Goal: Task Accomplishment & Management: Complete application form

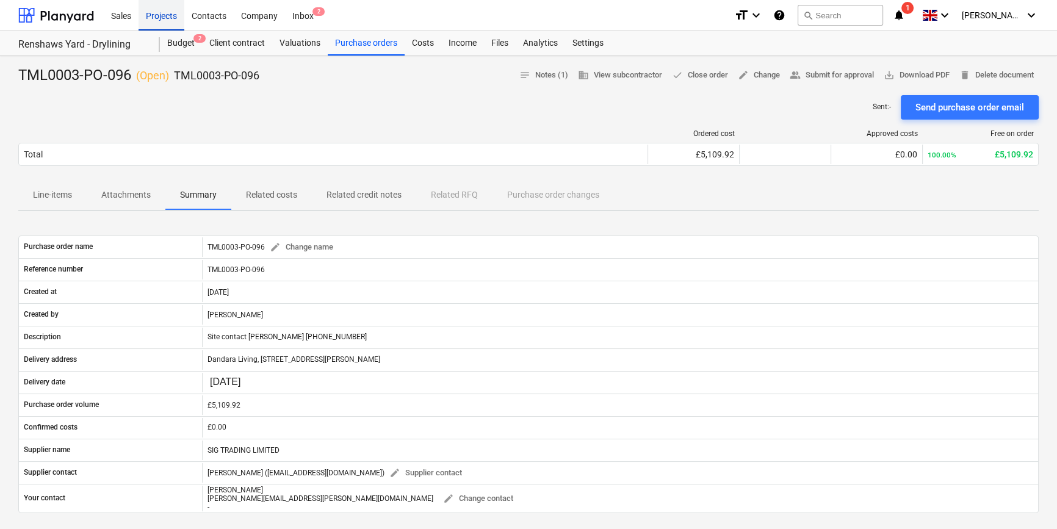
click at [159, 17] on div "Projects" at bounding box center [161, 14] width 46 height 31
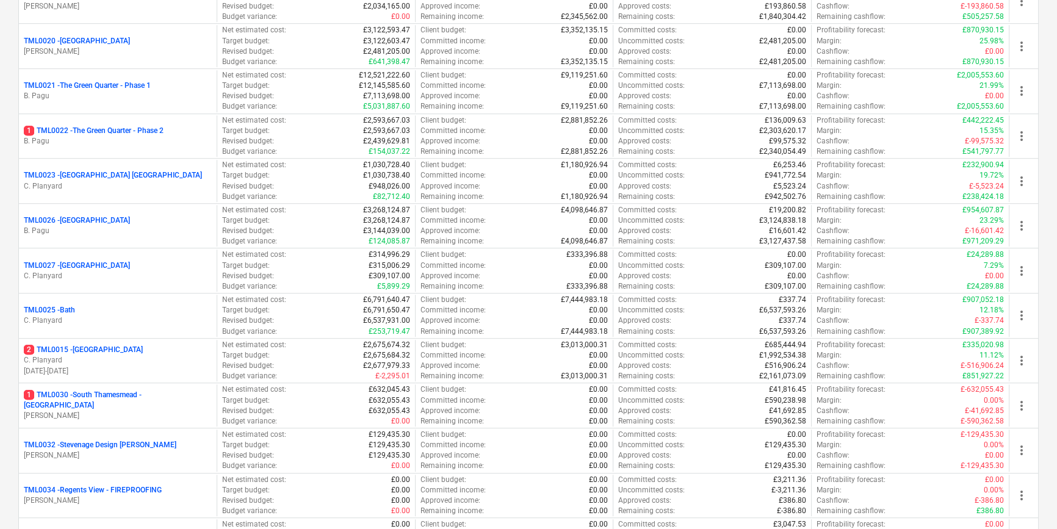
scroll to position [1053, 0]
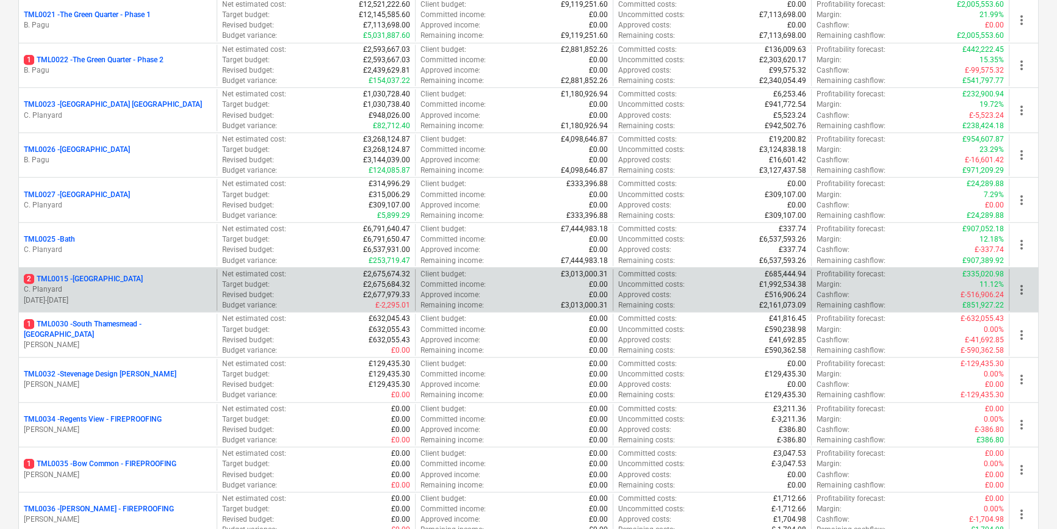
click at [146, 290] on p "C. Planyard" at bounding box center [118, 289] width 188 height 10
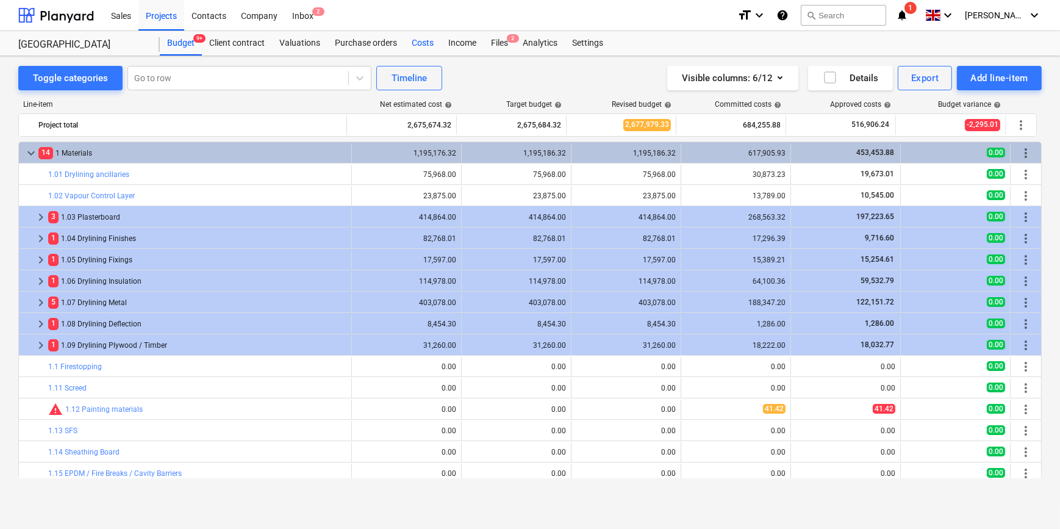
click at [418, 43] on div "Costs" at bounding box center [422, 43] width 37 height 24
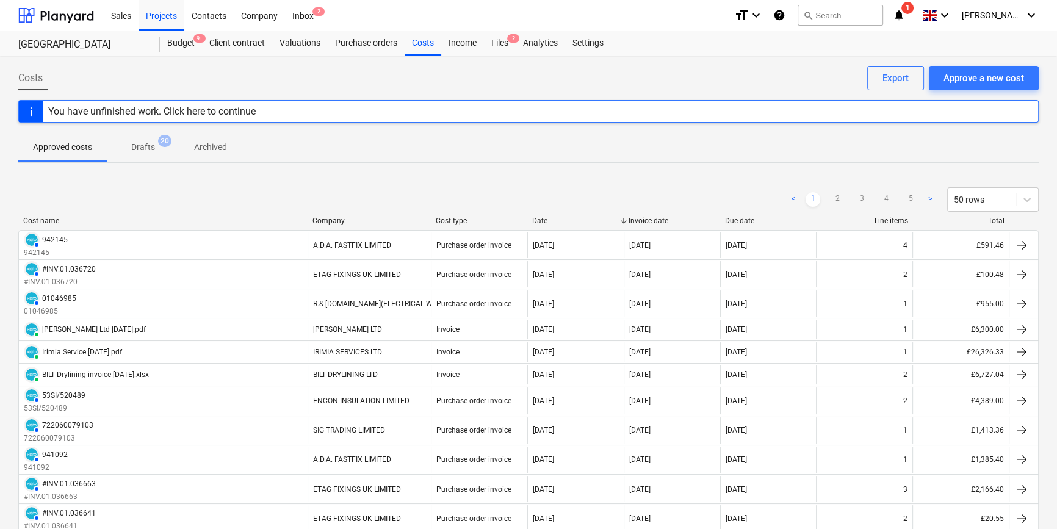
click at [142, 146] on p "Drafts" at bounding box center [143, 147] width 24 height 13
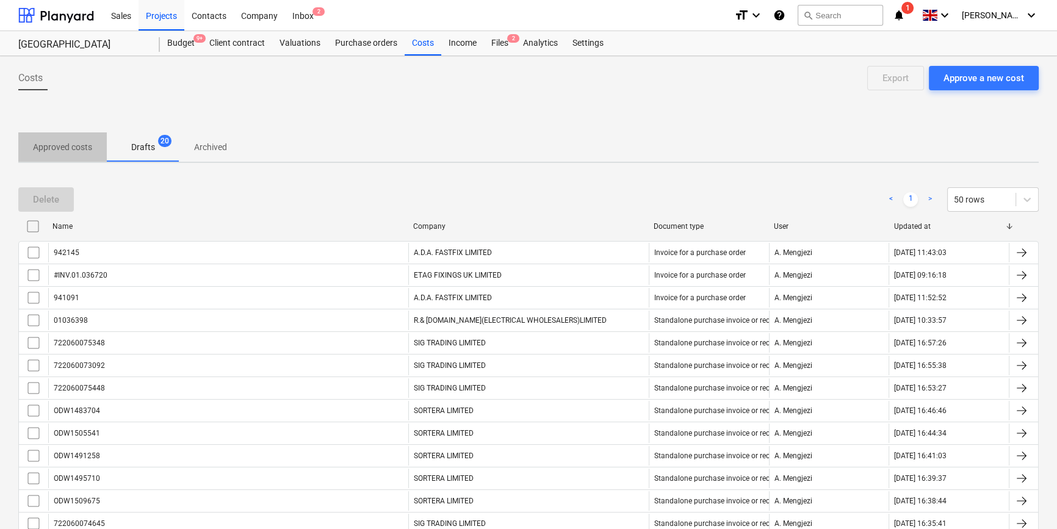
click at [63, 149] on p "Approved costs" at bounding box center [62, 147] width 59 height 13
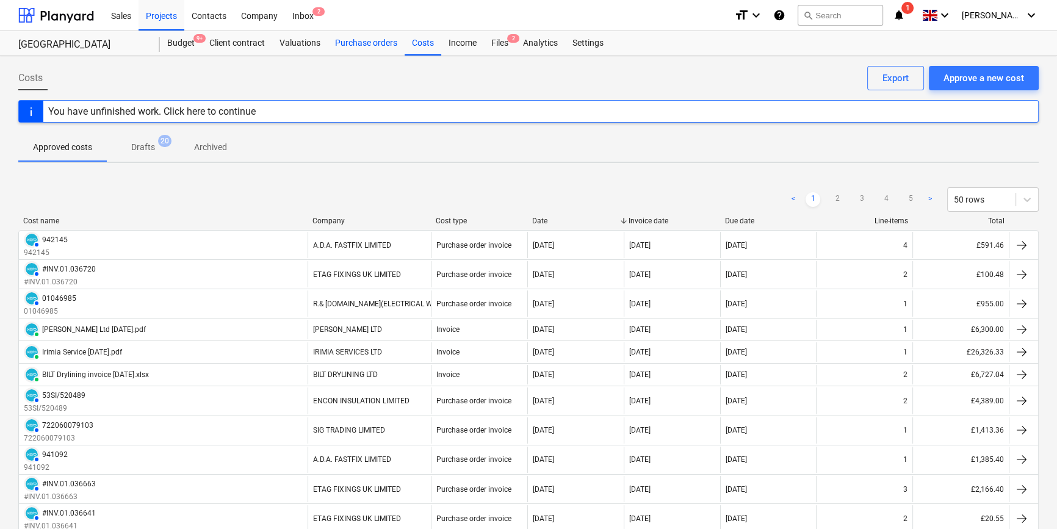
click at [359, 42] on div "Purchase orders" at bounding box center [366, 43] width 77 height 24
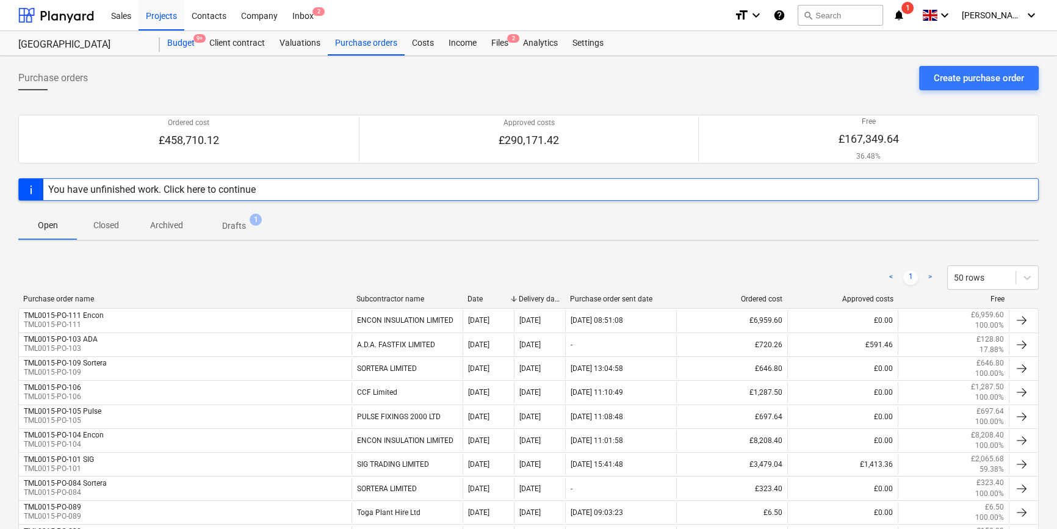
click at [173, 46] on div "Budget 9+" at bounding box center [181, 43] width 42 height 24
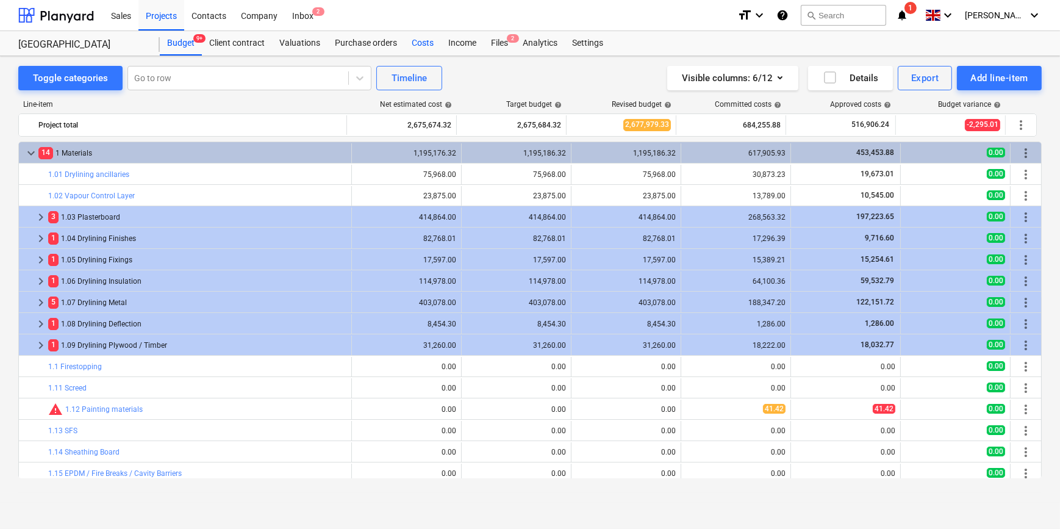
click at [425, 45] on div "Costs" at bounding box center [422, 43] width 37 height 24
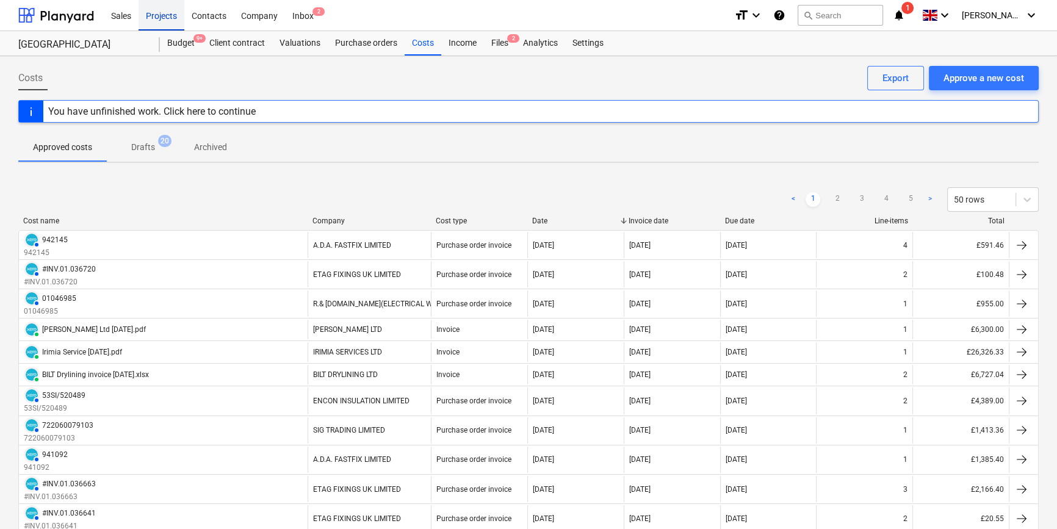
click at [156, 16] on div "Projects" at bounding box center [161, 14] width 46 height 31
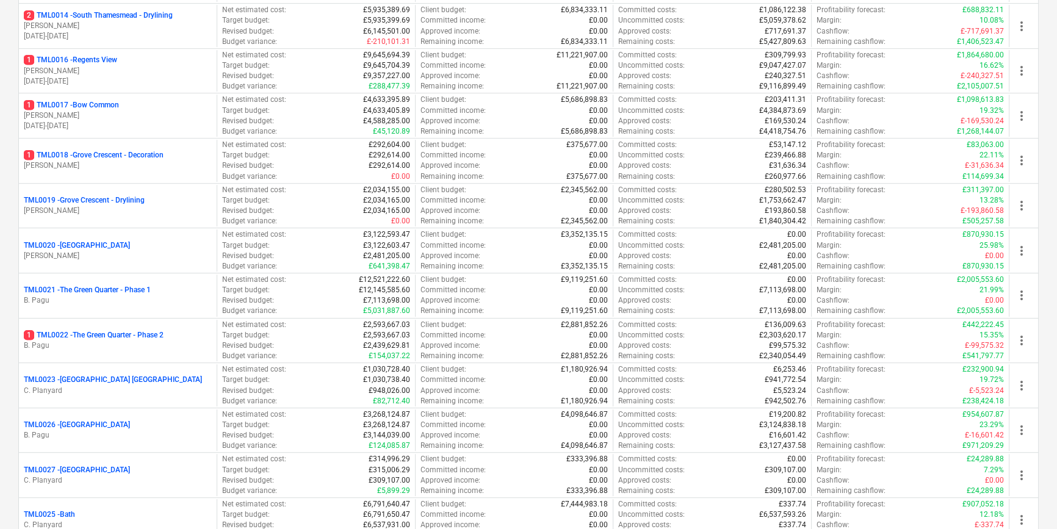
scroll to position [831, 0]
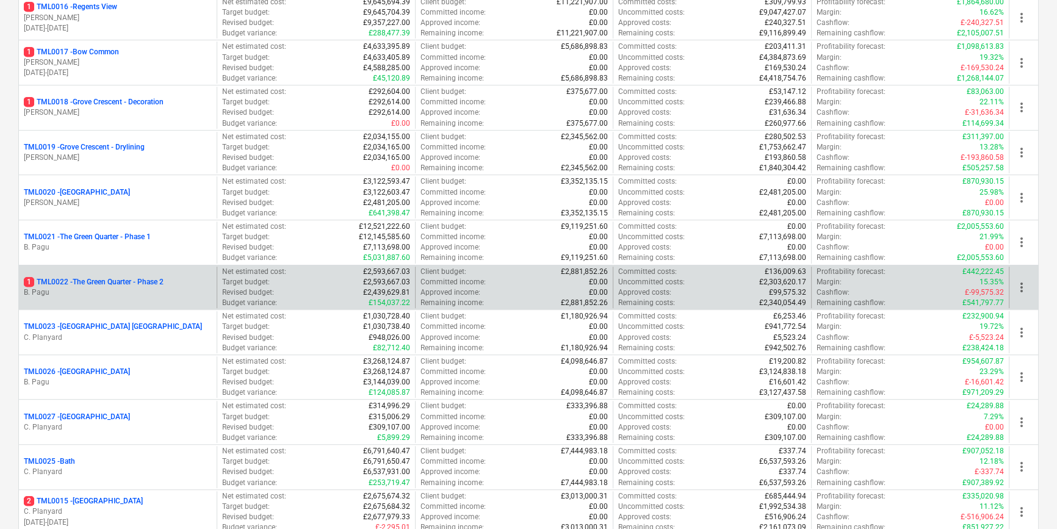
click at [132, 290] on p "B. Pagu" at bounding box center [118, 292] width 188 height 10
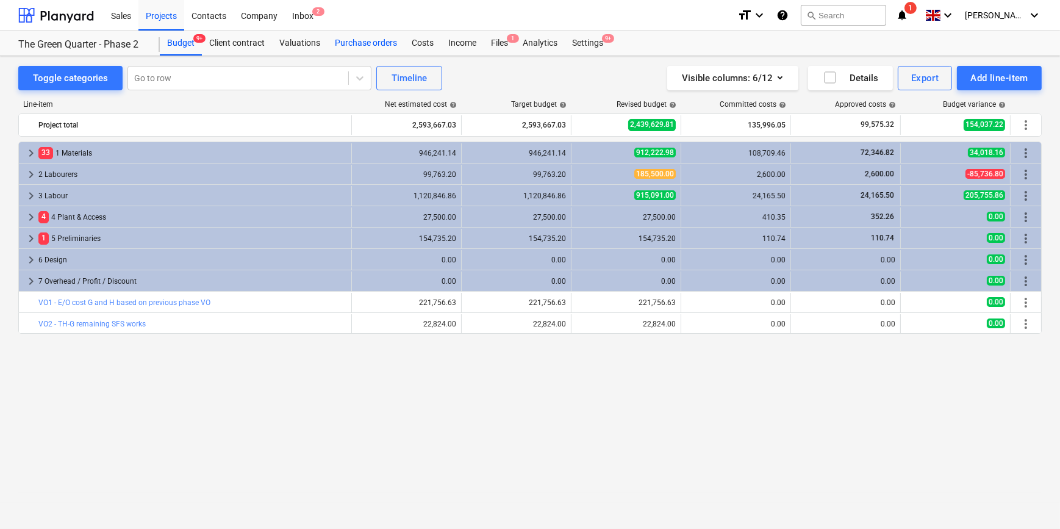
click at [364, 40] on div "Purchase orders" at bounding box center [366, 43] width 77 height 24
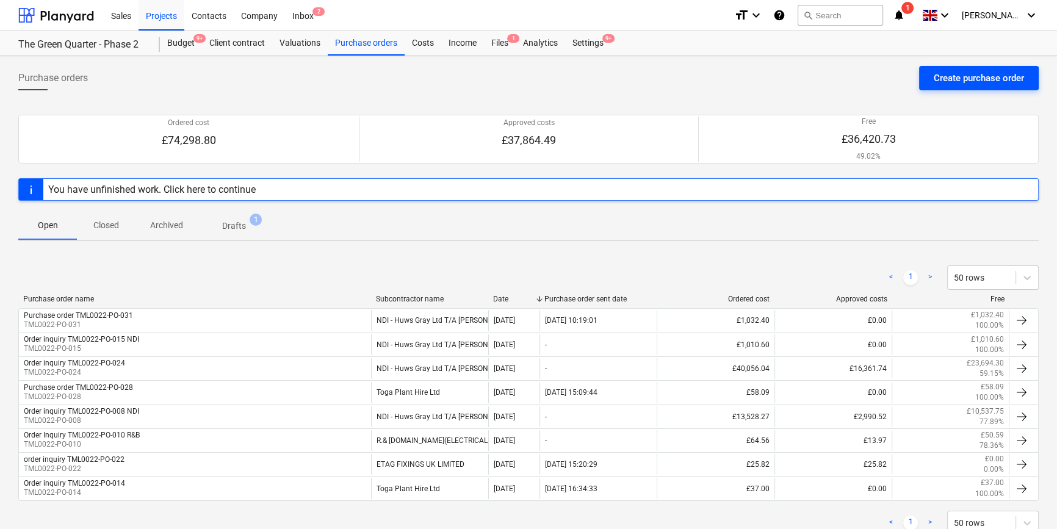
click at [1008, 76] on div "Create purchase order" at bounding box center [978, 78] width 90 height 16
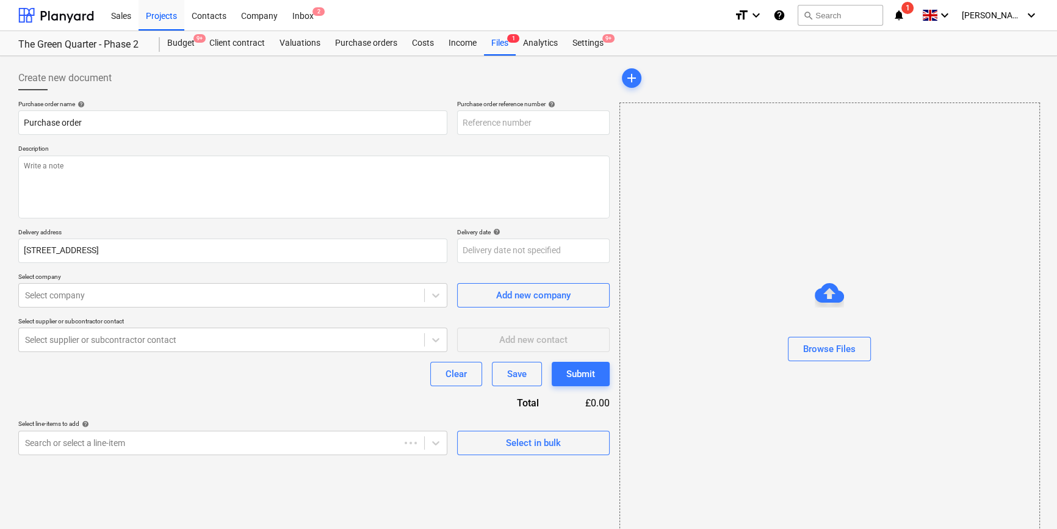
type textarea "x"
type input "TML0022-PO-063"
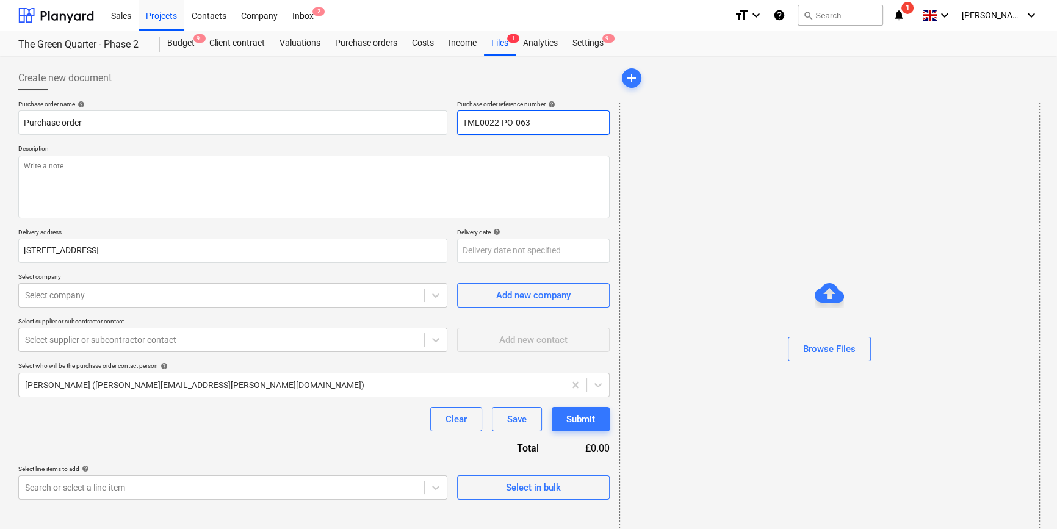
drag, startPoint x: 551, startPoint y: 123, endPoint x: 456, endPoint y: 123, distance: 95.2
click at [456, 123] on div "Purchase order name help Purchase order Purchase order reference number help TM…" at bounding box center [313, 117] width 591 height 35
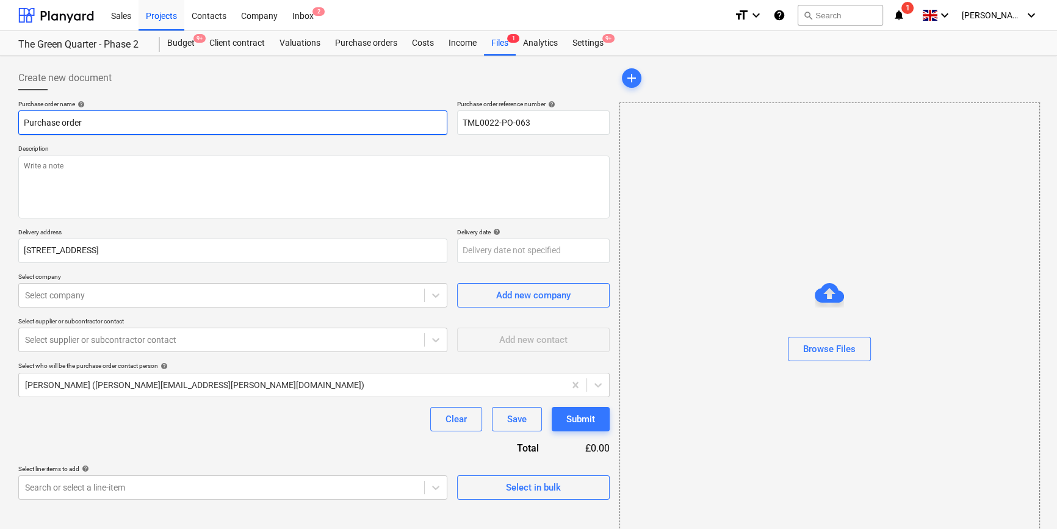
drag, startPoint x: 84, startPoint y: 122, endPoint x: 13, endPoint y: 123, distance: 70.8
click at [13, 123] on div "Create new document Purchase order name help Purchase order Purchase order refe…" at bounding box center [313, 306] width 601 height 490
type textarea "x"
paste input "TML0022-PO-063"
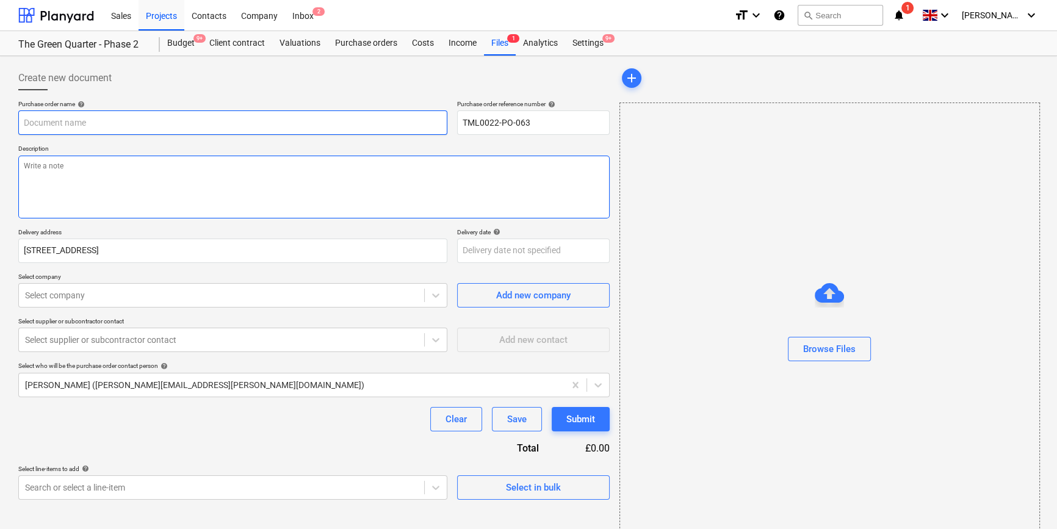
type textarea "x"
type input "TML0022-PO-063"
type textarea "x"
type input "TML0022-PO-063"
type textarea "x"
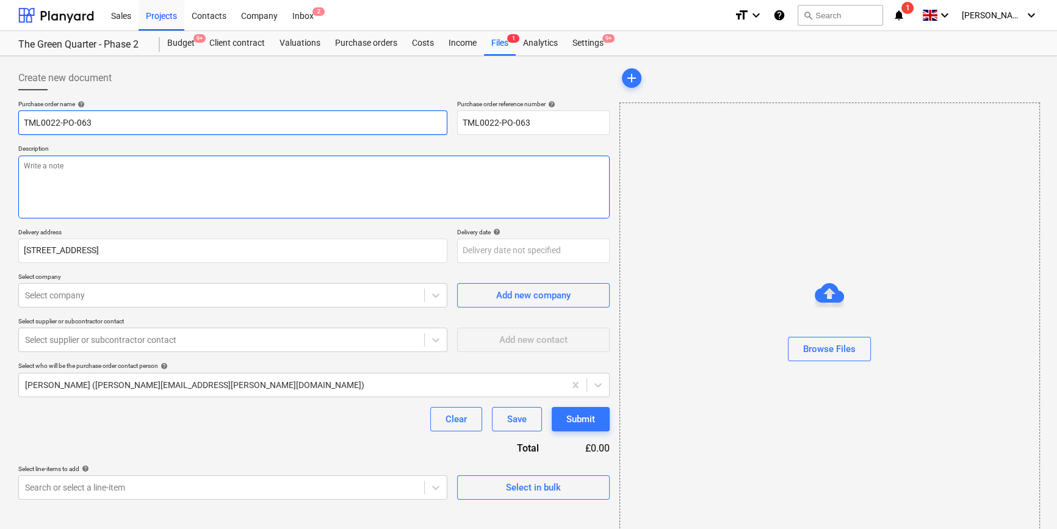
type input "TML0022-PO-063 A"
type textarea "x"
type input "TML0022-PO-063 AD"
type textarea "x"
type input "TML0022-PO-063 ADA"
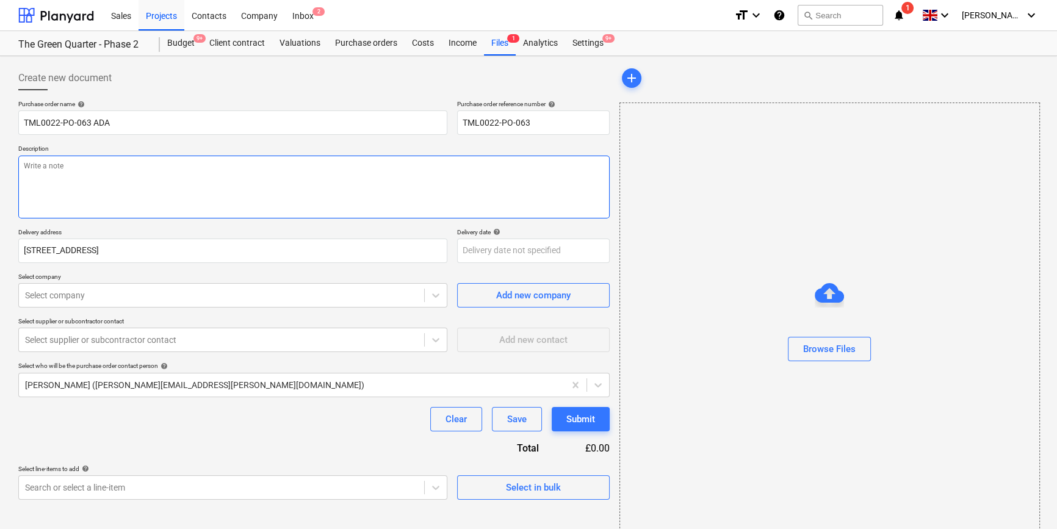
click at [63, 190] on textarea at bounding box center [313, 187] width 591 height 63
type textarea "x"
type textarea "S"
type textarea "x"
type textarea "Si"
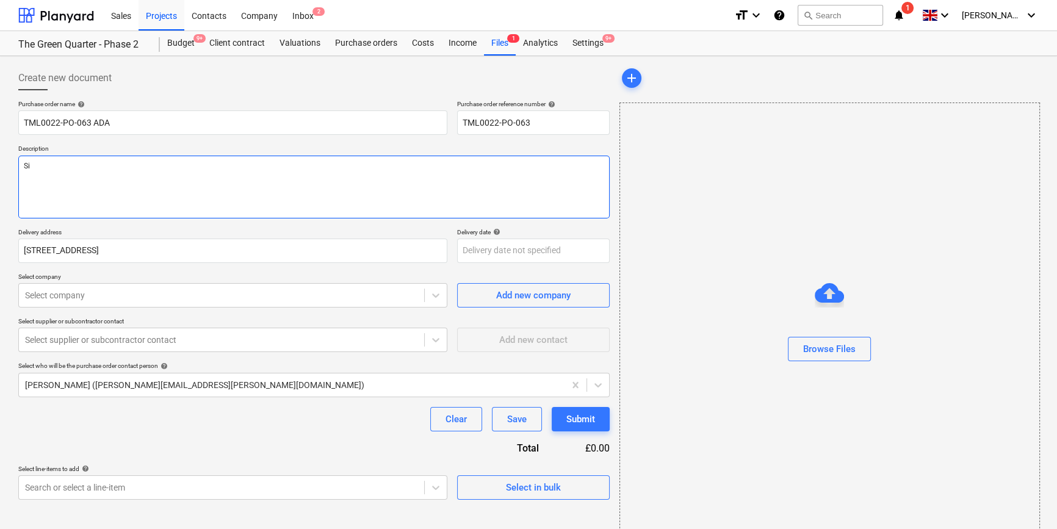
type textarea "x"
type textarea "Sit"
type textarea "x"
type textarea "Site"
type textarea "x"
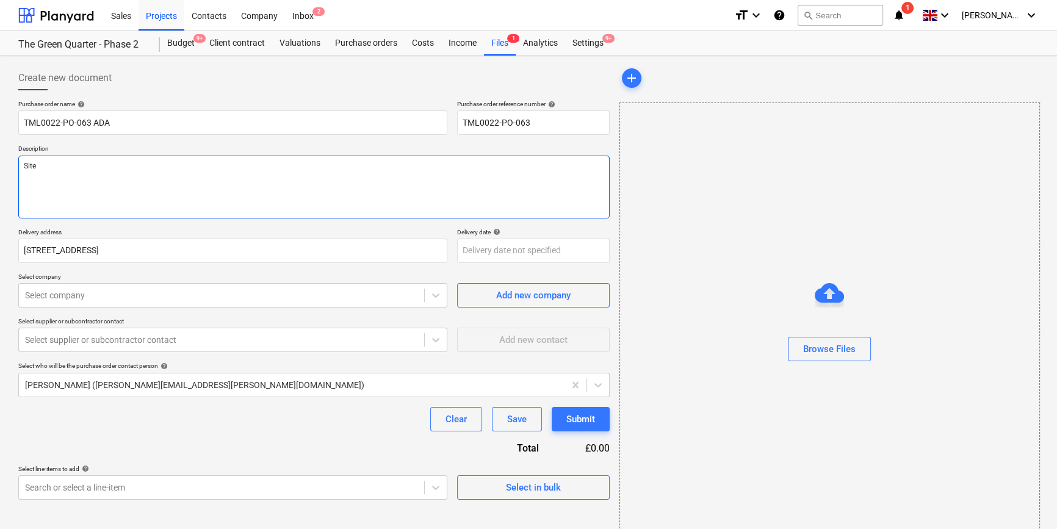
type textarea "Site"
type textarea "x"
type textarea "Site c"
type textarea "x"
type textarea "Site co"
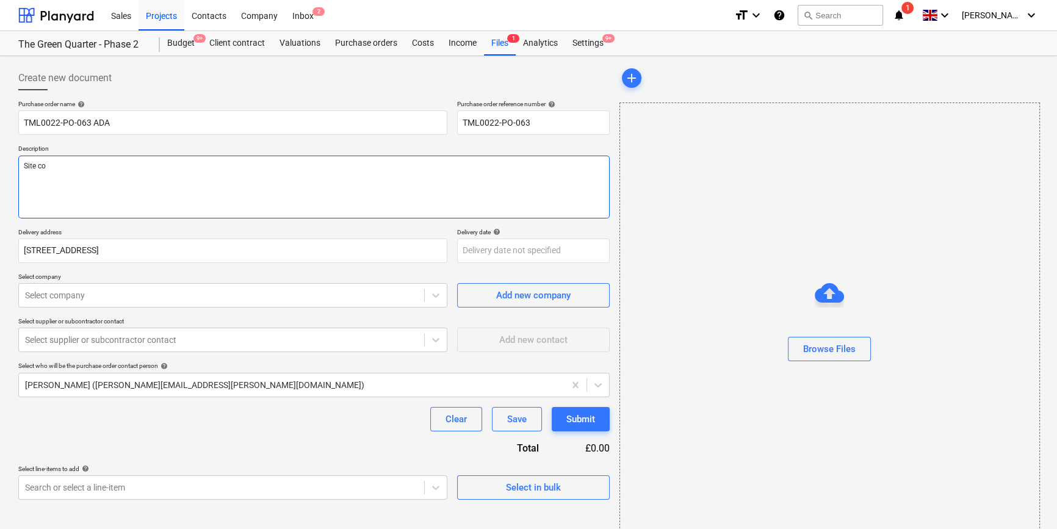
type textarea "x"
type textarea "Site con"
type textarea "x"
type textarea "Site cont"
type textarea "x"
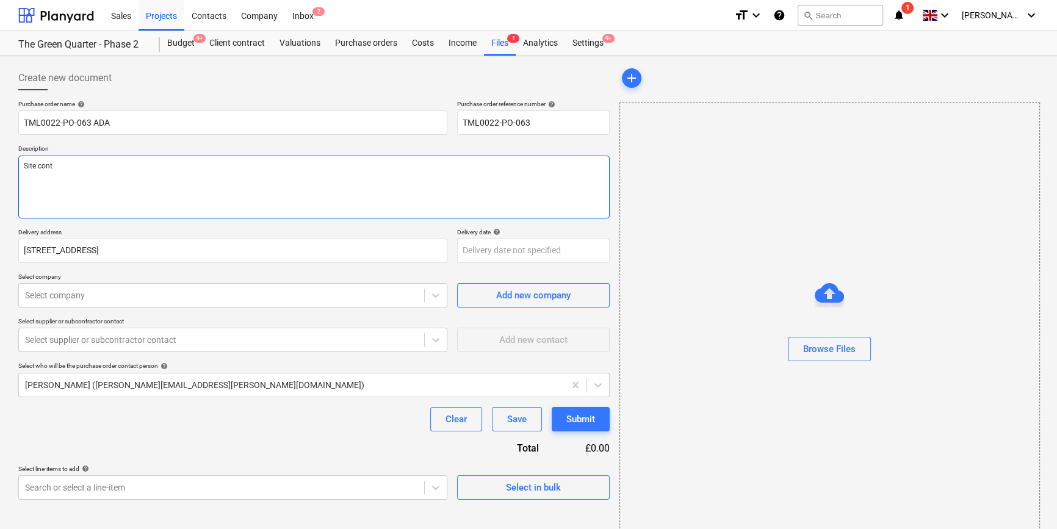
type textarea "Site conta"
type textarea "x"
type textarea "Site contac"
type textarea "x"
type textarea "Site contact"
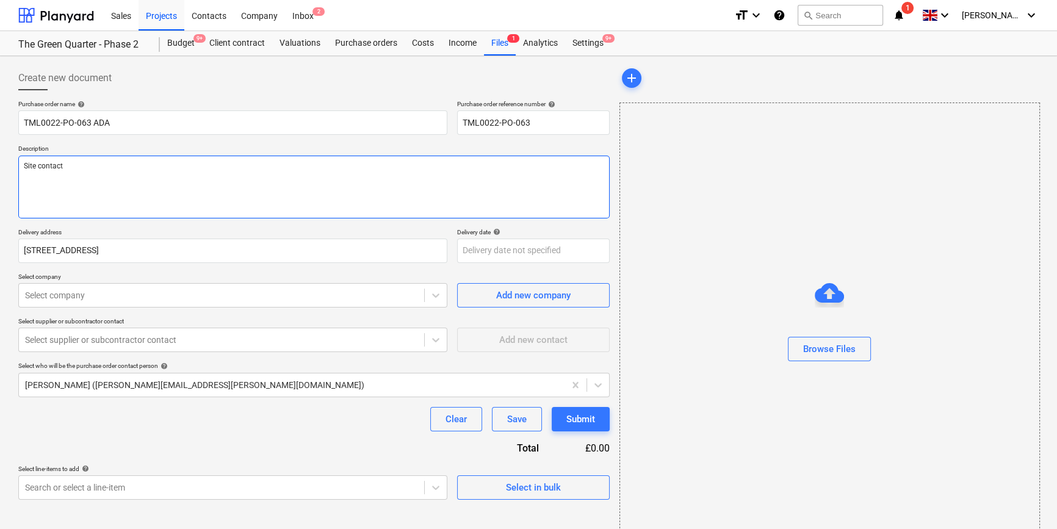
type textarea "x"
type textarea "Site contact"
type textarea "x"
type textarea "Site contact D"
type textarea "x"
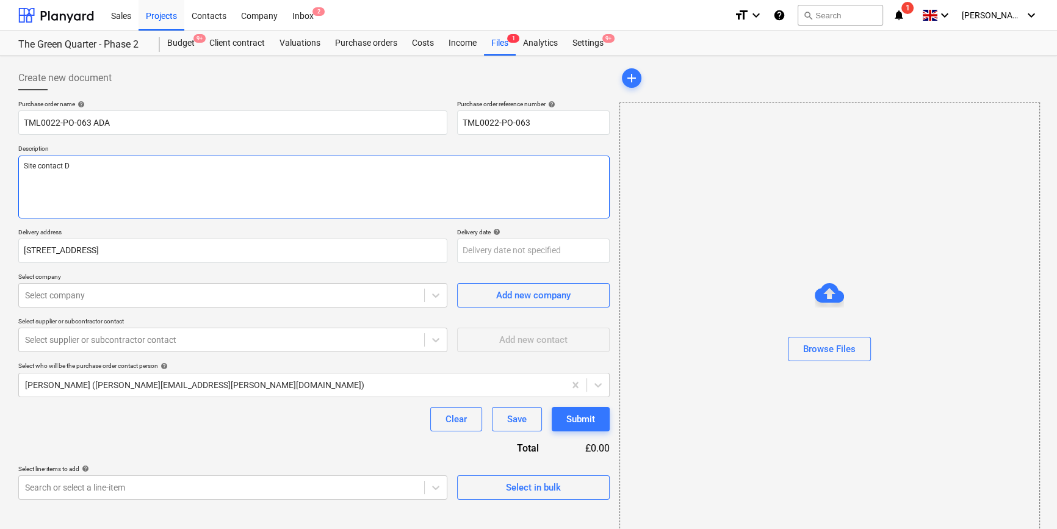
type textarea "Site contact Da"
type textarea "x"
type textarea "Site contact Dav"
type textarea "x"
type textarea "Site contact [PERSON_NAME]"
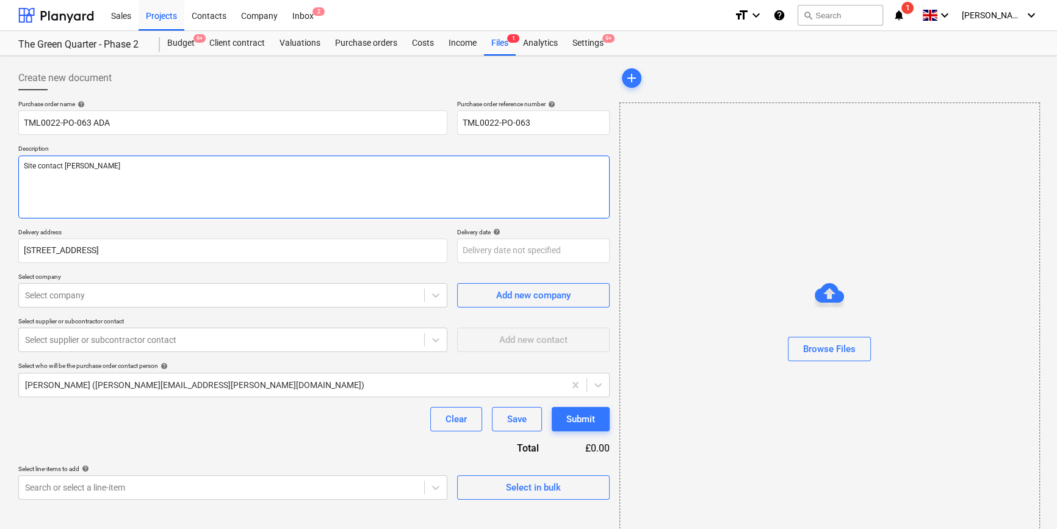
type textarea "x"
type textarea "Site contact [PERSON_NAME]"
type textarea "x"
type textarea "Site contact [PERSON_NAME] 0"
type textarea "x"
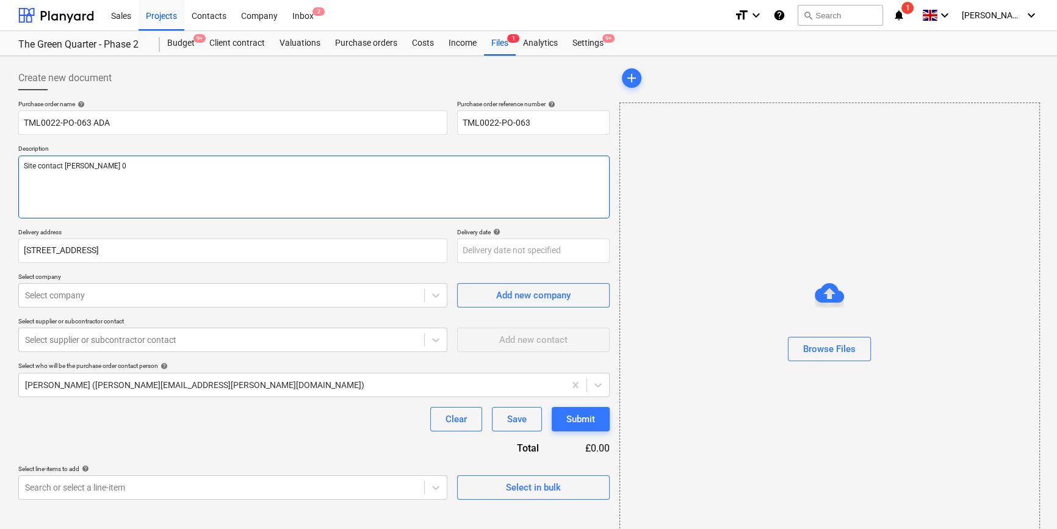
type textarea "Site contact [PERSON_NAME] 07"
type textarea "x"
type textarea "Site contact [PERSON_NAME] 077"
type textarea "x"
type textarea "Site contact [PERSON_NAME] 0778"
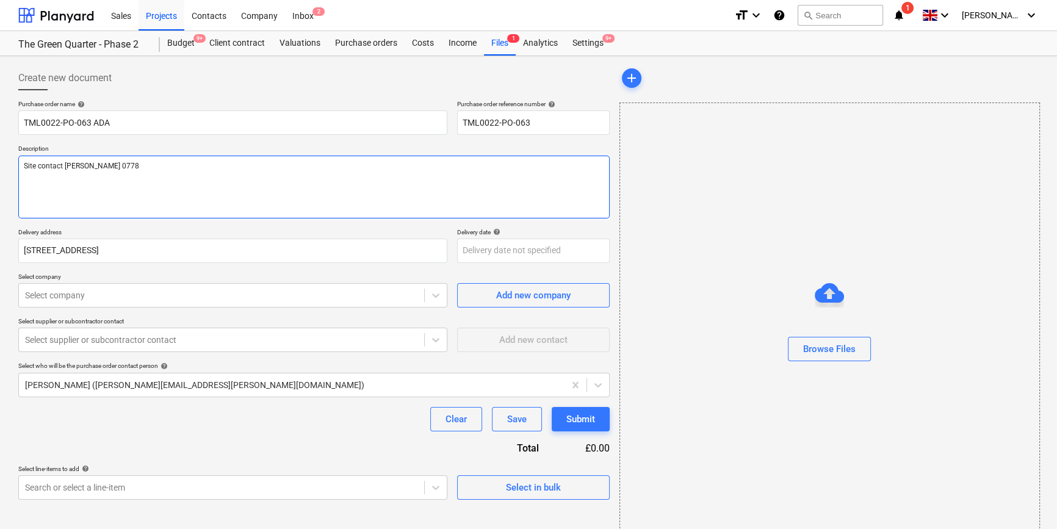
type textarea "x"
type textarea "Site contact [PERSON_NAME] 07789"
type textarea "x"
type textarea "Site contact [PERSON_NAME] 07789"
type textarea "x"
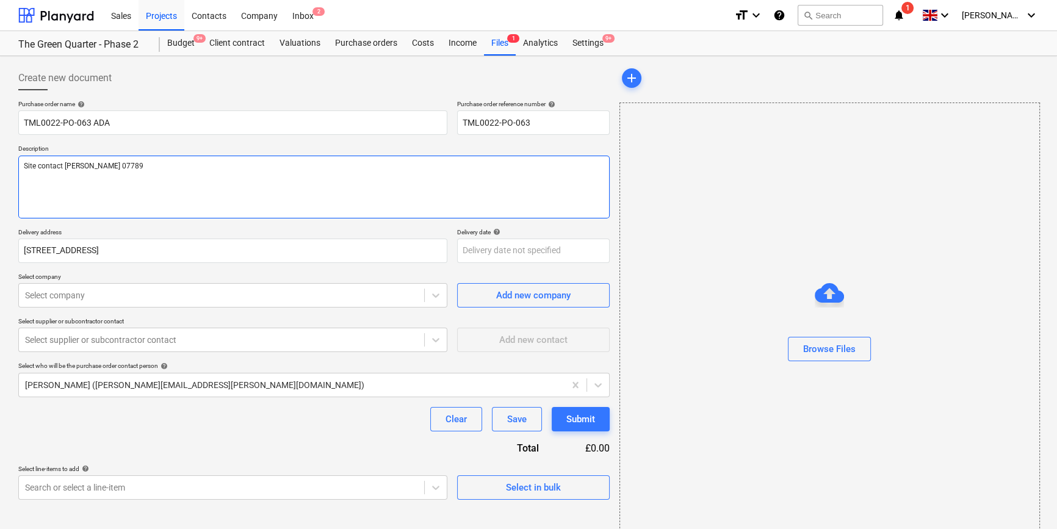
type textarea "Site contact [PERSON_NAME] 07789 0"
type textarea "x"
type textarea "Site contact [PERSON_NAME] [PHONE_NUMBER]"
type textarea "x"
type textarea "Site contact [PERSON_NAME] [PHONE_NUMBER]"
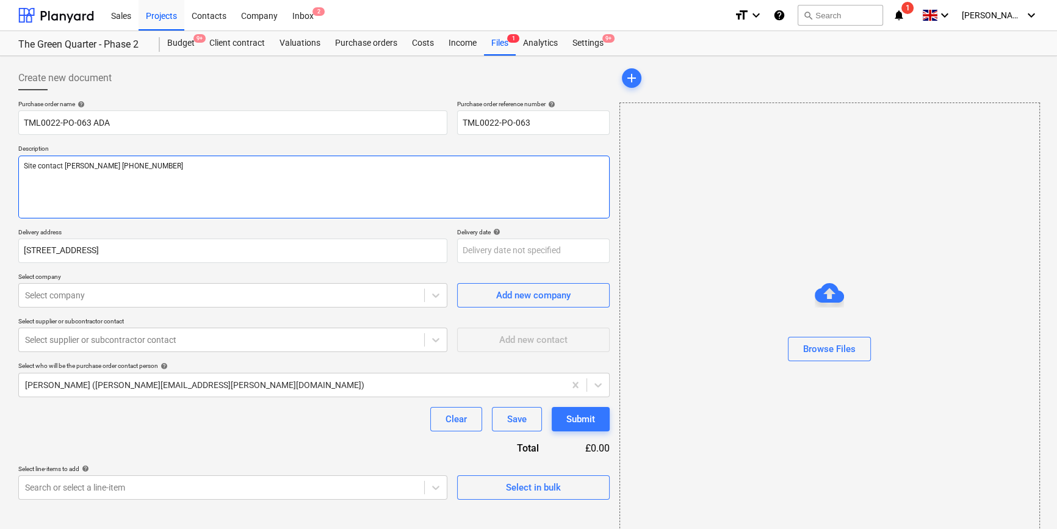
type textarea "x"
type textarea "Site contact [PERSON_NAME] [PHONE_NUMBER]"
type textarea "x"
type textarea "Site contact [PERSON_NAME] [PHONE_NUMBER]"
type textarea "x"
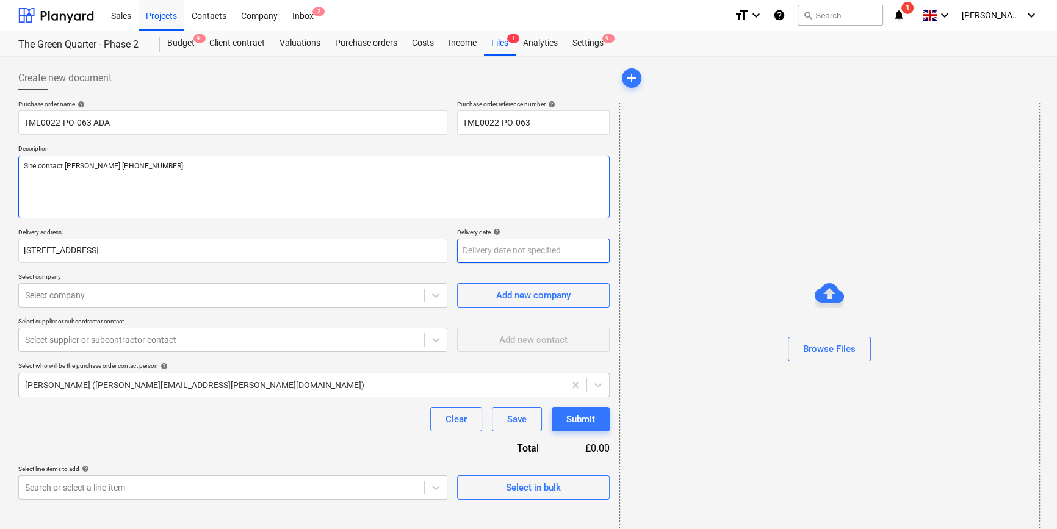
type textarea "Site contact [PERSON_NAME] [PHONE_NUMBER]"
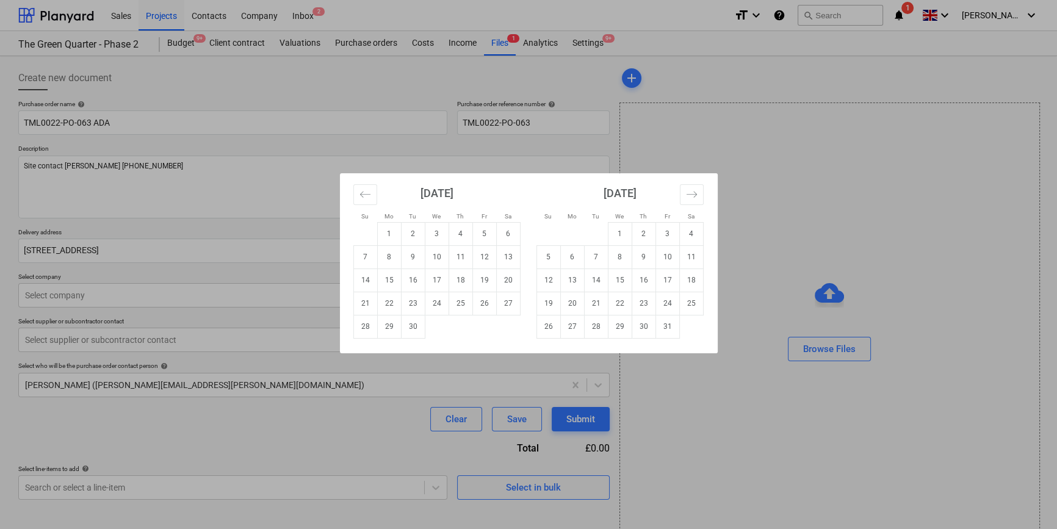
click at [495, 251] on body "Sales Projects Contacts Company Inbox 2 format_size keyboard_arrow_down help se…" at bounding box center [528, 264] width 1057 height 529
click at [478, 307] on td "26" at bounding box center [484, 303] width 24 height 23
type textarea "x"
type input "[DATE]"
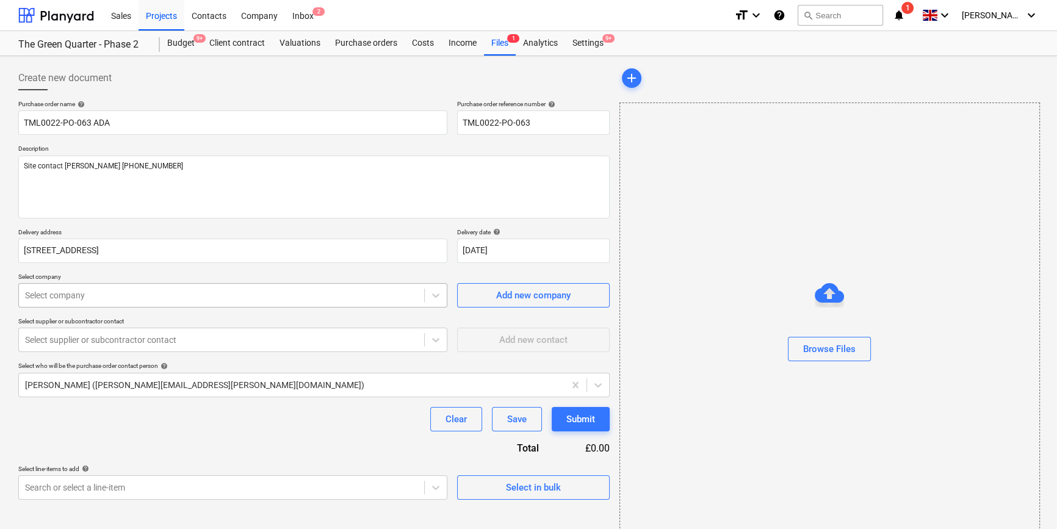
click at [283, 298] on div at bounding box center [221, 295] width 393 height 12
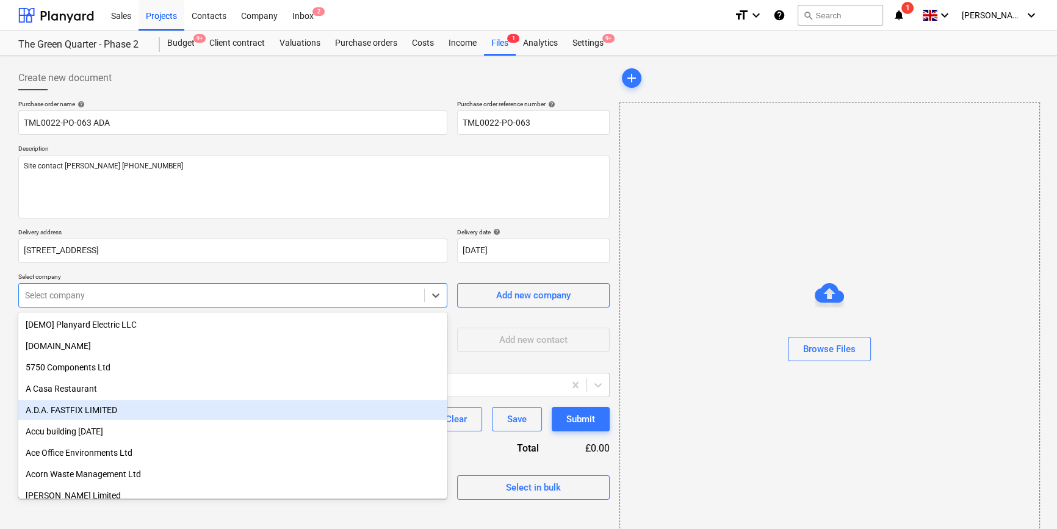
click at [99, 409] on div "A.D.A. FASTFIX LIMITED" at bounding box center [232, 410] width 429 height 20
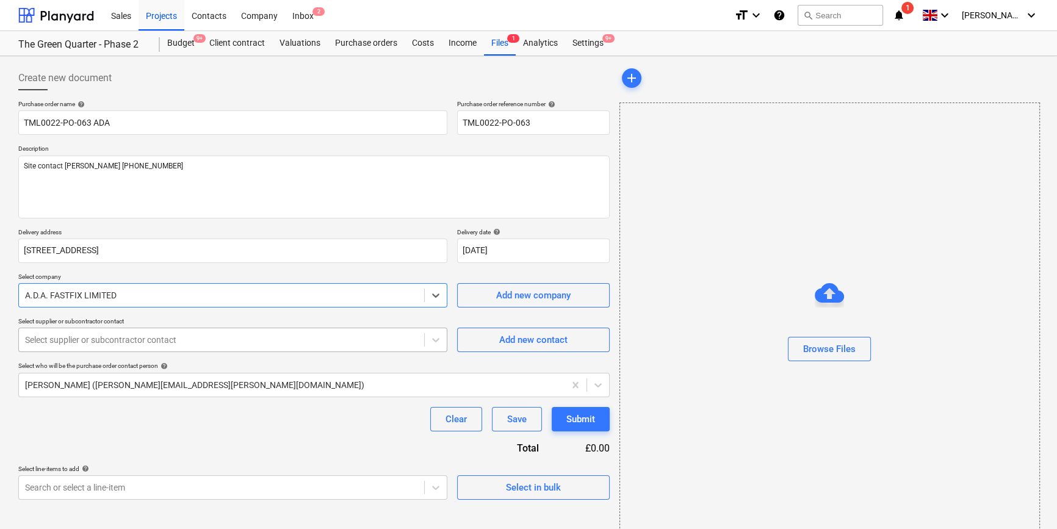
click at [109, 338] on div at bounding box center [221, 340] width 393 height 12
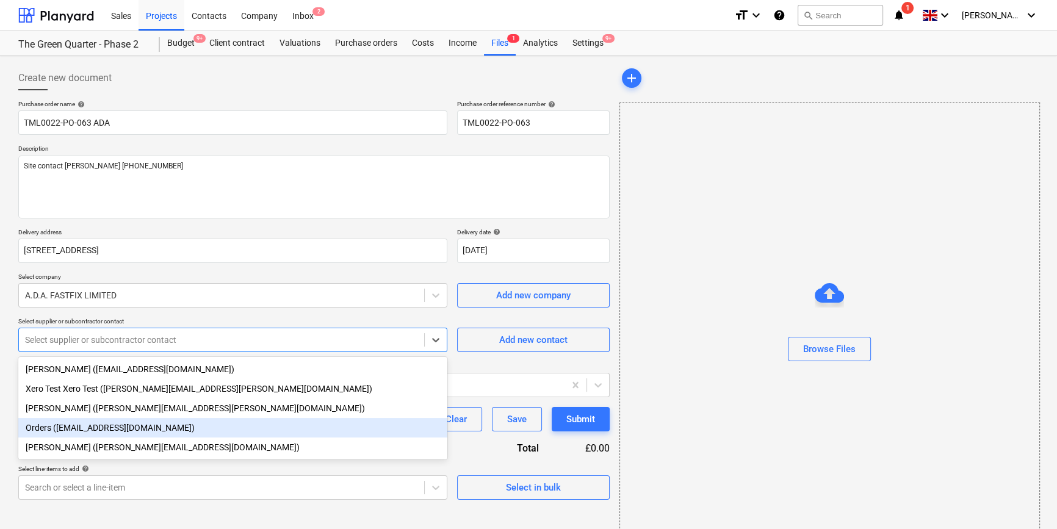
click at [83, 427] on div "Orders ([EMAIL_ADDRESS][DOMAIN_NAME])" at bounding box center [232, 428] width 429 height 20
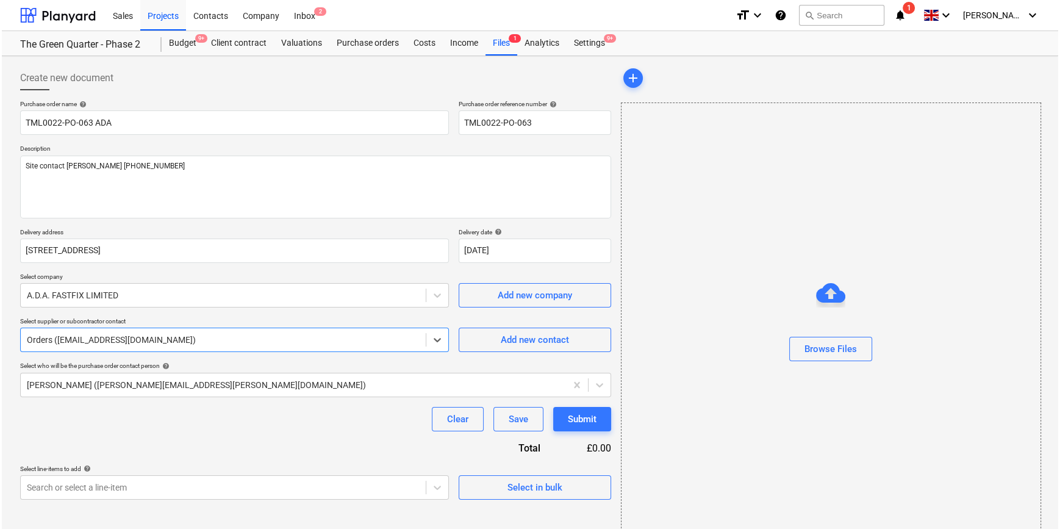
scroll to position [26, 0]
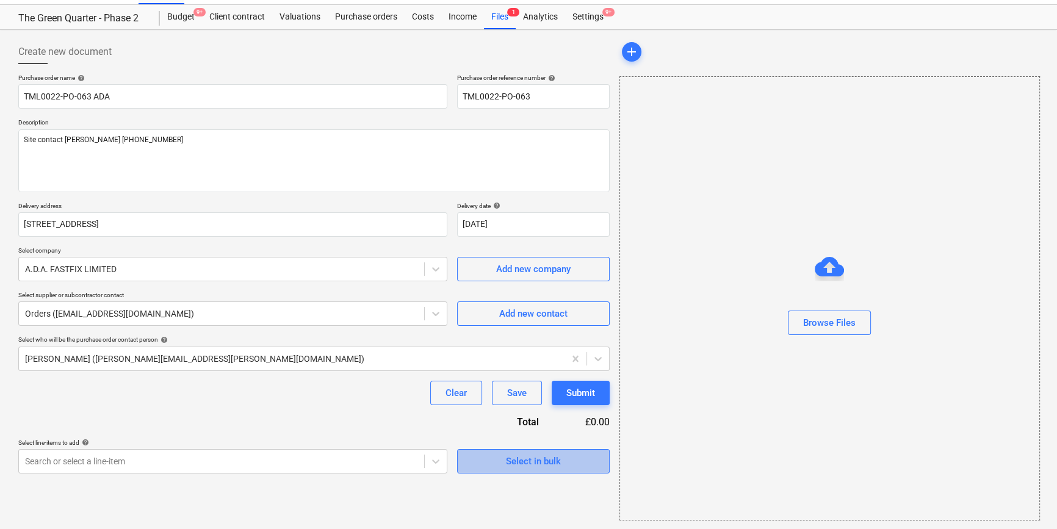
click at [504, 464] on span "Select in bulk" at bounding box center [533, 461] width 122 height 16
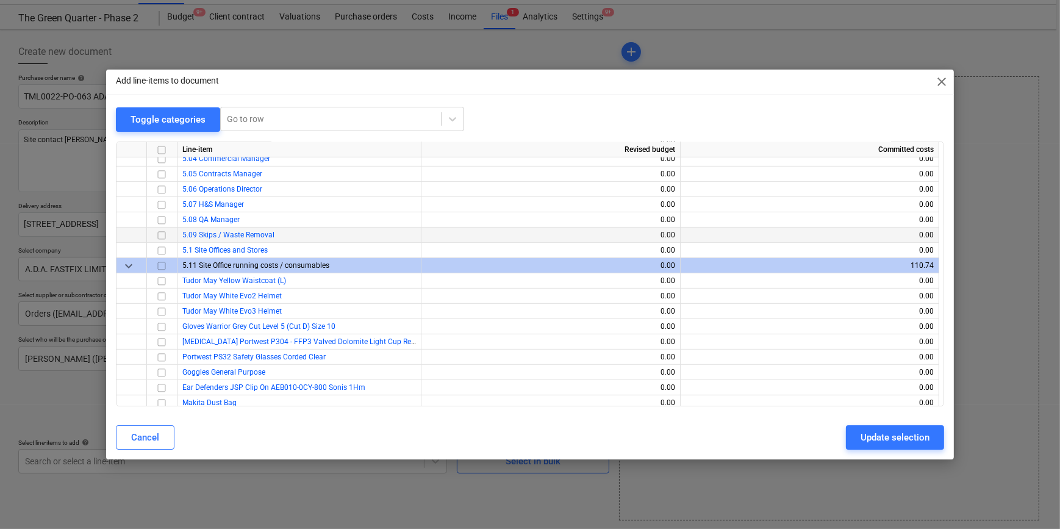
scroll to position [720, 0]
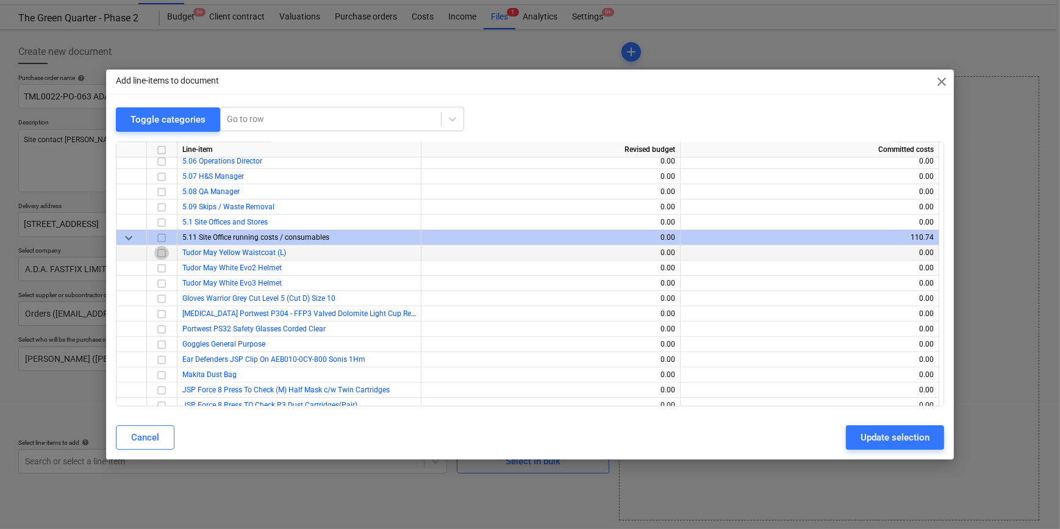
click at [163, 252] on input "checkbox" at bounding box center [161, 252] width 15 height 15
click at [162, 268] on input "checkbox" at bounding box center [161, 267] width 15 height 15
click at [162, 314] on input "checkbox" at bounding box center [161, 313] width 15 height 15
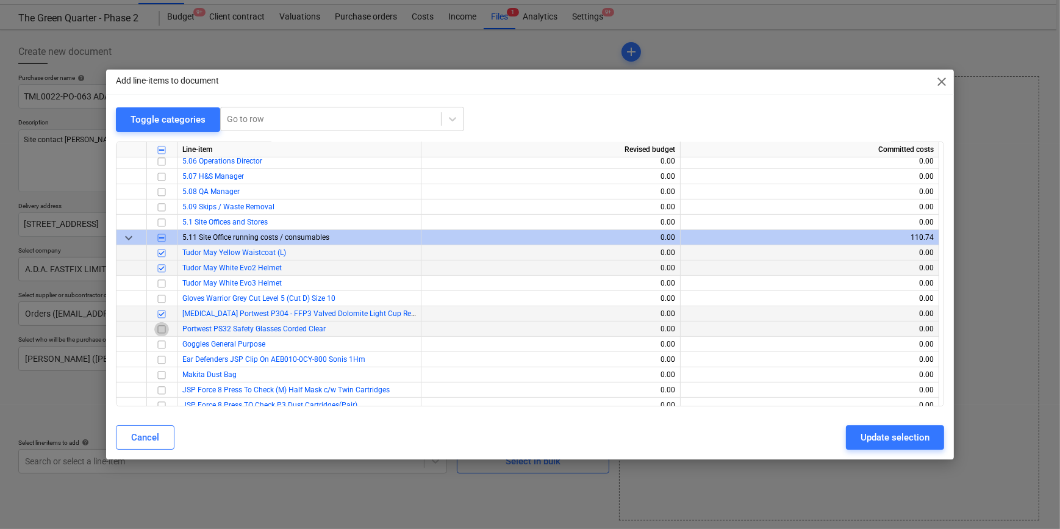
click at [161, 328] on input "checkbox" at bounding box center [161, 328] width 15 height 15
click at [919, 448] on button "Update selection" at bounding box center [895, 437] width 98 height 24
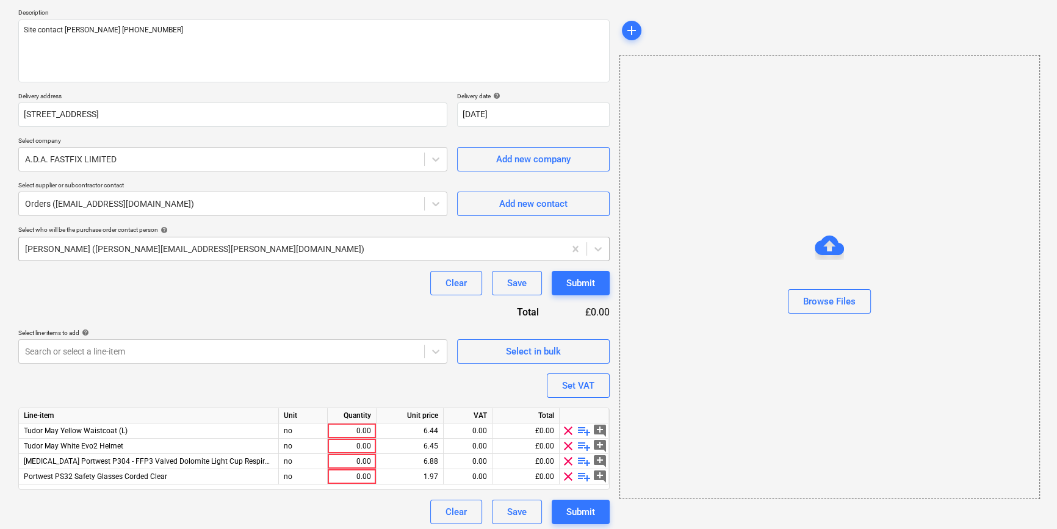
scroll to position [140, 0]
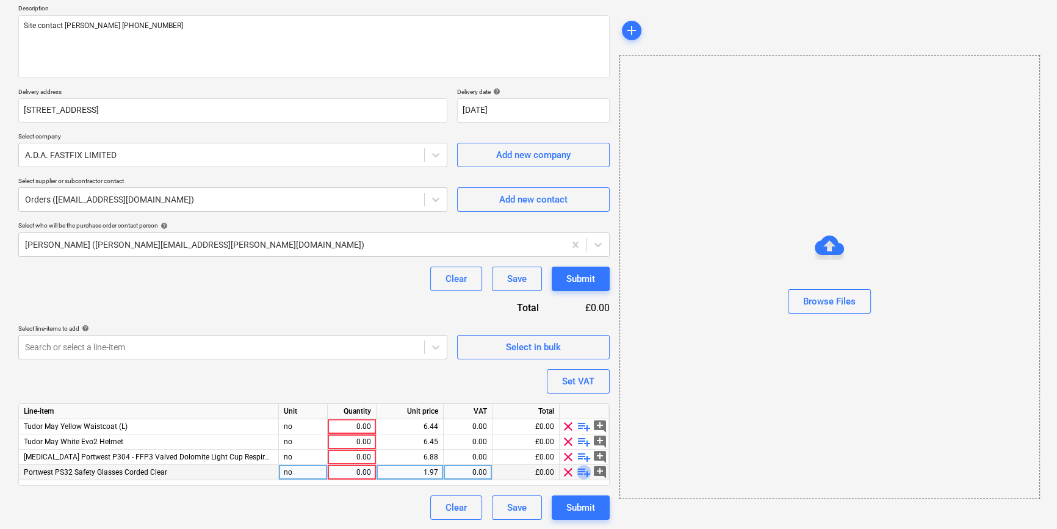
click at [583, 476] on span "playlist_add" at bounding box center [583, 472] width 15 height 15
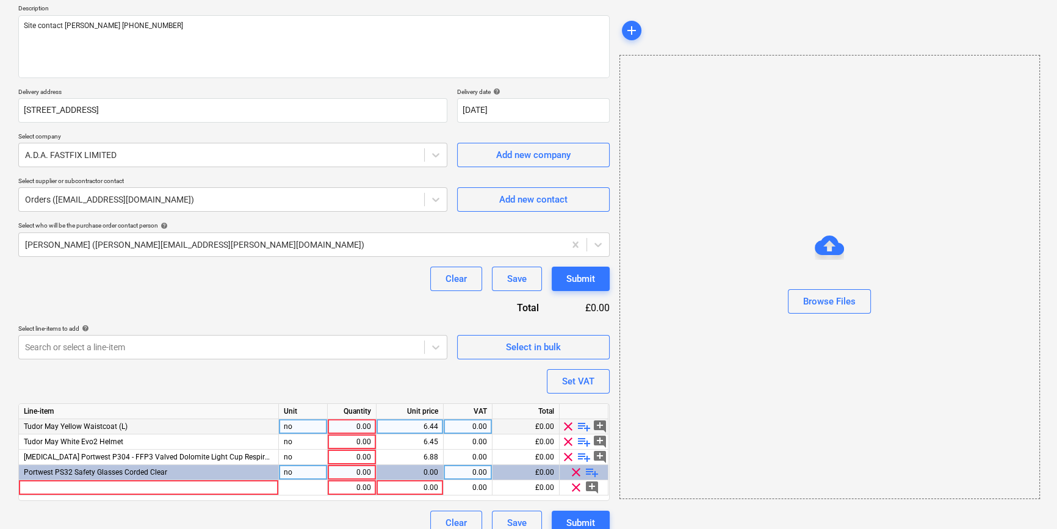
click at [301, 426] on div "no" at bounding box center [303, 426] width 49 height 15
type textarea "x"
type input "10"
type textarea "x"
click at [301, 426] on div "10" at bounding box center [303, 426] width 49 height 15
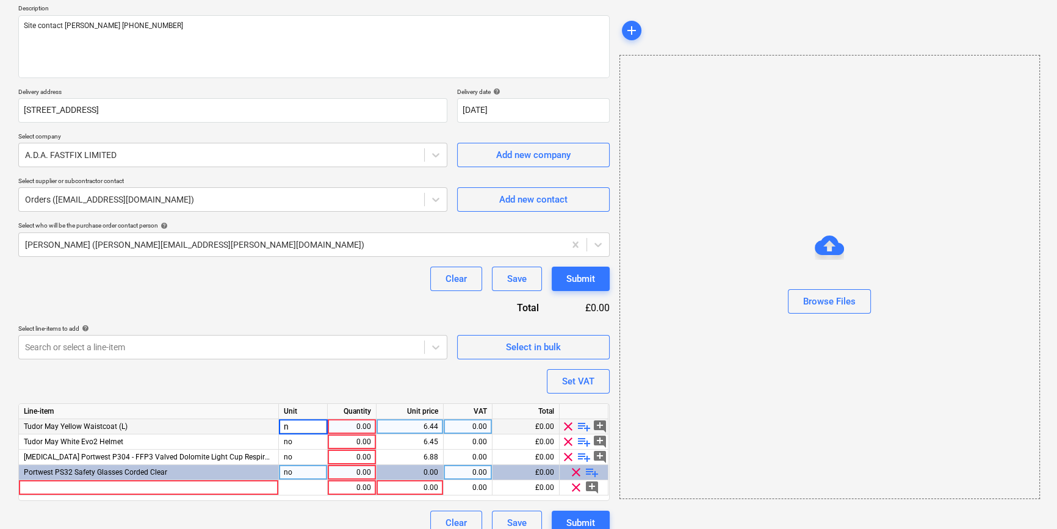
type input "no"
type textarea "x"
type input "10"
type textarea "x"
type input "20"
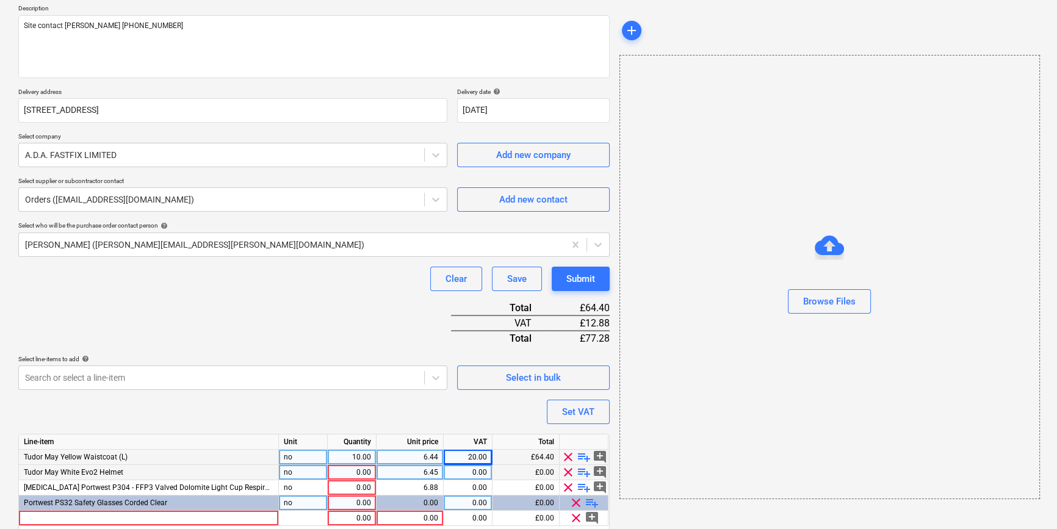
click at [301, 441] on div "Line-item Unit Quantity Unit price VAT Total Tudor May Yellow Waistcoat (L) no …" at bounding box center [313, 483] width 591 height 98
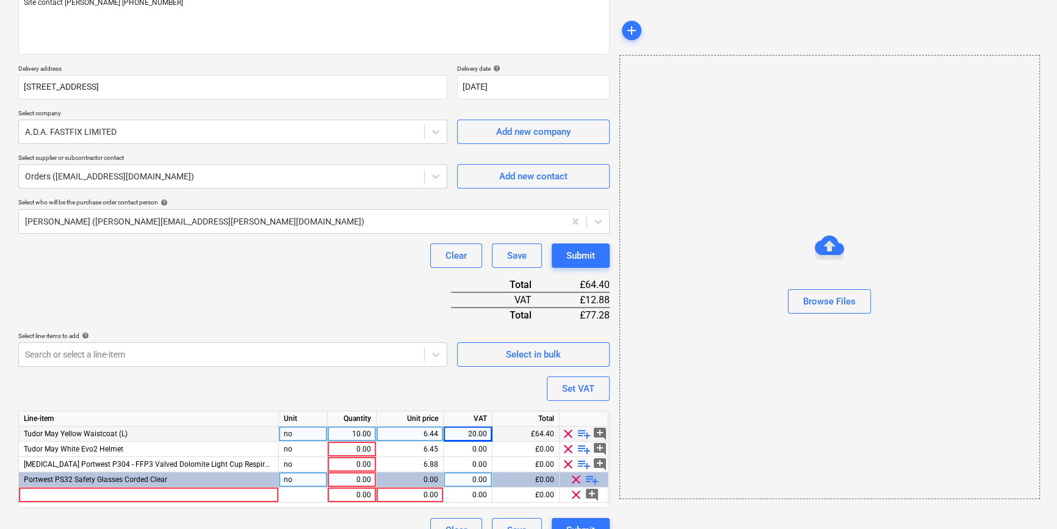
scroll to position [186, 0]
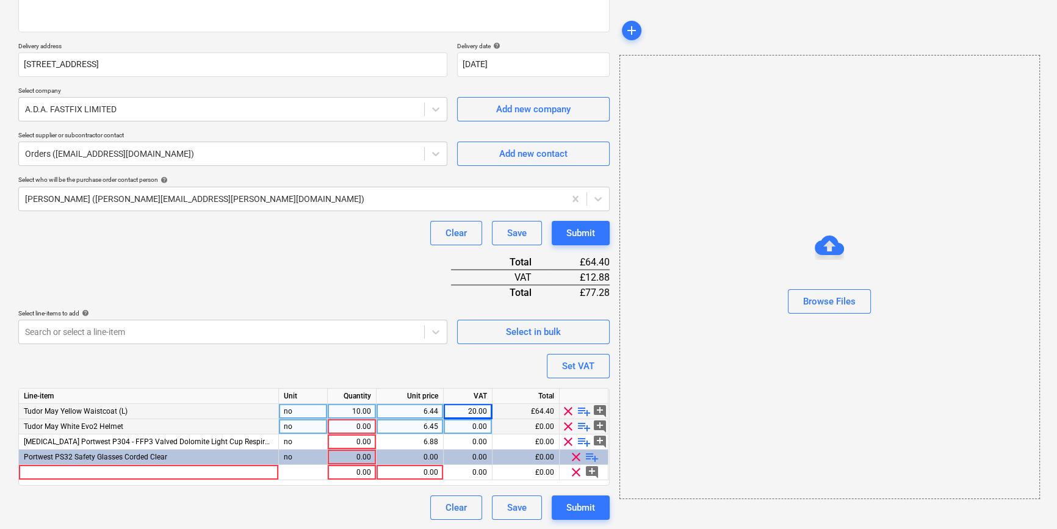
click at [352, 426] on div "0.00" at bounding box center [351, 426] width 38 height 15
type textarea "x"
type input "10"
type textarea "x"
type input "20"
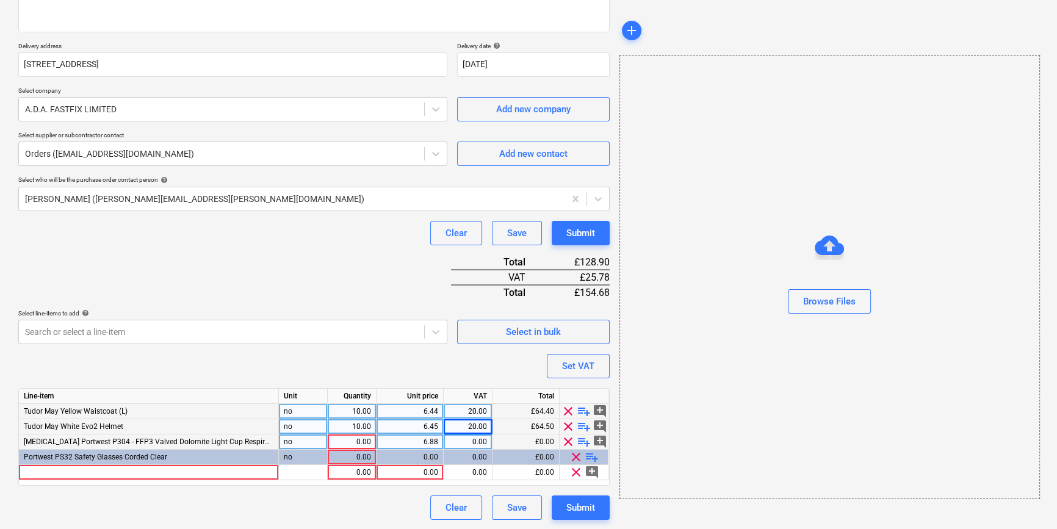
click at [350, 443] on div "0.00" at bounding box center [351, 441] width 38 height 15
type textarea "x"
type input "7.2"
type textarea "x"
type input "20"
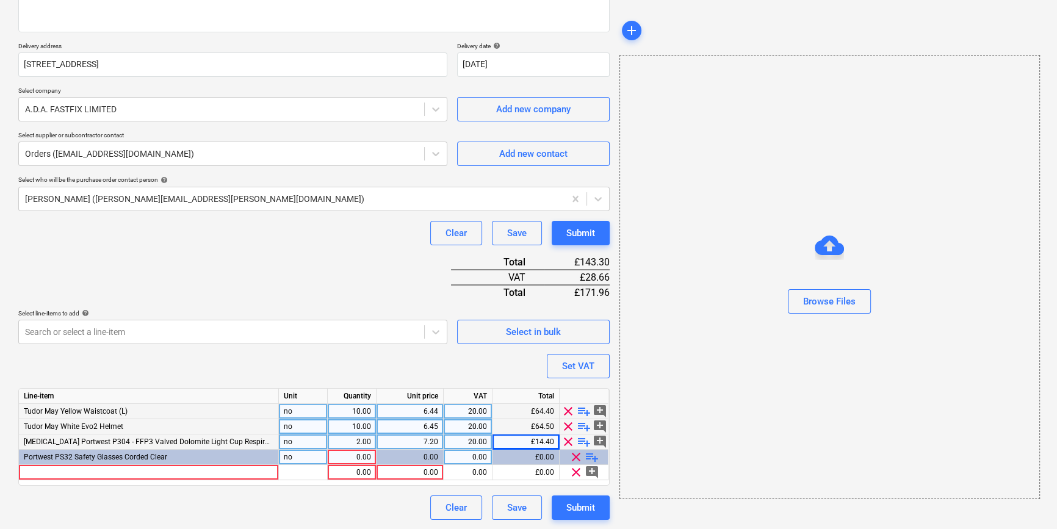
click at [352, 456] on div "0.00" at bounding box center [351, 457] width 38 height 15
type textarea "x"
type input "20"
click at [419, 458] on div "0.00" at bounding box center [409, 457] width 57 height 15
click at [427, 454] on div "0.00" at bounding box center [409, 457] width 57 height 15
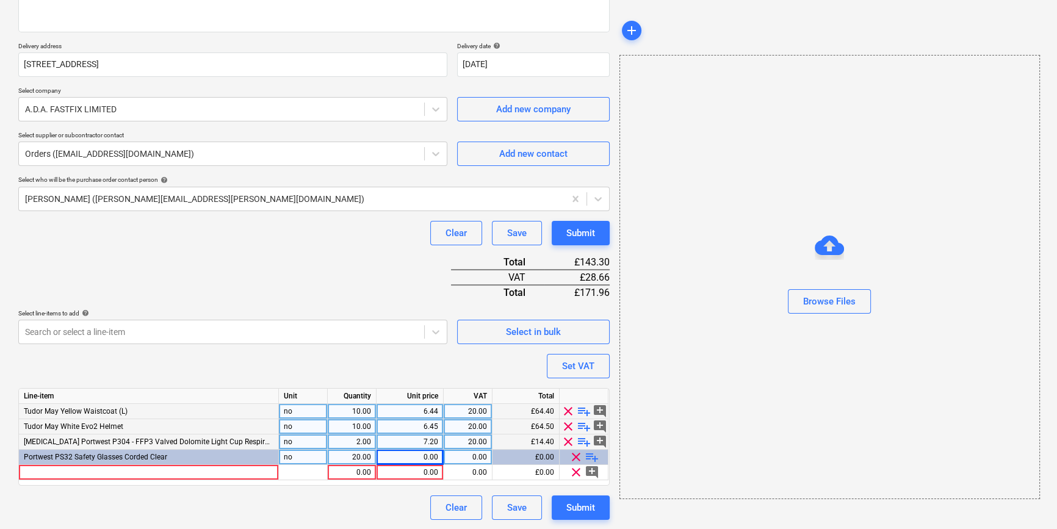
click at [425, 455] on div "0.00" at bounding box center [409, 457] width 57 height 15
click at [424, 455] on div "0.00" at bounding box center [409, 457] width 57 height 15
click at [422, 457] on div "0.00" at bounding box center [409, 457] width 57 height 15
click at [237, 371] on div "Purchase order name help TML0022-PO-063 ADA Purchase order reference number hel…" at bounding box center [313, 217] width 591 height 606
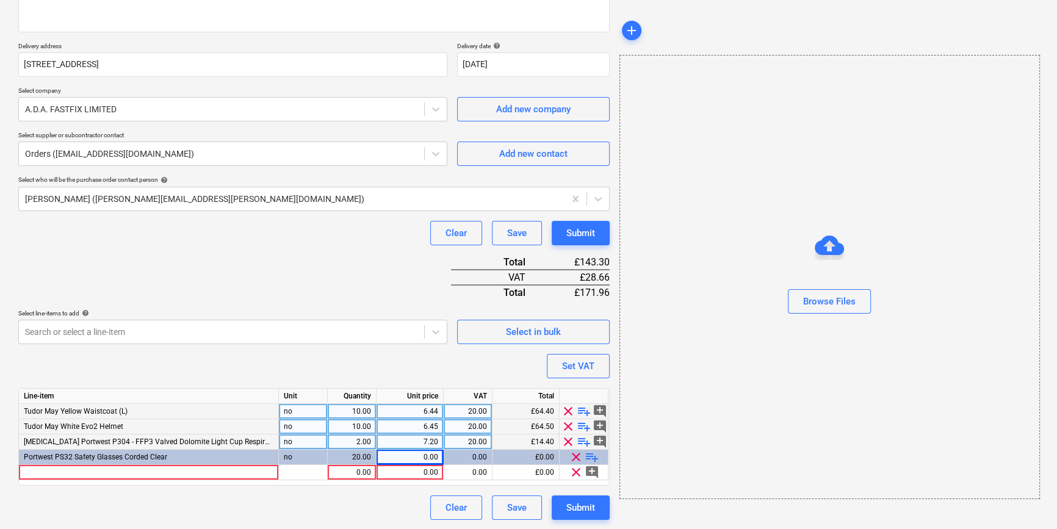
click at [575, 456] on span "clear" at bounding box center [576, 457] width 15 height 15
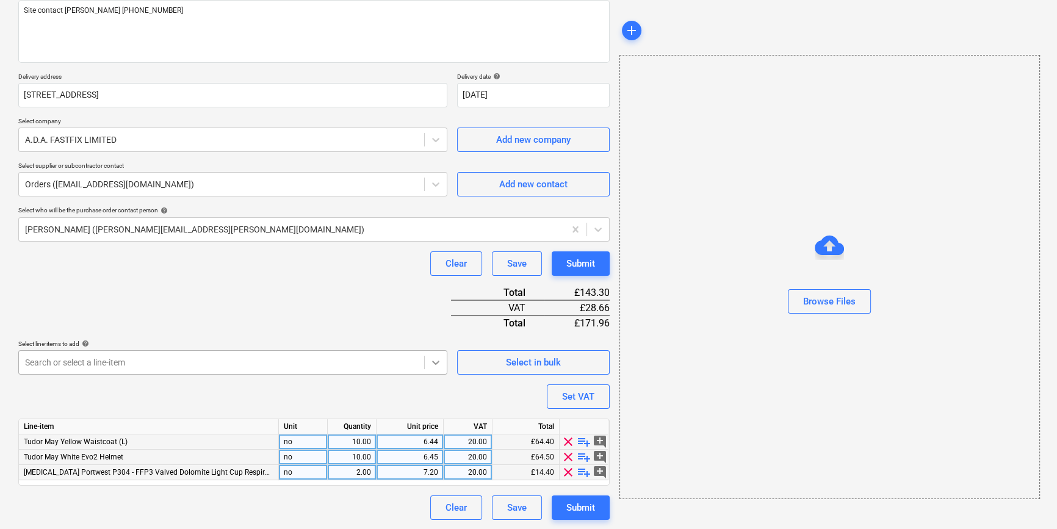
scroll to position [190, 0]
click at [433, 360] on body "Sales Projects Contacts Company Inbox 2 format_size keyboard_arrow_down help se…" at bounding box center [528, 108] width 1057 height 529
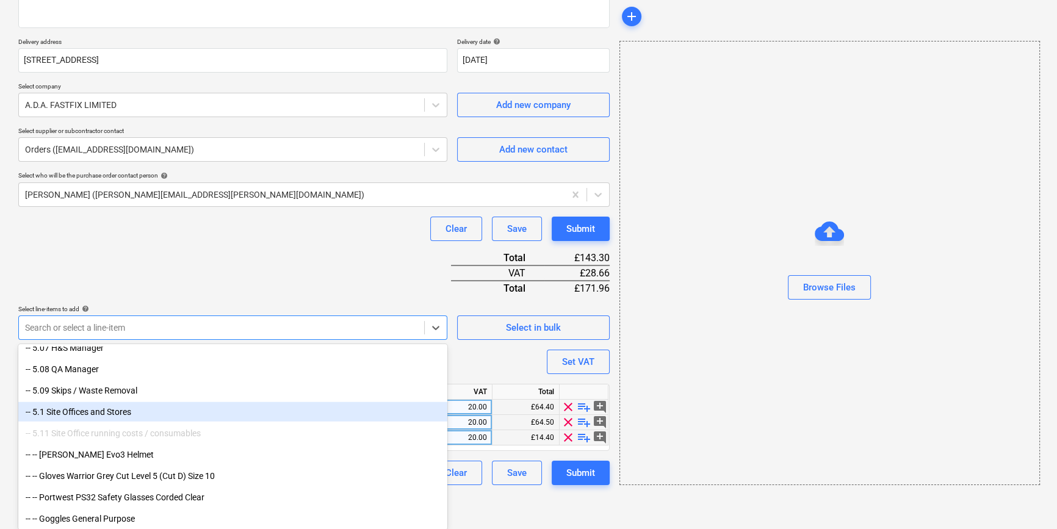
scroll to position [4159, 0]
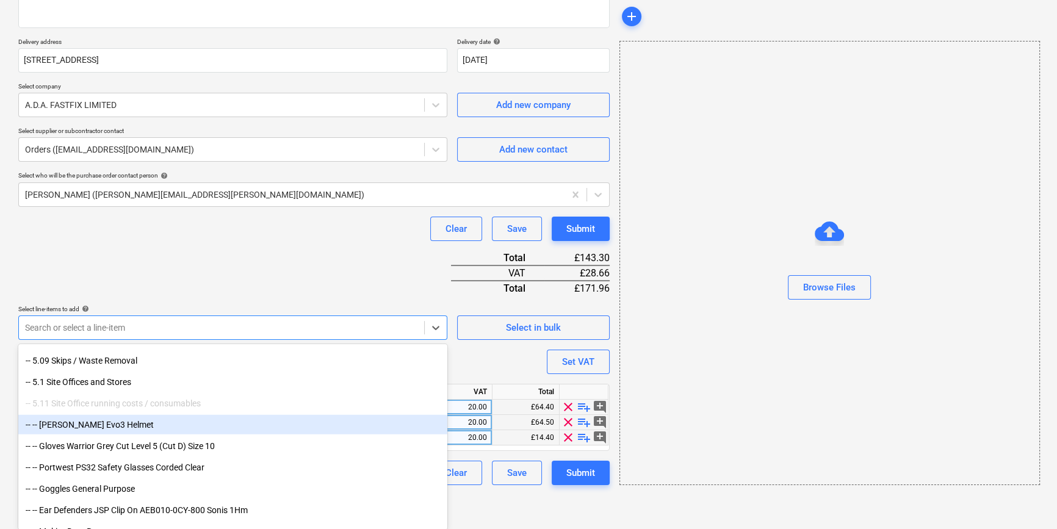
click at [143, 403] on div "-- 5.11 Site Office running costs / consumables" at bounding box center [232, 403] width 429 height 20
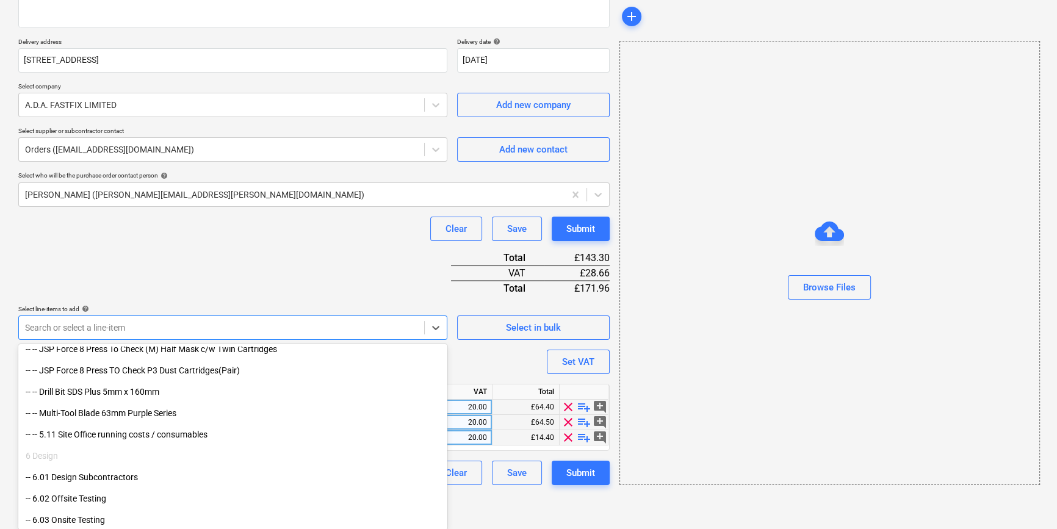
scroll to position [4380, 0]
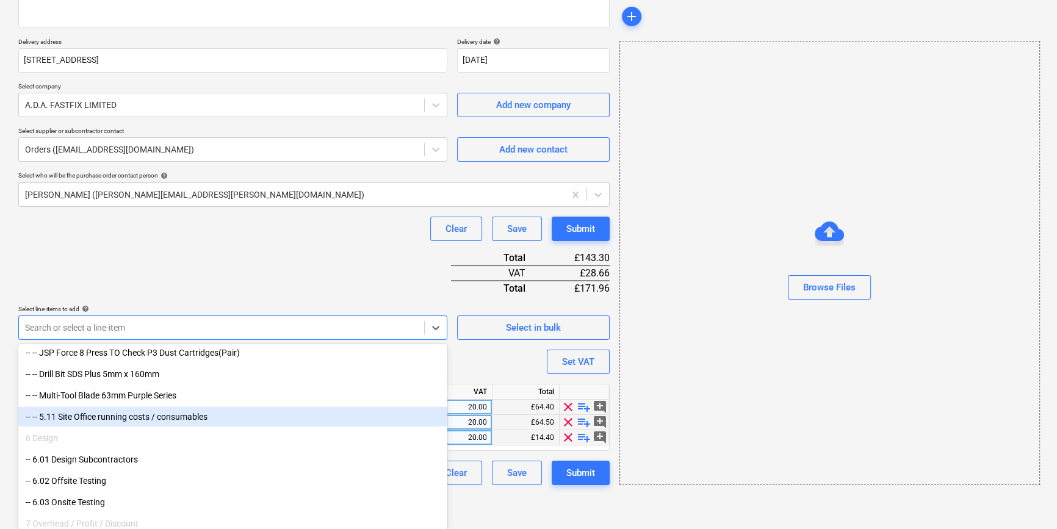
click at [189, 418] on div "-- -- 5.11 Site Office running costs / consumables" at bounding box center [232, 417] width 429 height 20
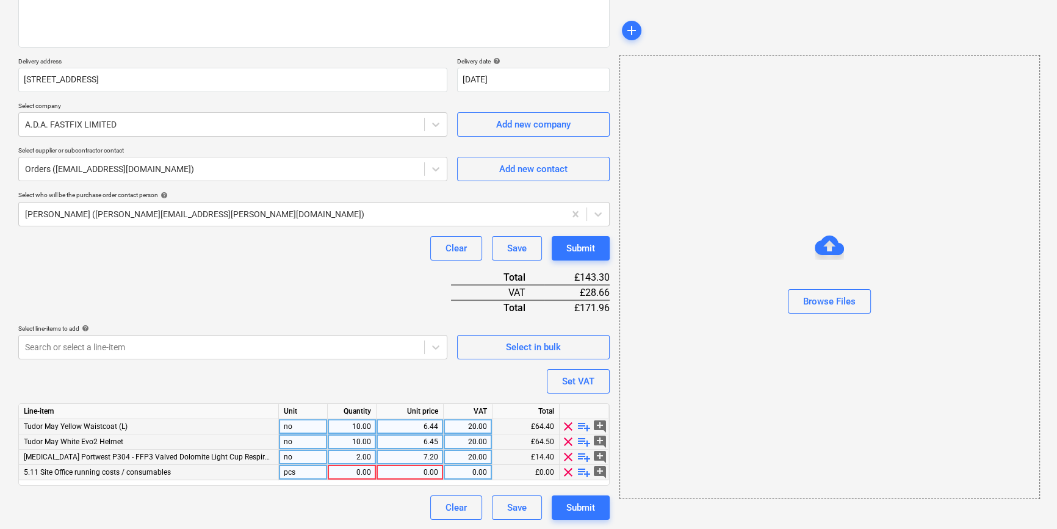
click at [577, 472] on span "playlist_add" at bounding box center [583, 472] width 15 height 15
type textarea "x"
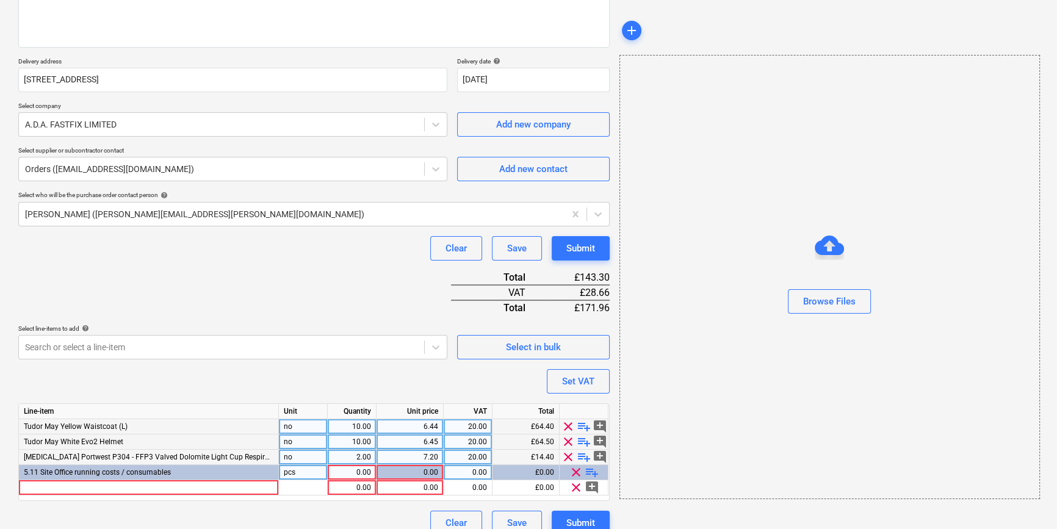
click at [346, 474] on div "0.00" at bounding box center [351, 472] width 38 height 15
type input "1"
click at [32, 487] on div at bounding box center [149, 487] width 260 height 15
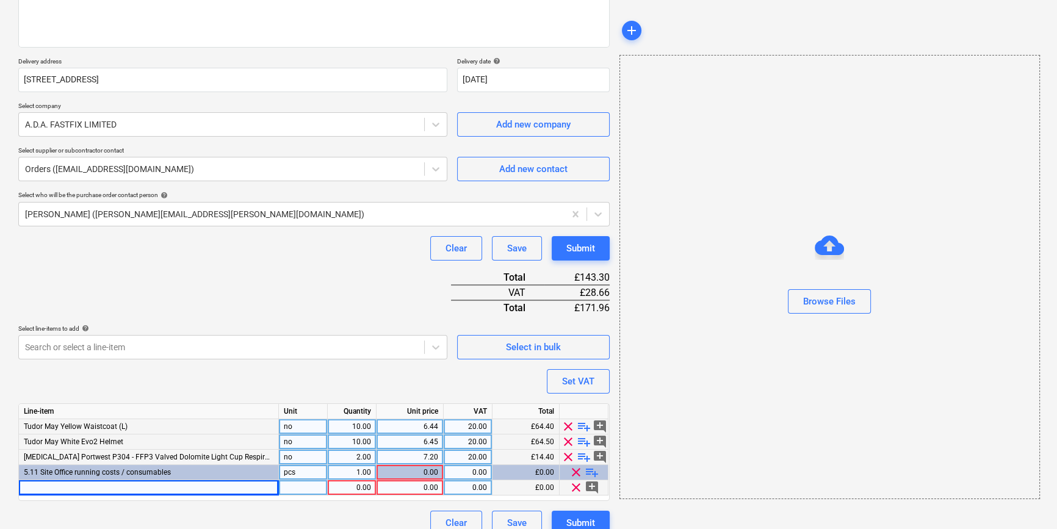
type textarea "x"
click at [46, 489] on div at bounding box center [149, 487] width 260 height 15
type input "[PERSON_NAME] Anti Mist Spectacle"
type textarea "x"
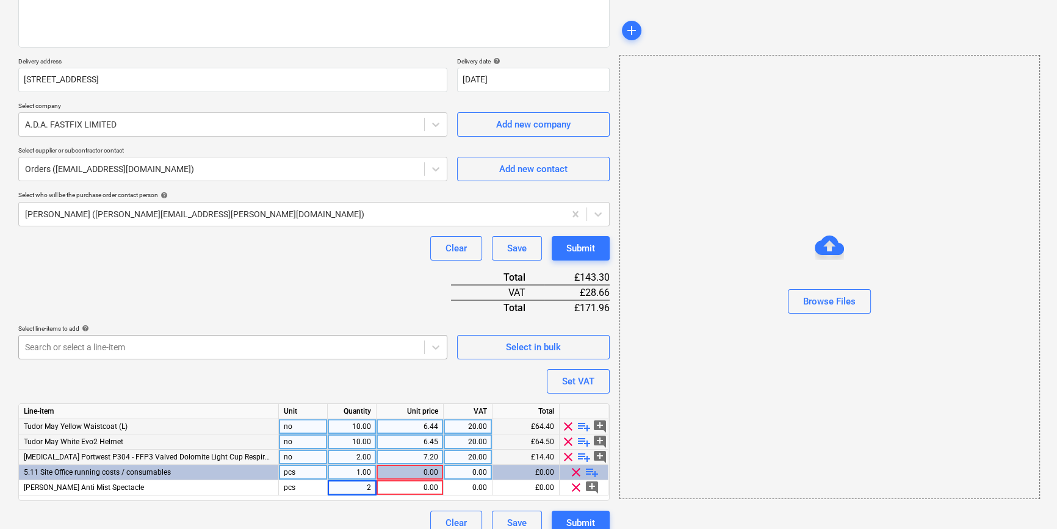
type input "20"
type textarea "x"
type input "2.75"
type textarea "x"
type input "20"
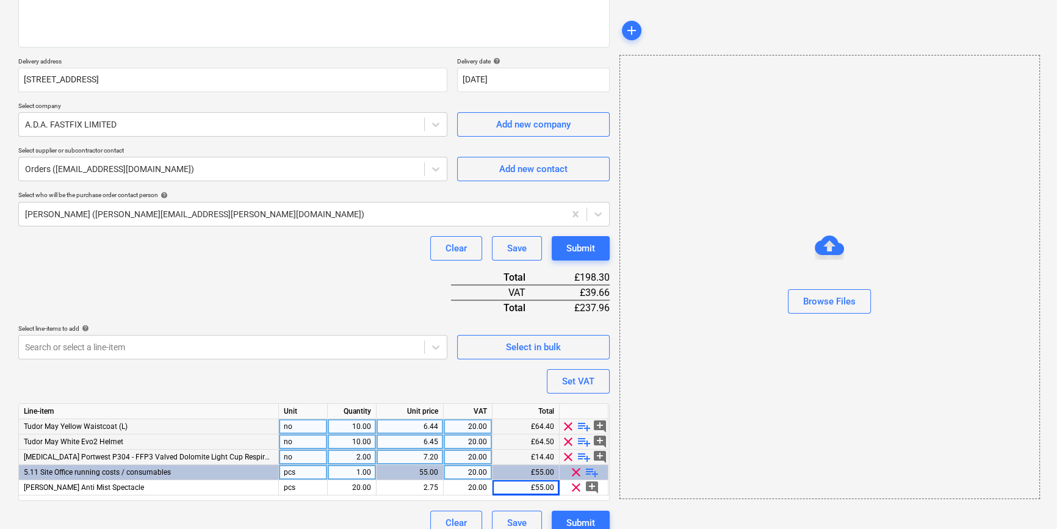
click at [222, 458] on span "[MEDICAL_DATA] Portwest P304 - FFP3 Valved Dolomite Light Cup Respirator (Pk10)" at bounding box center [163, 457] width 278 height 9
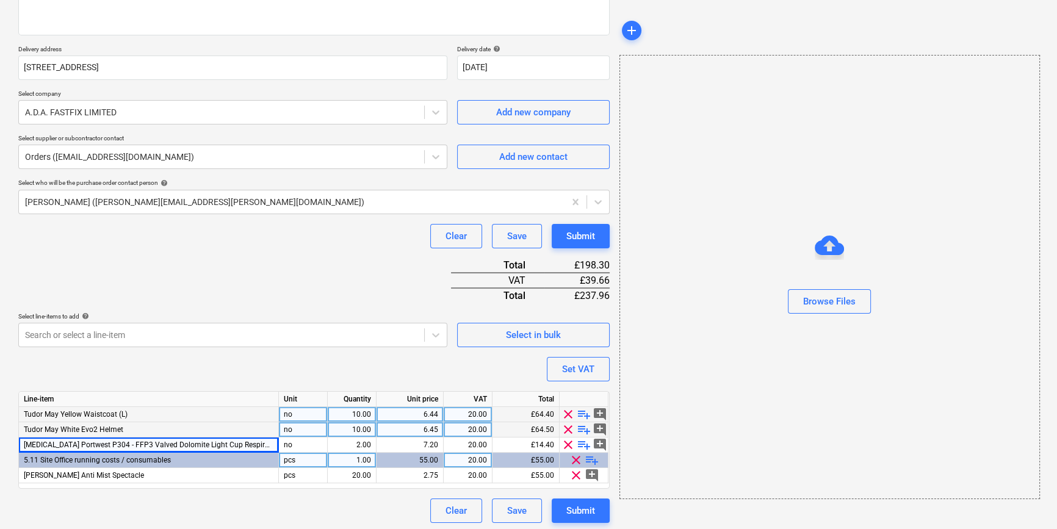
scroll to position [186, 0]
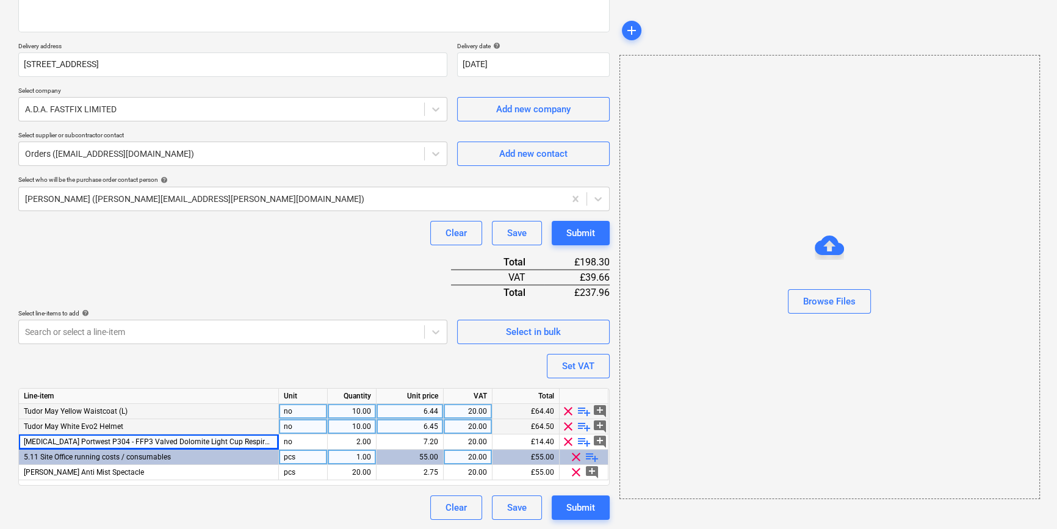
click at [592, 456] on span "playlist_add" at bounding box center [591, 457] width 15 height 15
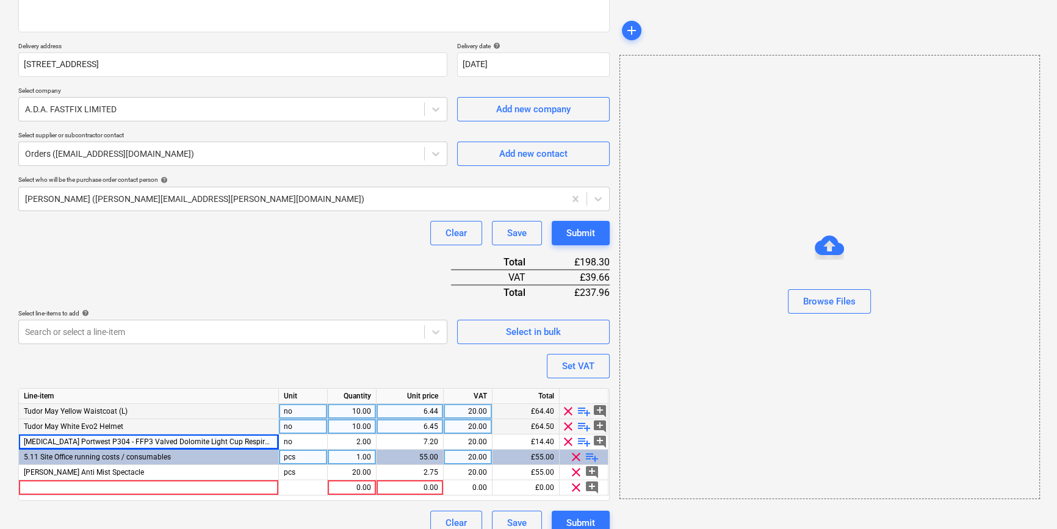
type textarea "x"
click at [36, 485] on div at bounding box center [149, 487] width 260 height 15
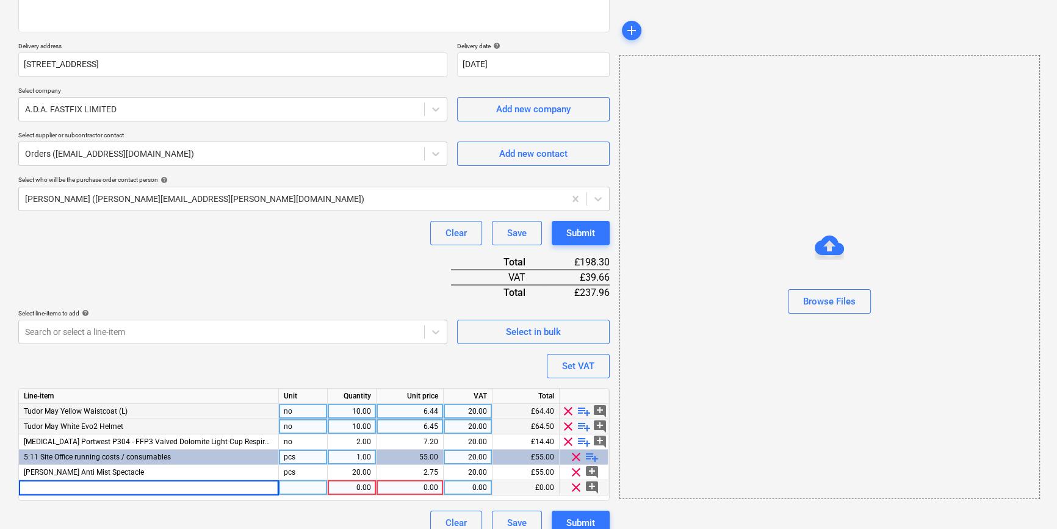
type input "Ear Plugs - Box"
type textarea "x"
type input "11.27"
type textarea "x"
type input "20"
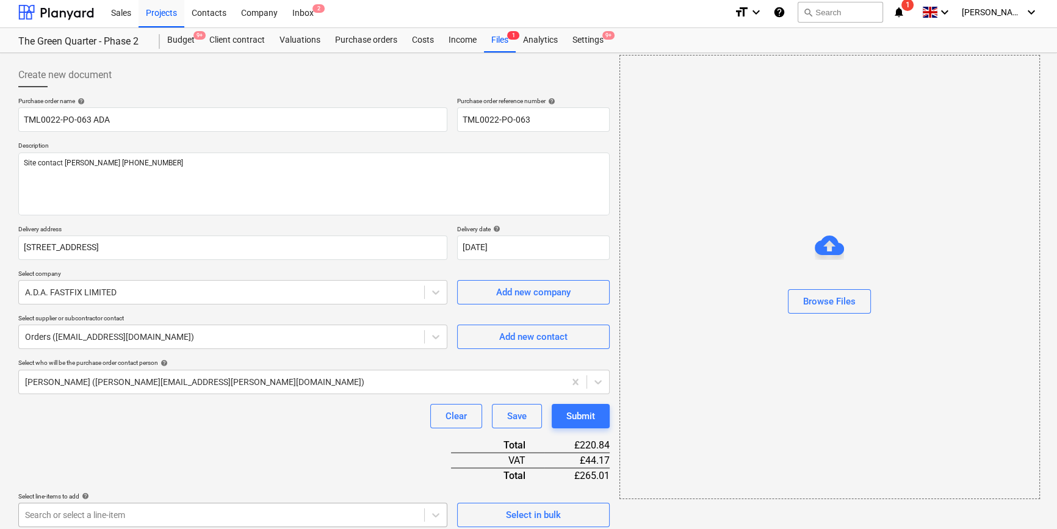
scroll to position [0, 0]
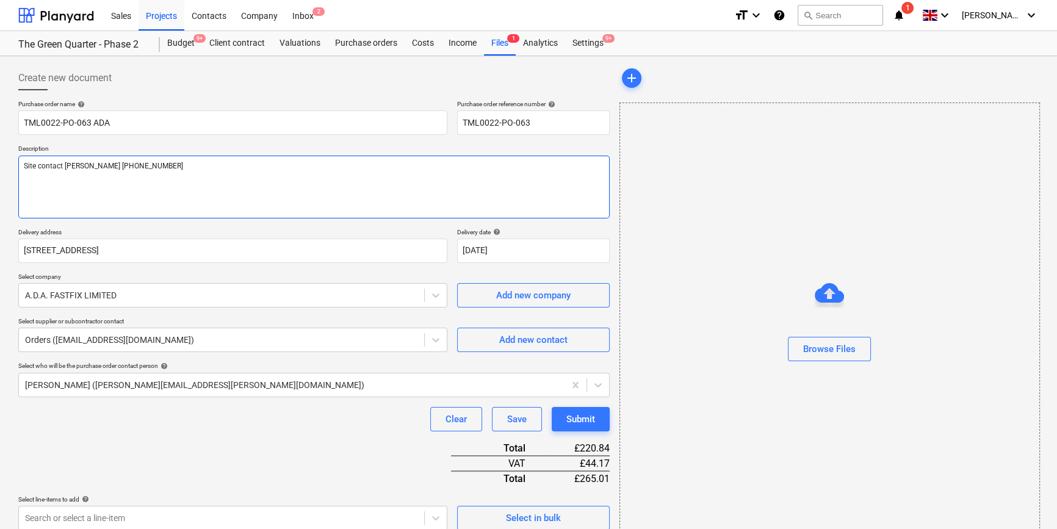
click at [34, 185] on textarea "Site contact [PERSON_NAME] [PHONE_NUMBER]" at bounding box center [313, 187] width 591 height 63
click at [153, 162] on textarea "Site contact [PERSON_NAME] [PHONE_NUMBER]" at bounding box center [313, 187] width 591 height 63
type textarea "x"
type textarea "Site contact [PERSON_NAME] [PHONE_NUMBER]"
type textarea "x"
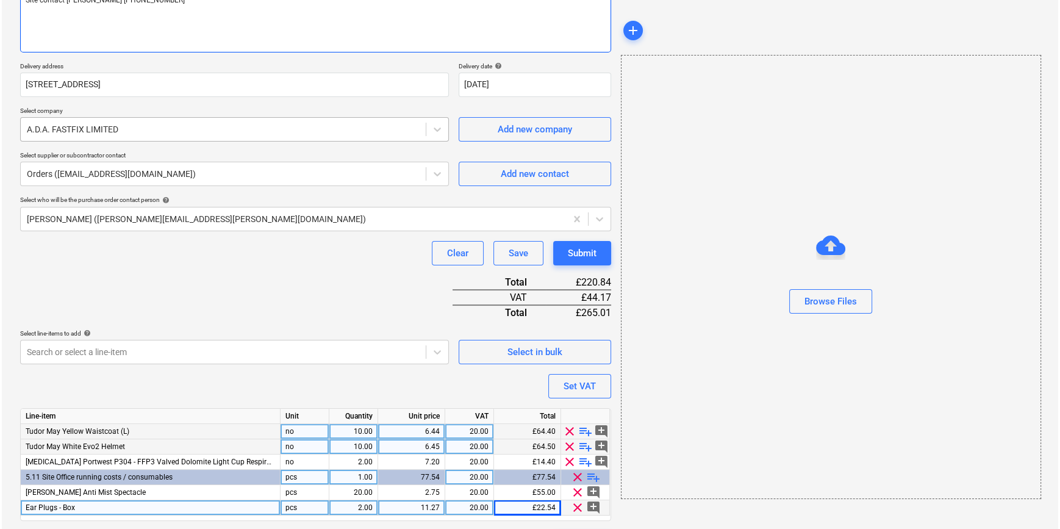
scroll to position [201, 0]
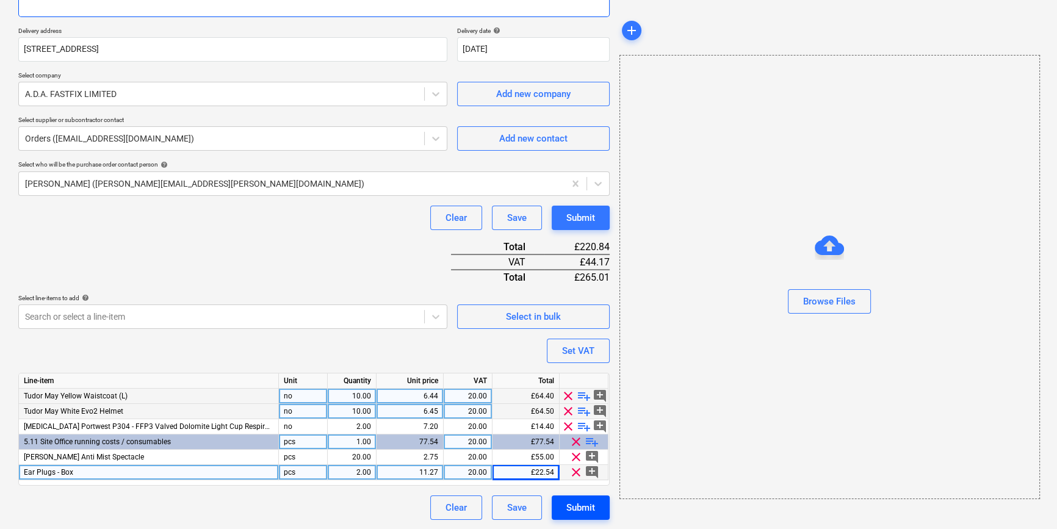
type textarea "Site contact [PERSON_NAME] [PHONE_NUMBER]"
click at [576, 506] on div "Submit" at bounding box center [580, 508] width 29 height 16
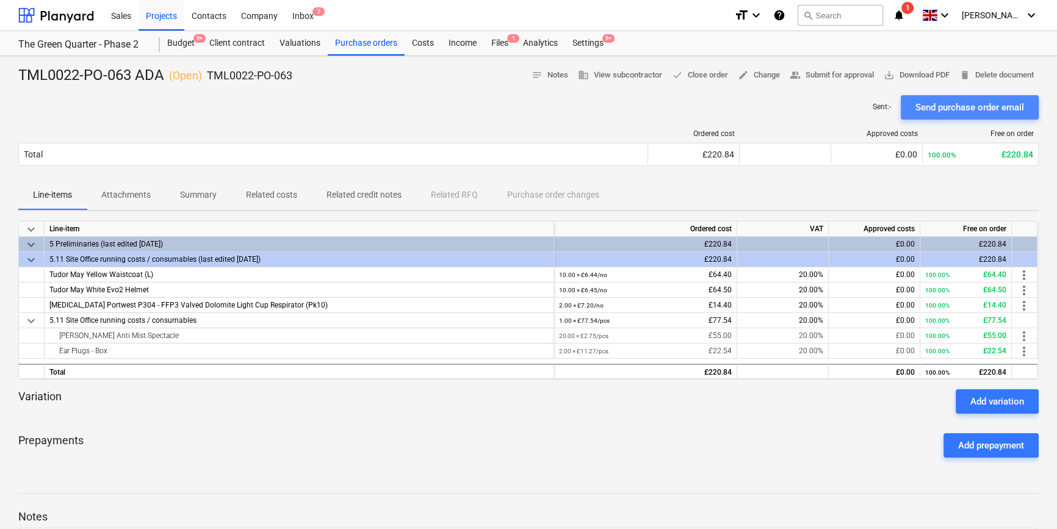
click at [963, 110] on div "Send purchase order email" at bounding box center [969, 107] width 109 height 16
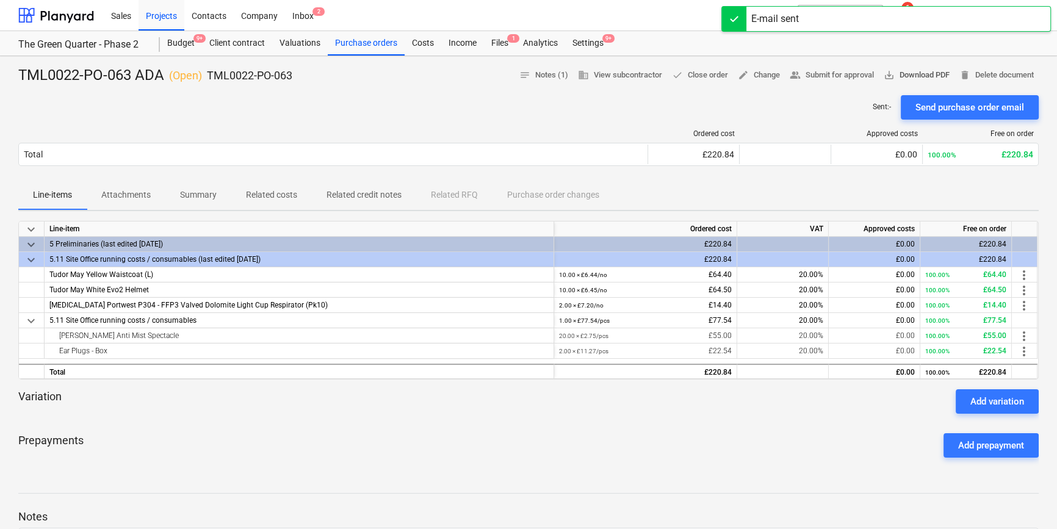
click at [923, 71] on span "save_alt Download PDF" at bounding box center [916, 75] width 66 height 14
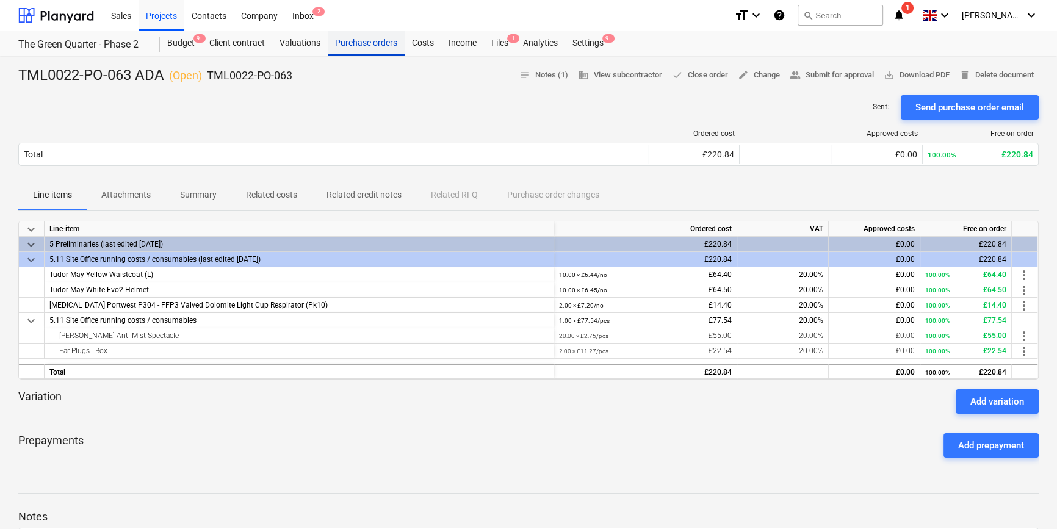
click at [374, 48] on div "Purchase orders" at bounding box center [366, 43] width 77 height 24
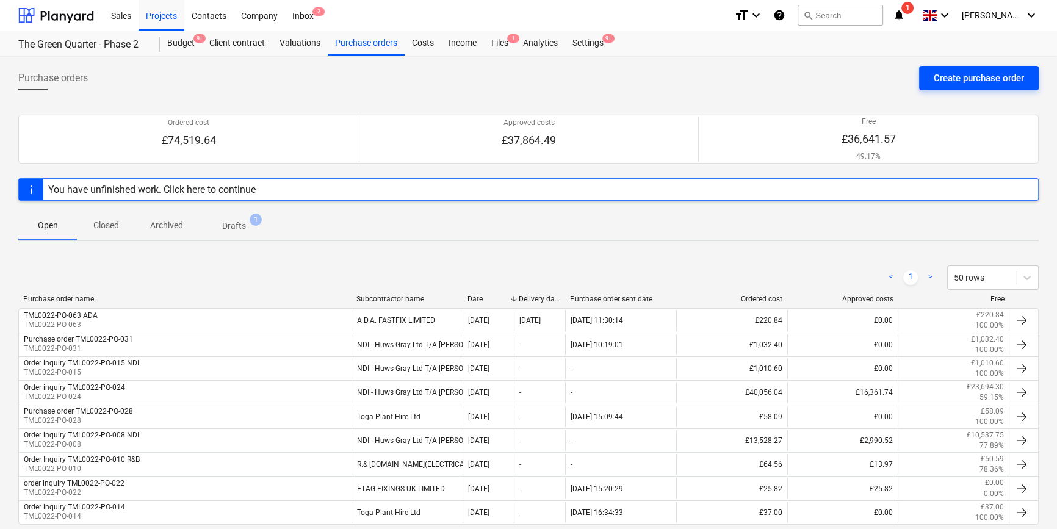
click at [933, 81] on div "Create purchase order" at bounding box center [978, 78] width 90 height 16
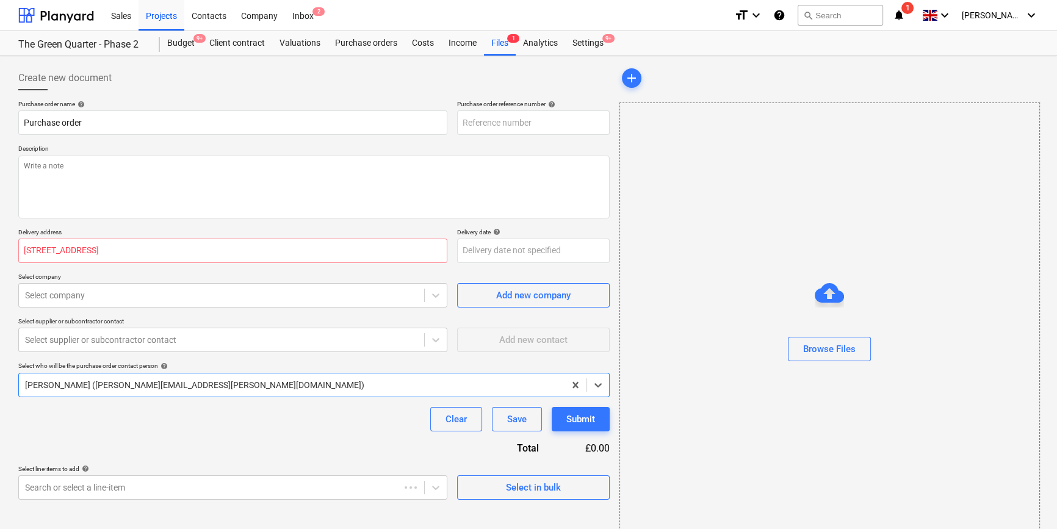
type textarea "x"
type input "TML0022-PO-064"
drag, startPoint x: 537, startPoint y: 123, endPoint x: 453, endPoint y: 124, distance: 84.2
click at [453, 124] on div "Purchase order name help Purchase order Purchase order reference number help TM…" at bounding box center [313, 117] width 591 height 35
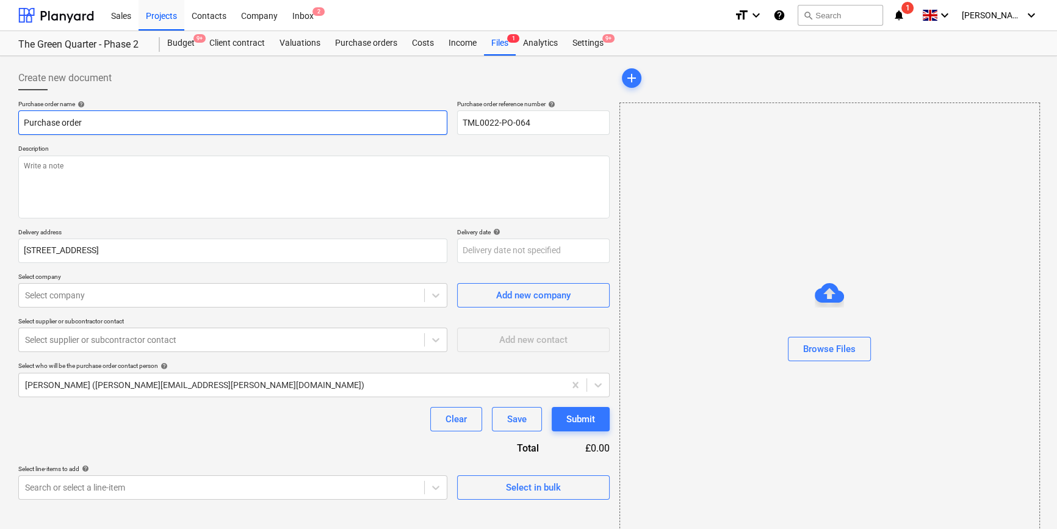
drag, startPoint x: 99, startPoint y: 122, endPoint x: 20, endPoint y: 124, distance: 79.3
click at [20, 124] on input "Purchase order" at bounding box center [232, 122] width 429 height 24
type textarea "x"
paste input "TML0022-PO-064"
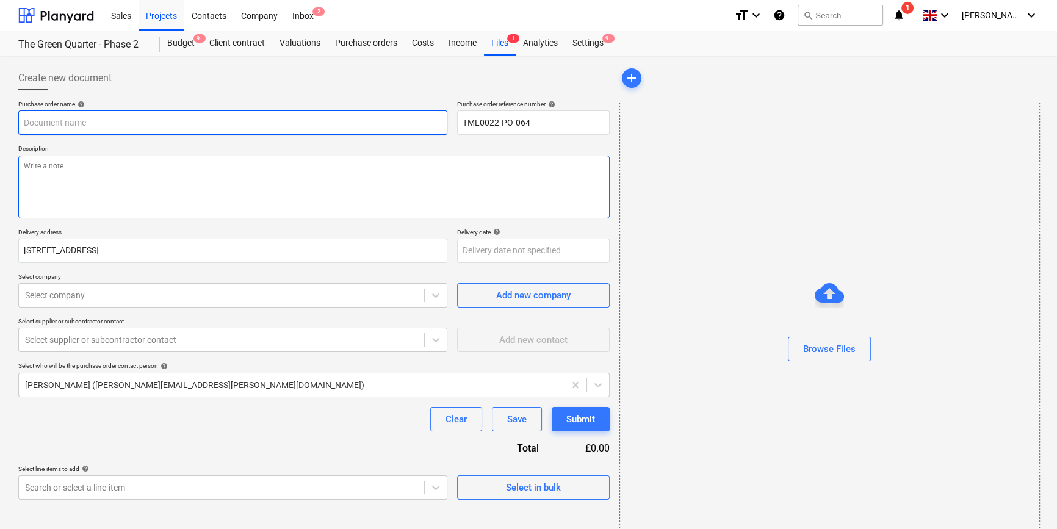
type textarea "x"
type input "TML0022-PO-064"
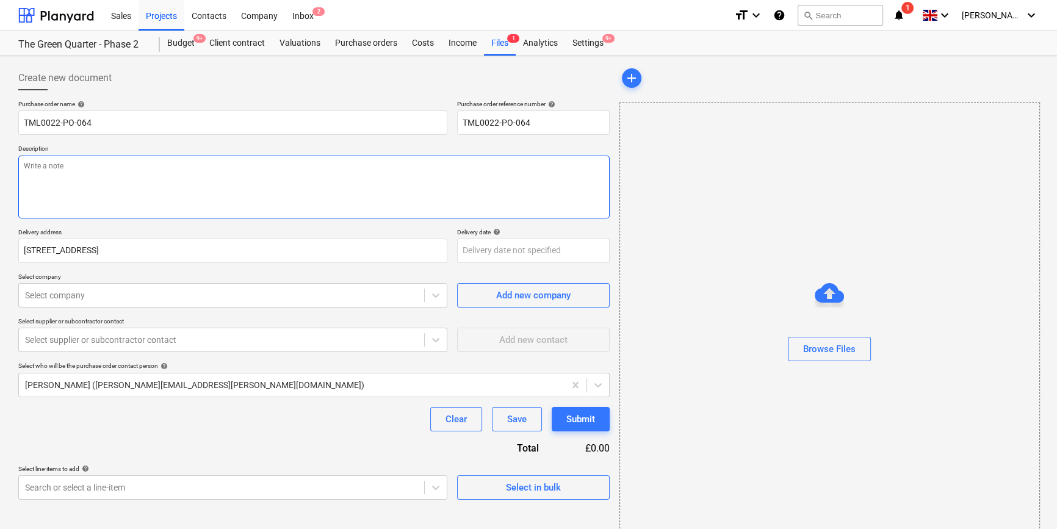
click at [43, 178] on textarea at bounding box center [313, 187] width 591 height 63
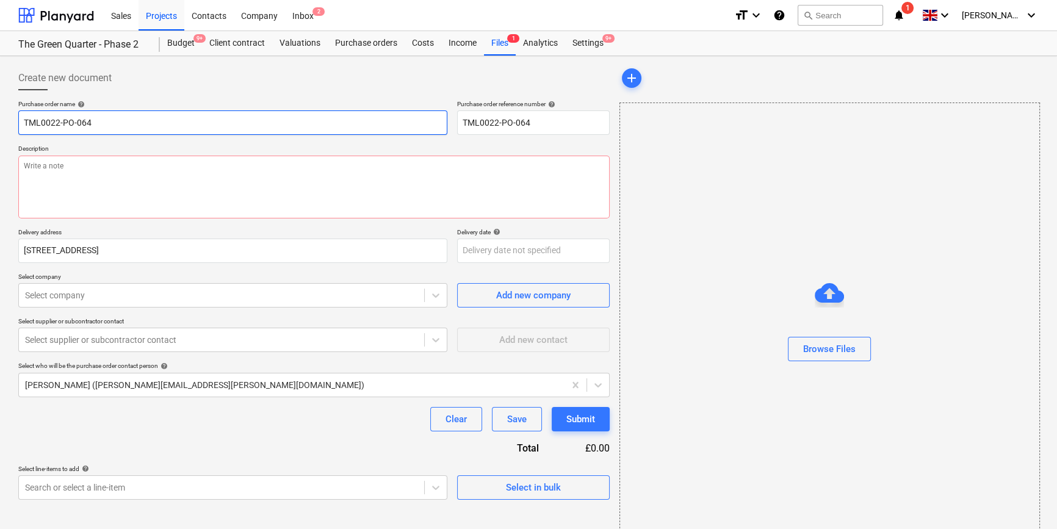
click at [114, 121] on input "TML0022-PO-064" at bounding box center [232, 122] width 429 height 24
type textarea "x"
type input "TML0022-PO-064"
type textarea "x"
type input "TML0022-PO-064 T"
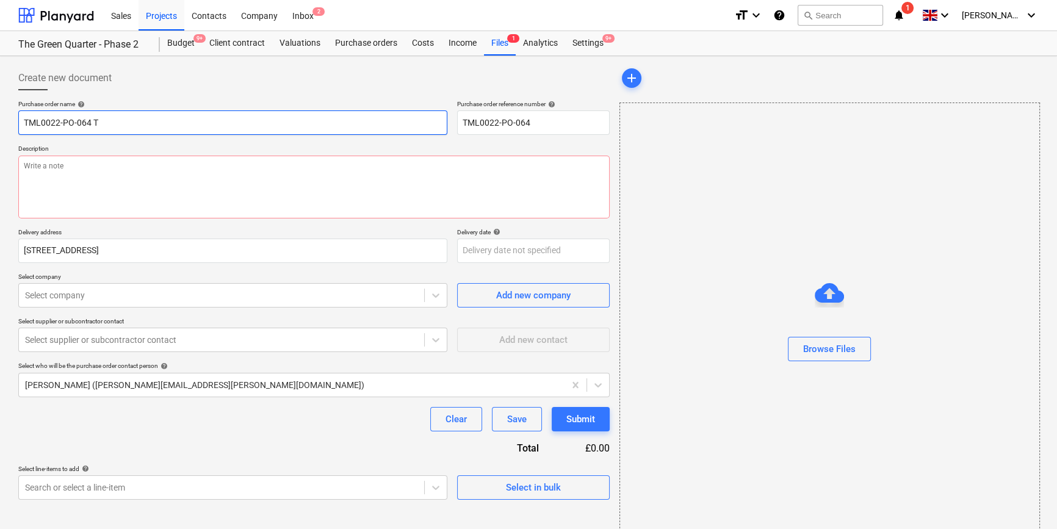
type textarea "x"
type input "TML0022-PO-064 TI"
type textarea "x"
type input "TML0022-PO-064 T"
type textarea "x"
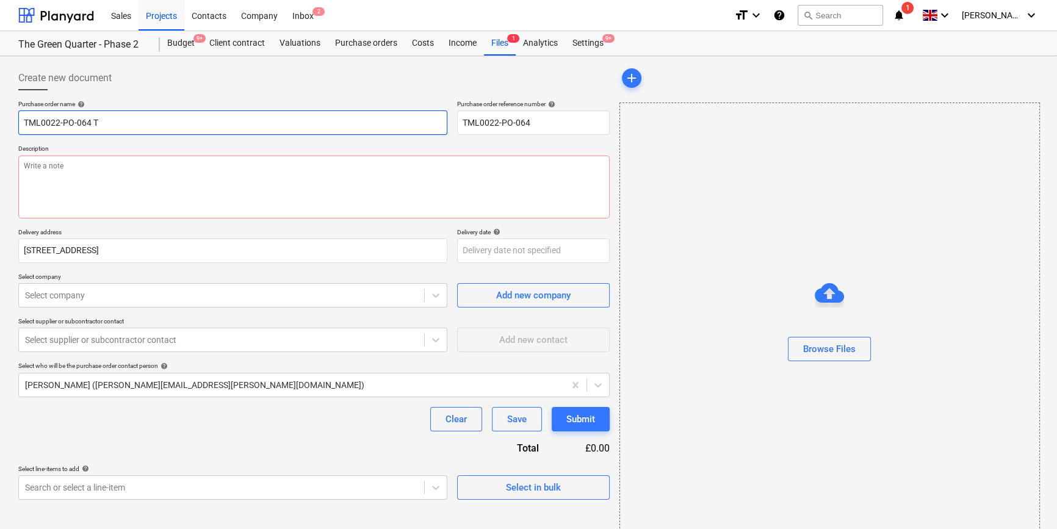
type input "TML0022-PO-064 TO"
type textarea "x"
type input "TML0022-PO-064 TOG"
type textarea "x"
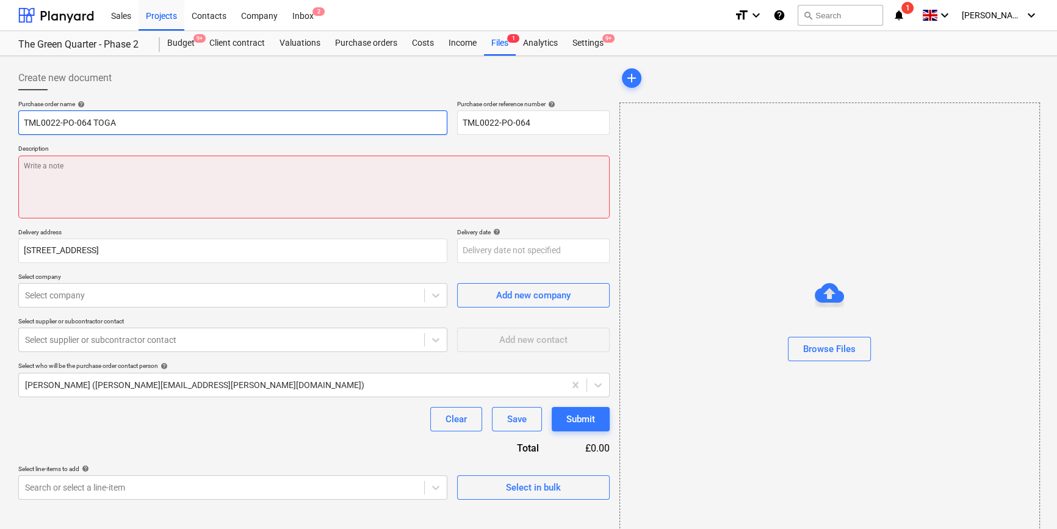
type input "TML0022-PO-064 TOGA"
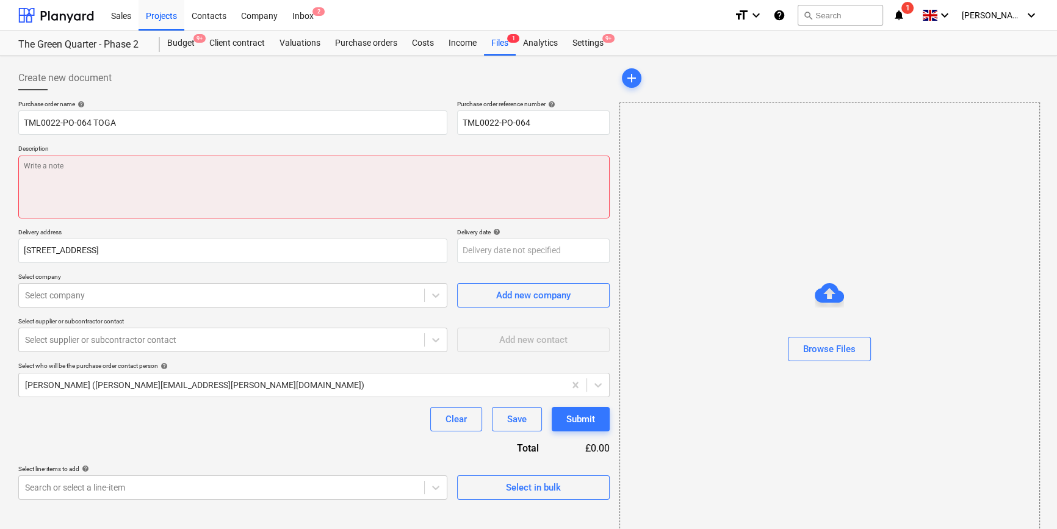
click at [78, 175] on textarea at bounding box center [313, 187] width 591 height 63
paste textarea "Site contact [PERSON_NAME] [PHONE_NUMBER]"
type textarea "x"
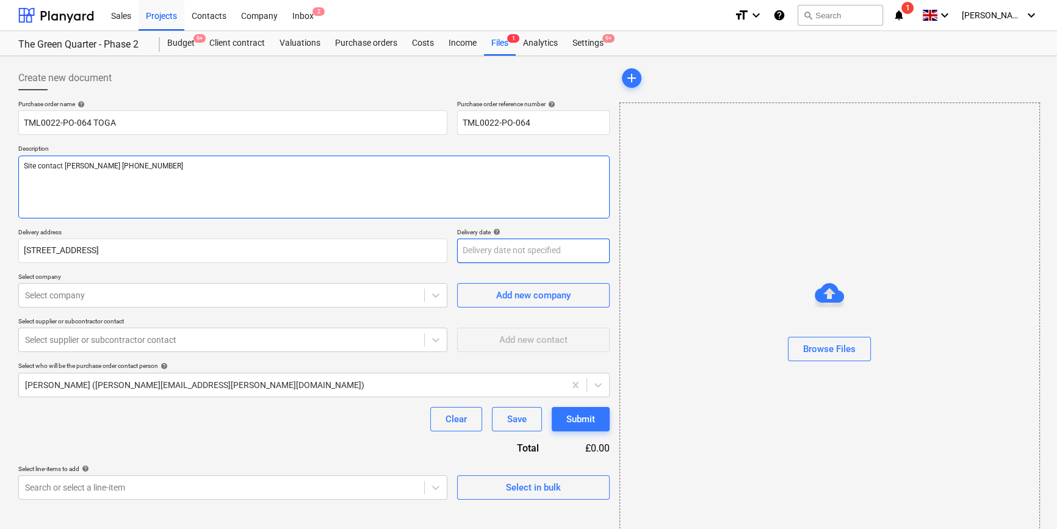
type textarea "Site contact [PERSON_NAME] [PHONE_NUMBER]"
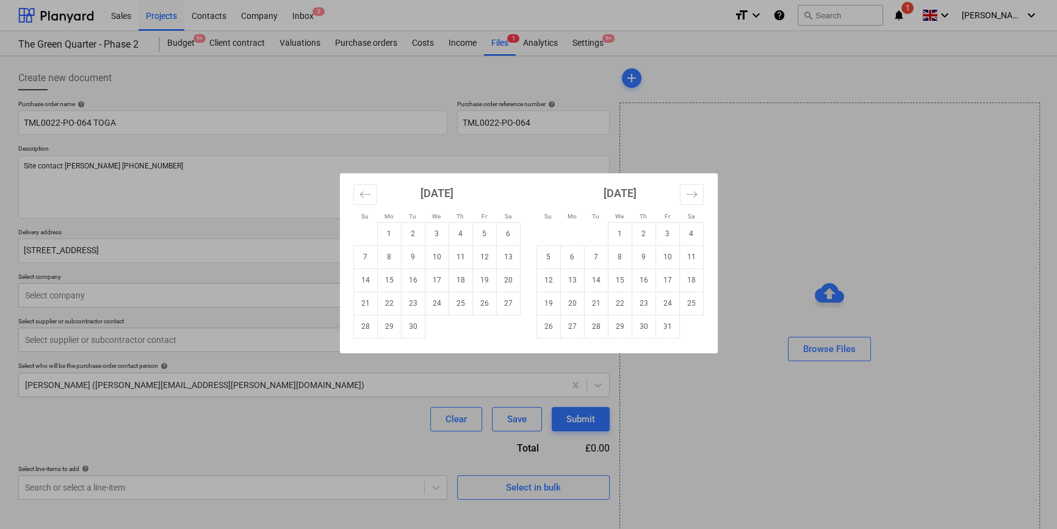
click at [478, 254] on body "Sales Projects Contacts Company Inbox 2 format_size keyboard_arrow_down help se…" at bounding box center [528, 264] width 1057 height 529
click at [479, 307] on td "26" at bounding box center [484, 303] width 24 height 23
type textarea "x"
type input "[DATE]"
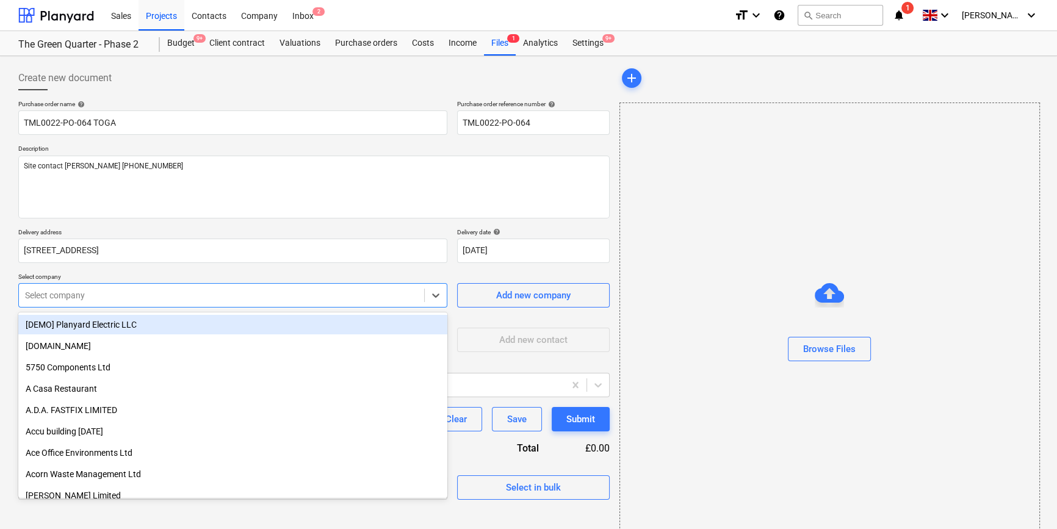
click at [200, 300] on div at bounding box center [221, 295] width 393 height 12
type input "tog"
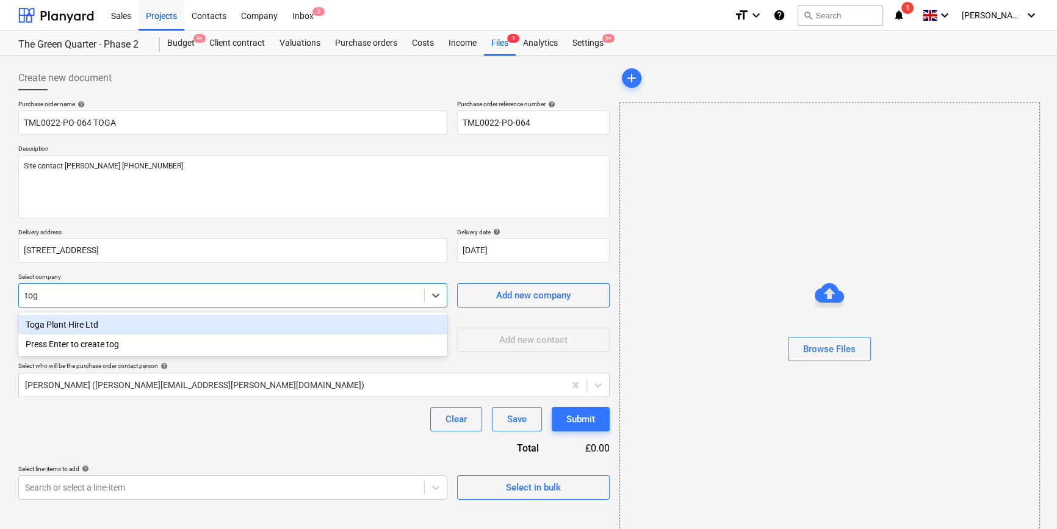
click at [145, 326] on div "Toga Plant Hire Ltd" at bounding box center [232, 325] width 429 height 20
type textarea "x"
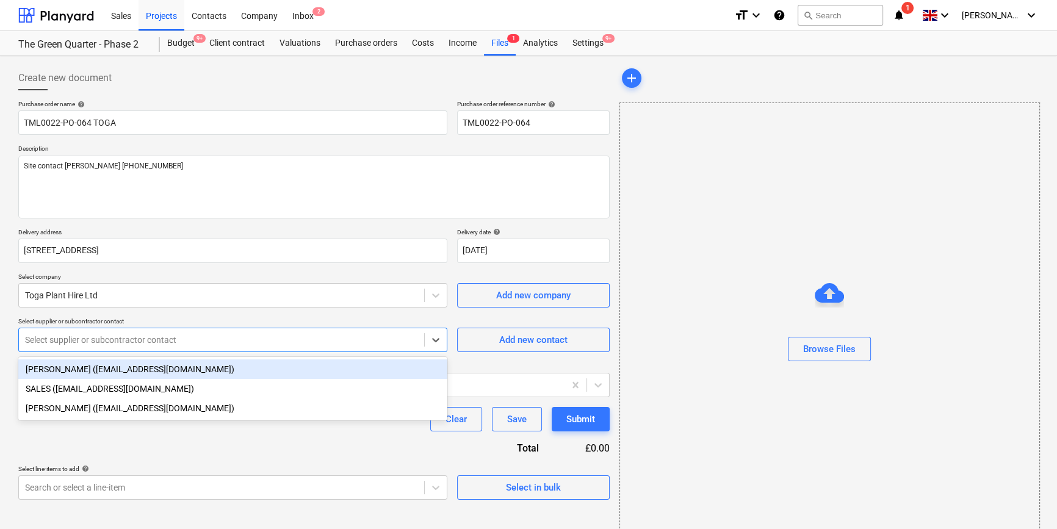
click at [138, 347] on div "Select supplier or subcontractor contact" at bounding box center [221, 339] width 405 height 17
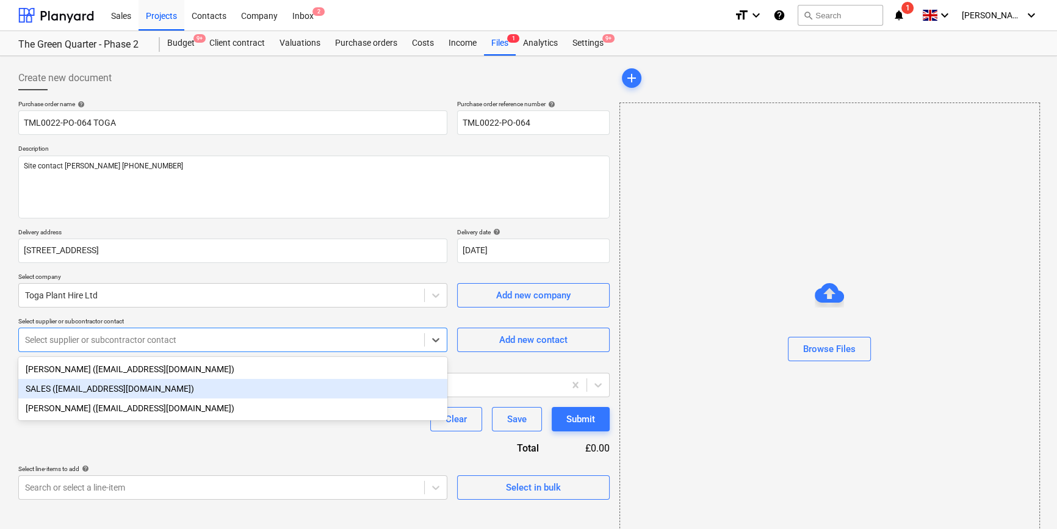
click at [123, 390] on div "SALES ([EMAIL_ADDRESS][DOMAIN_NAME])" at bounding box center [232, 389] width 429 height 20
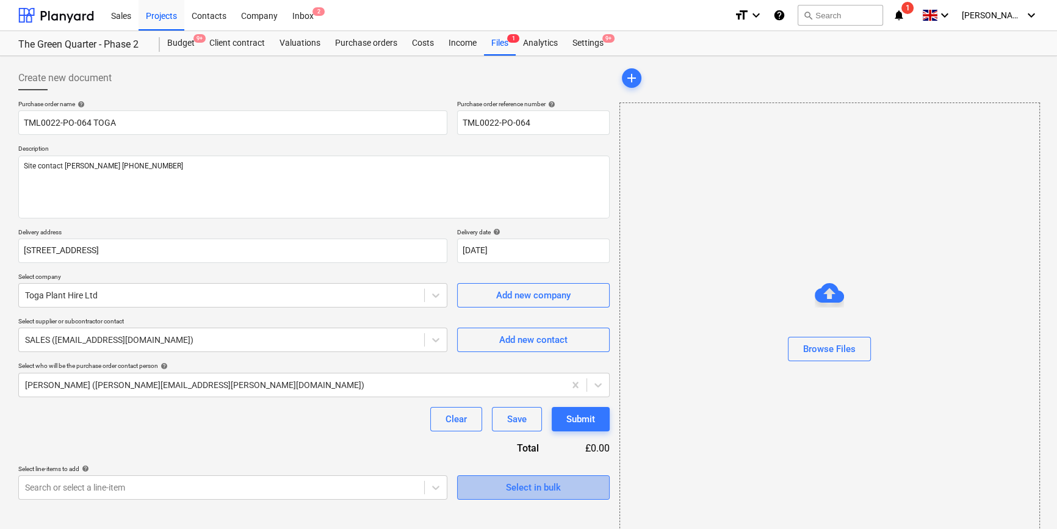
click at [536, 487] on div "Select in bulk" at bounding box center [533, 487] width 55 height 16
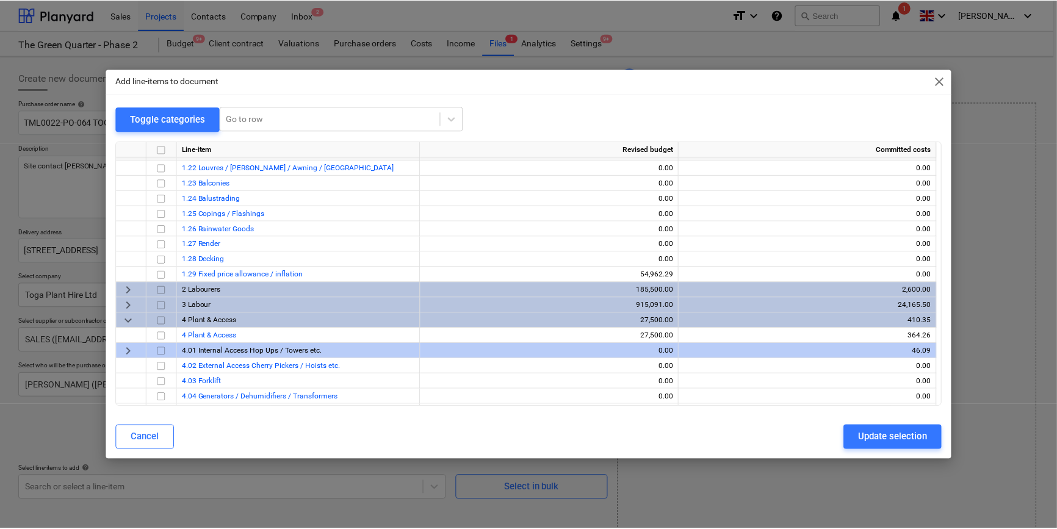
scroll to position [388, 0]
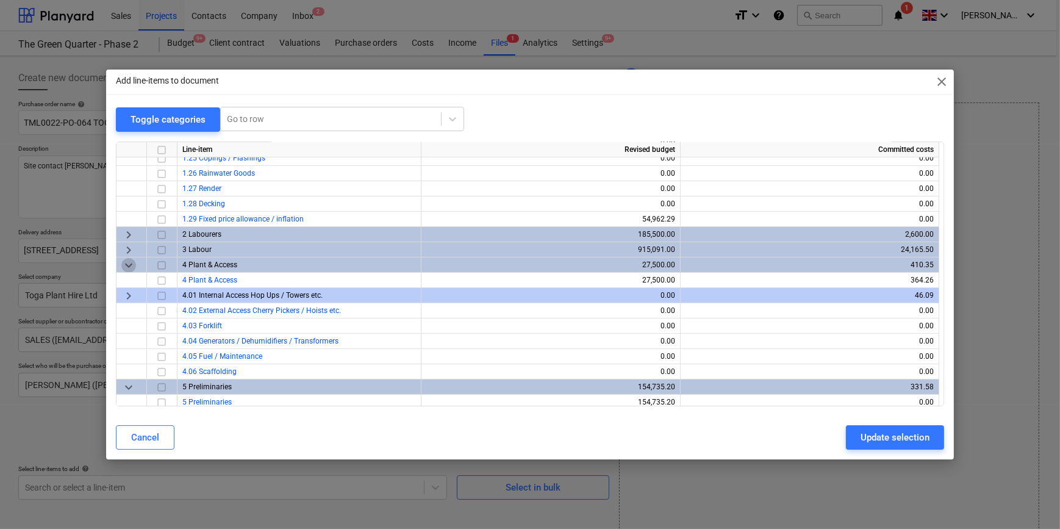
click at [131, 265] on span "keyboard_arrow_down" at bounding box center [128, 264] width 15 height 15
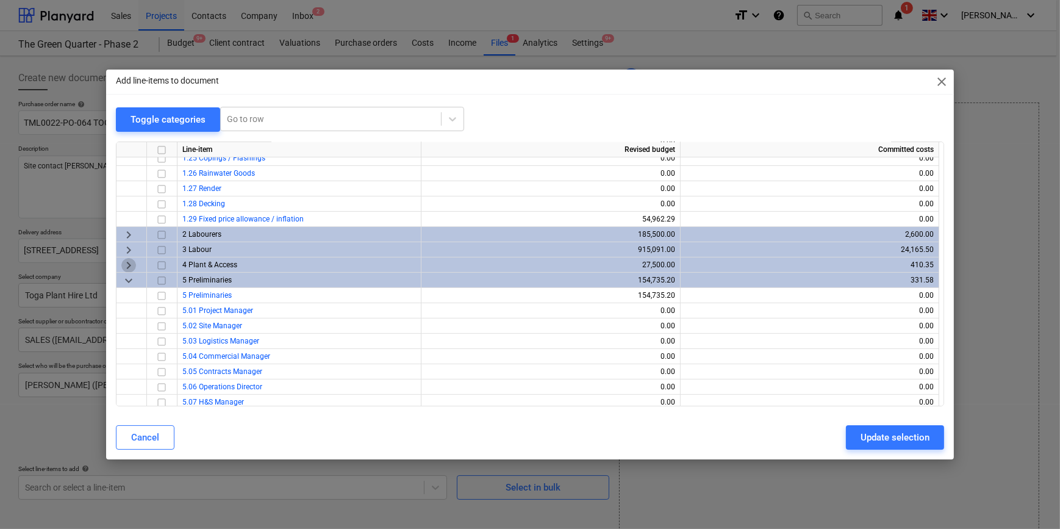
click at [131, 265] on span "keyboard_arrow_right" at bounding box center [128, 264] width 15 height 15
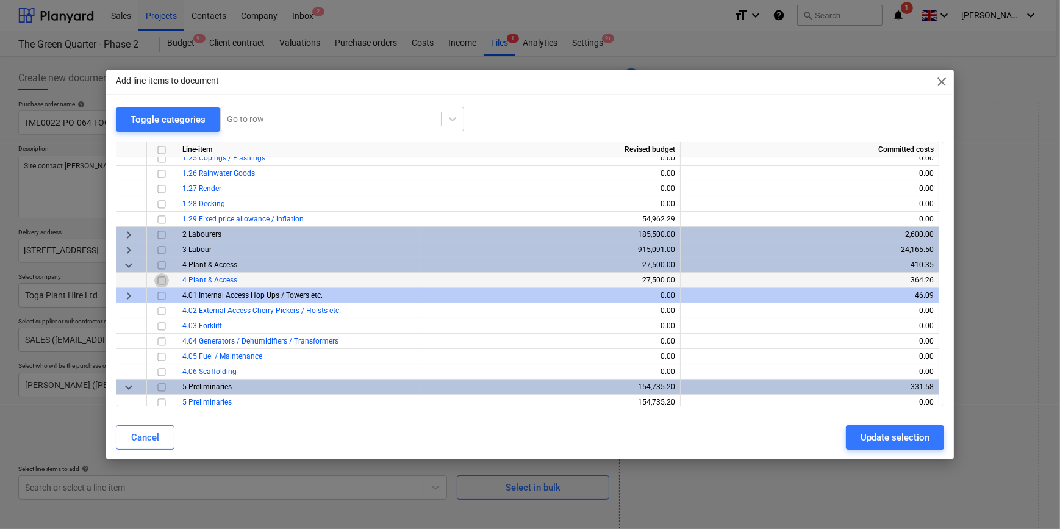
click at [163, 280] on input "checkbox" at bounding box center [161, 280] width 15 height 15
click at [881, 438] on div "Update selection" at bounding box center [895, 437] width 69 height 16
type textarea "x"
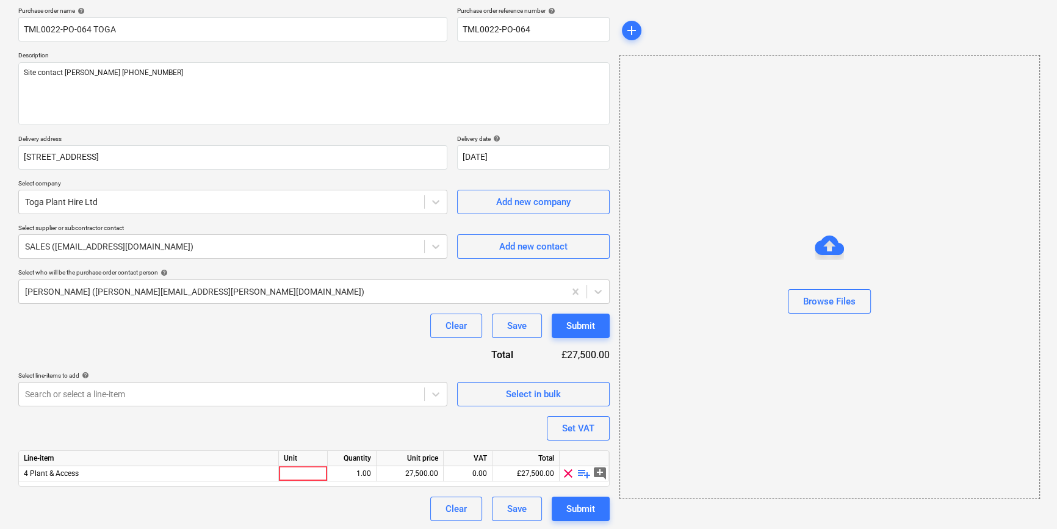
scroll to position [95, 0]
click at [290, 474] on div at bounding box center [303, 472] width 49 height 15
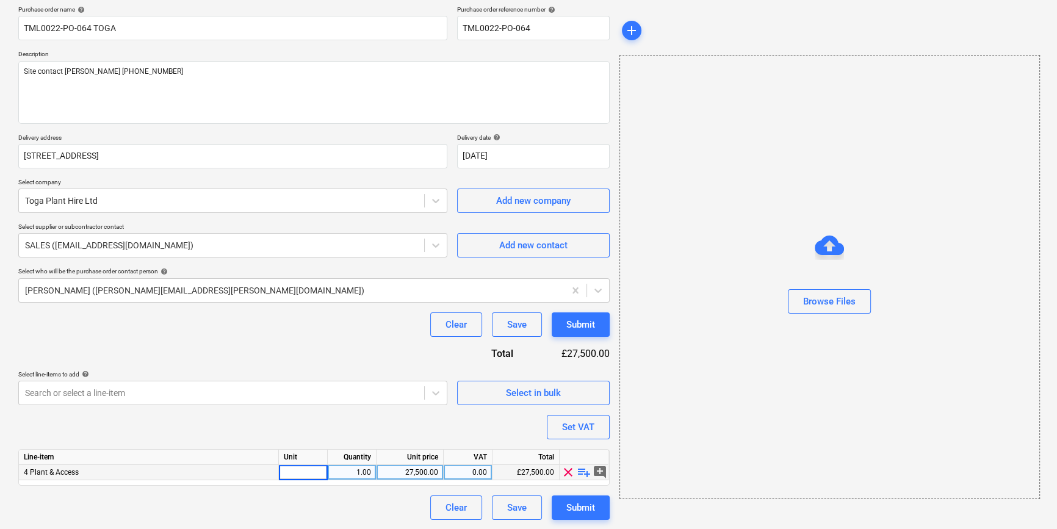
type input "1"
click at [583, 472] on span "playlist_add" at bounding box center [583, 472] width 15 height 15
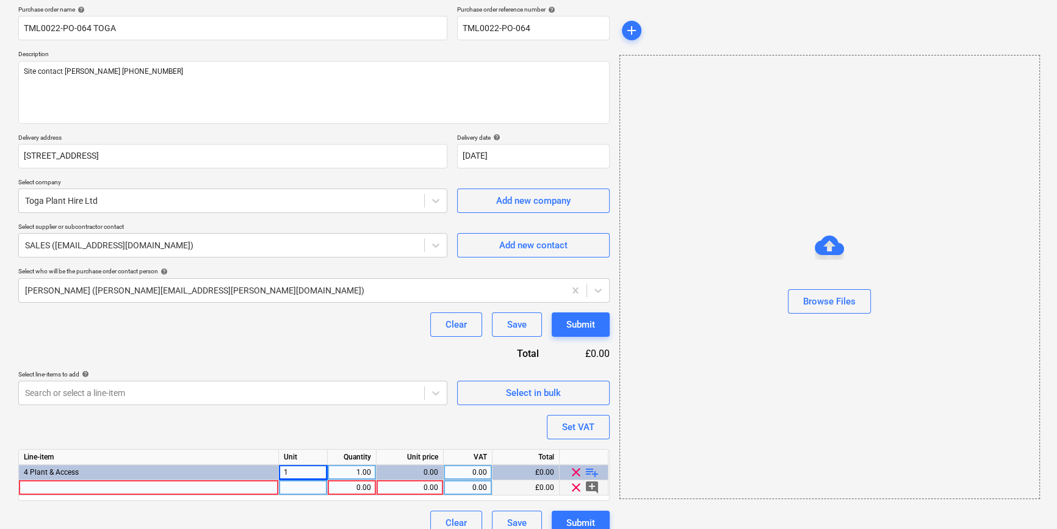
click at [49, 489] on div at bounding box center [149, 487] width 260 height 15
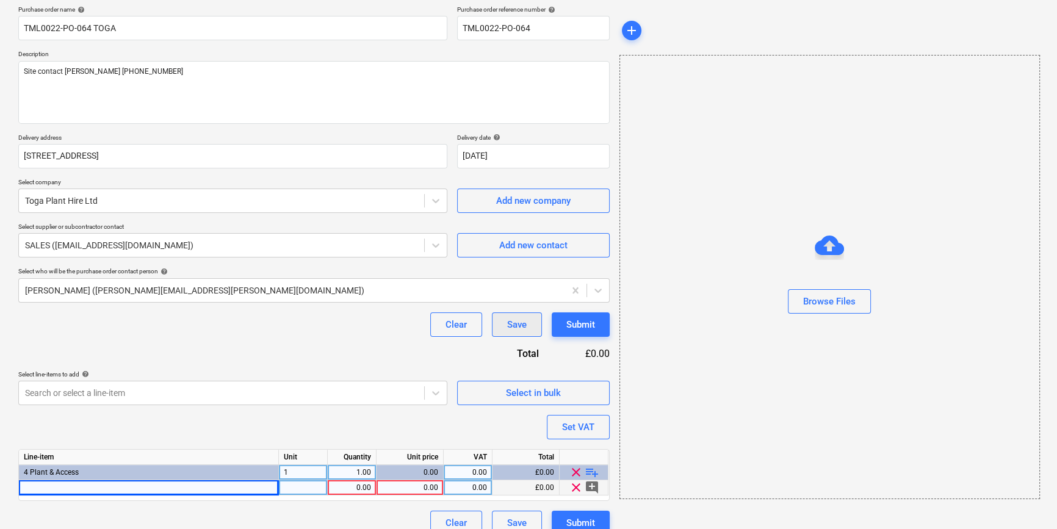
type textarea "x"
click at [50, 487] on div at bounding box center [149, 487] width 260 height 15
type input "1 x short Pump Truck with brake"
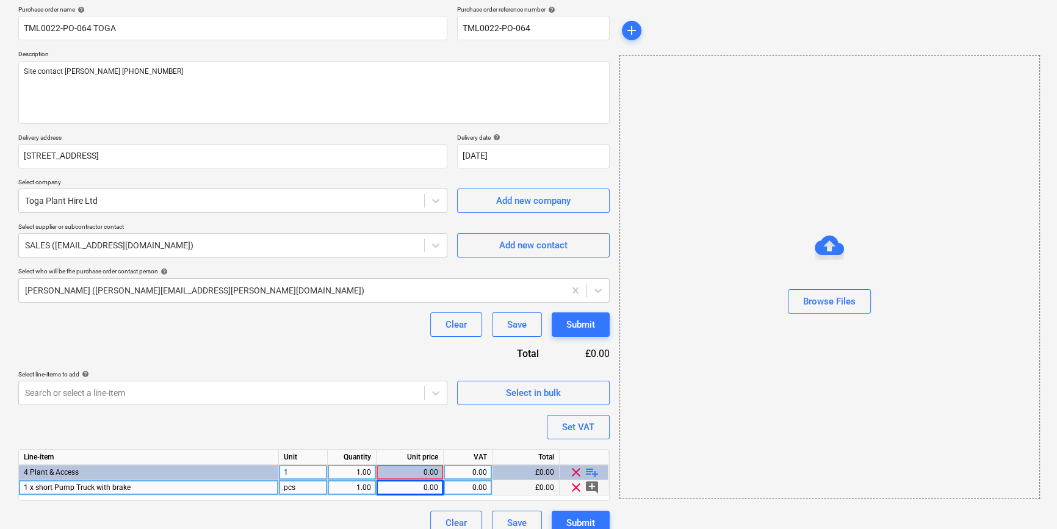
type textarea "x"
click at [418, 485] on div "0.00" at bounding box center [409, 487] width 57 height 15
type input "24.64"
type textarea "x"
type input "20"
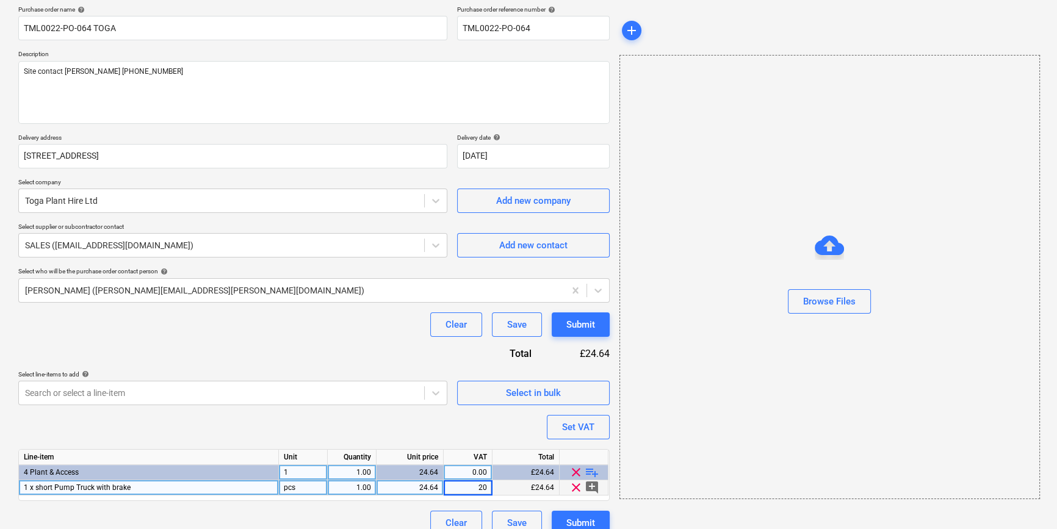
type textarea "x"
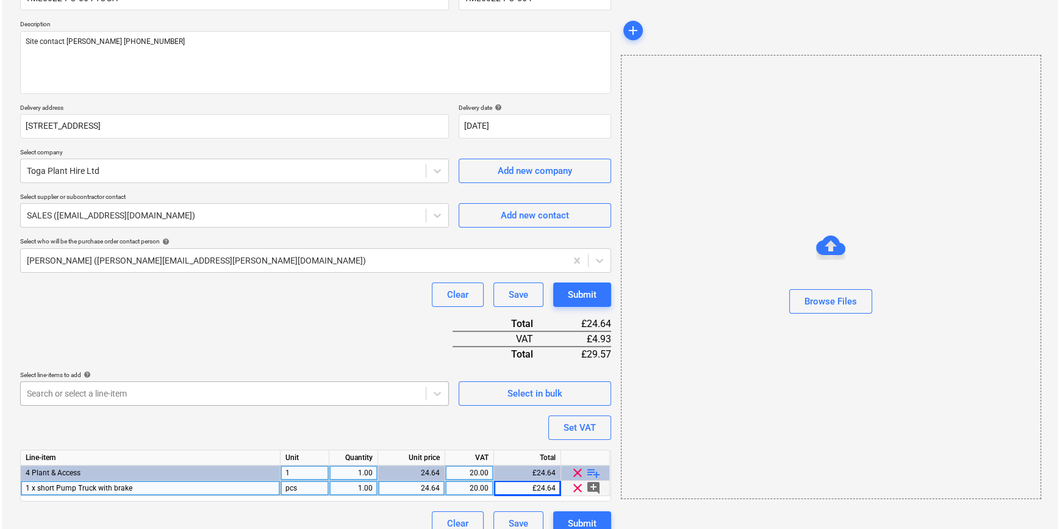
scroll to position [140, 0]
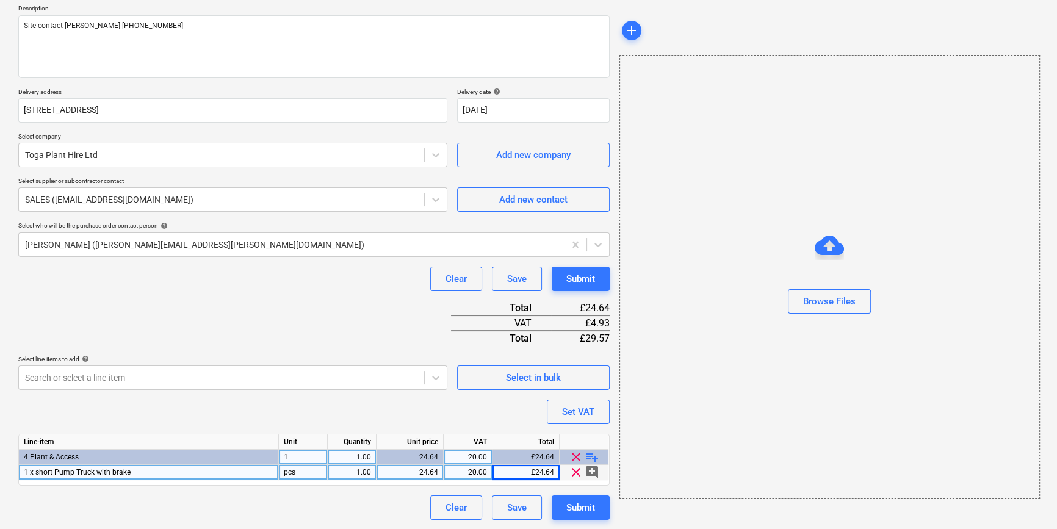
click at [303, 473] on div "pcs" at bounding box center [303, 472] width 49 height 15
type input "hire"
click at [579, 510] on div "Submit" at bounding box center [580, 508] width 29 height 16
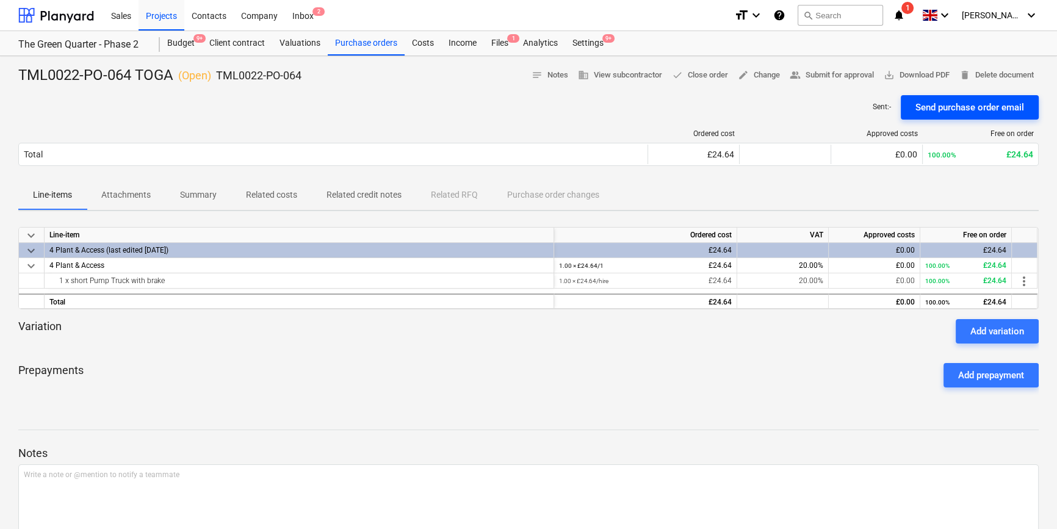
click at [947, 109] on div "Send purchase order email" at bounding box center [969, 107] width 109 height 16
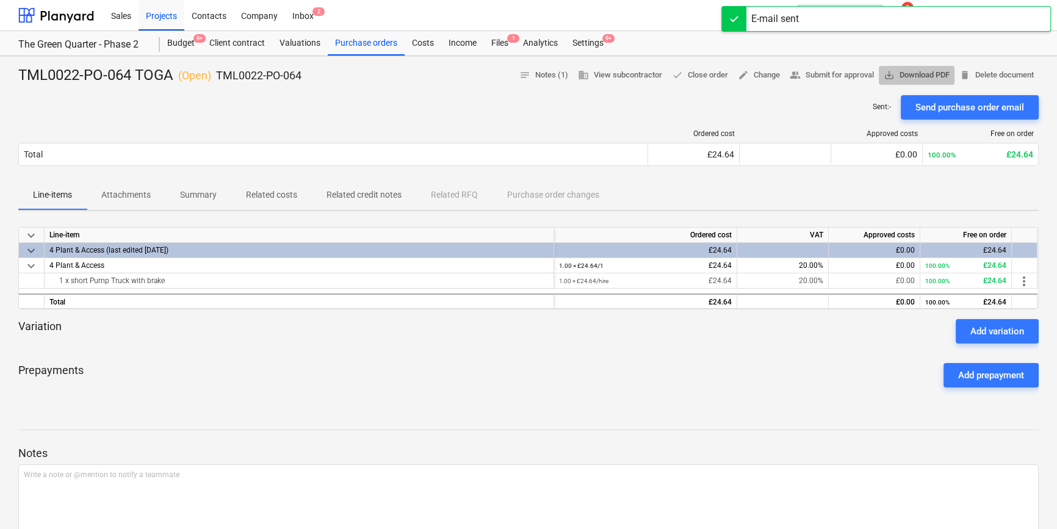
click at [923, 76] on span "save_alt Download PDF" at bounding box center [916, 75] width 66 height 14
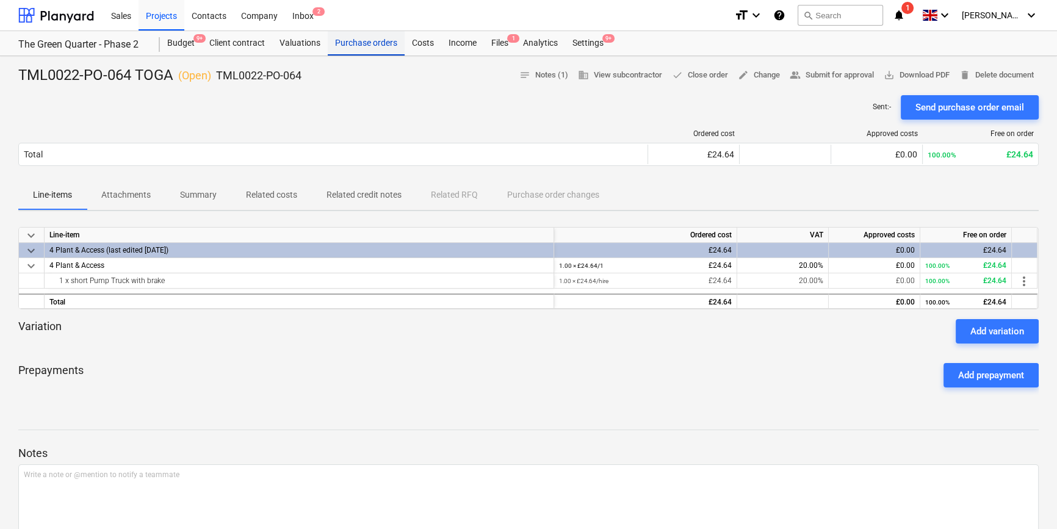
click at [353, 44] on div "Purchase orders" at bounding box center [366, 43] width 77 height 24
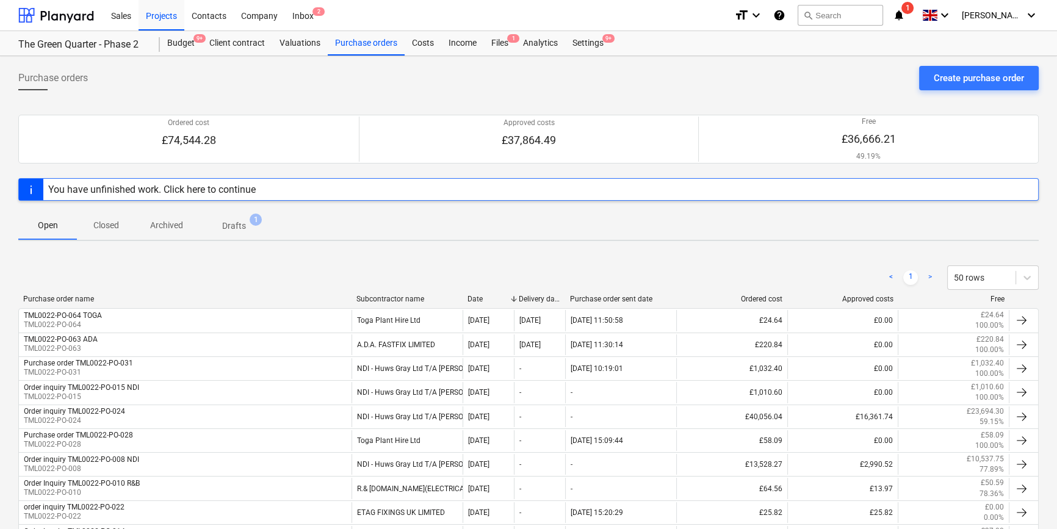
click at [108, 220] on p "Closed" at bounding box center [106, 225] width 29 height 13
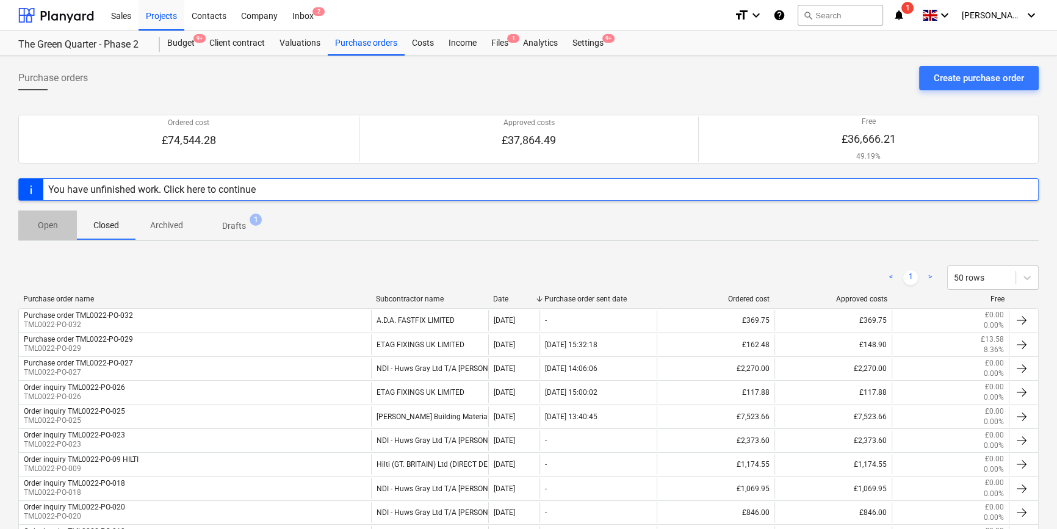
click at [43, 227] on p "Open" at bounding box center [47, 225] width 29 height 13
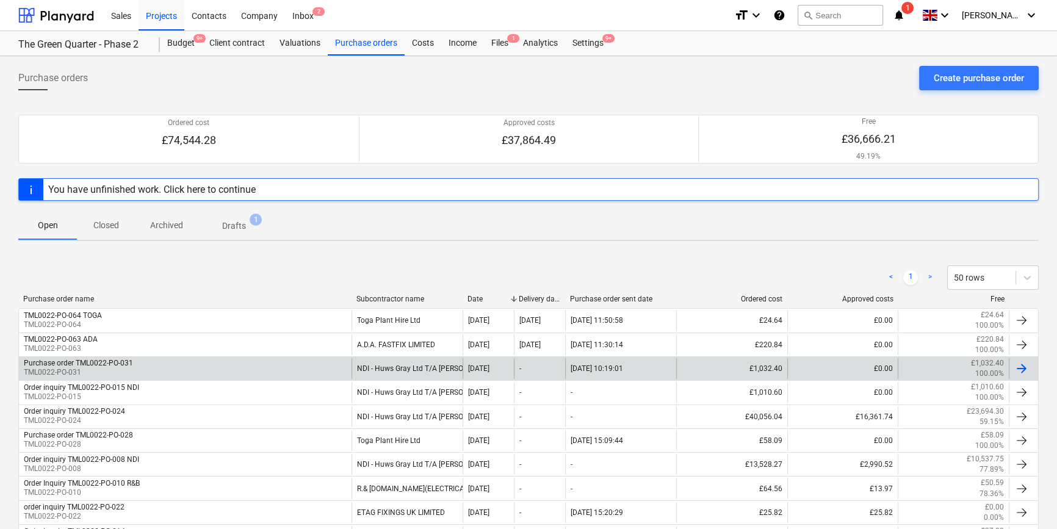
scroll to position [55, 0]
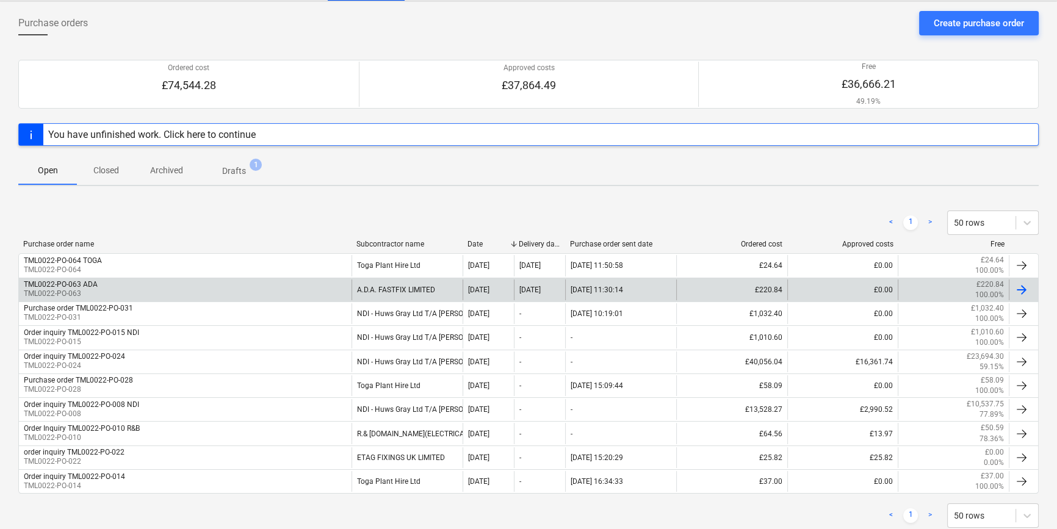
click at [137, 287] on div "TML0022-PO-063 ADA TML0022-PO-063" at bounding box center [185, 289] width 332 height 21
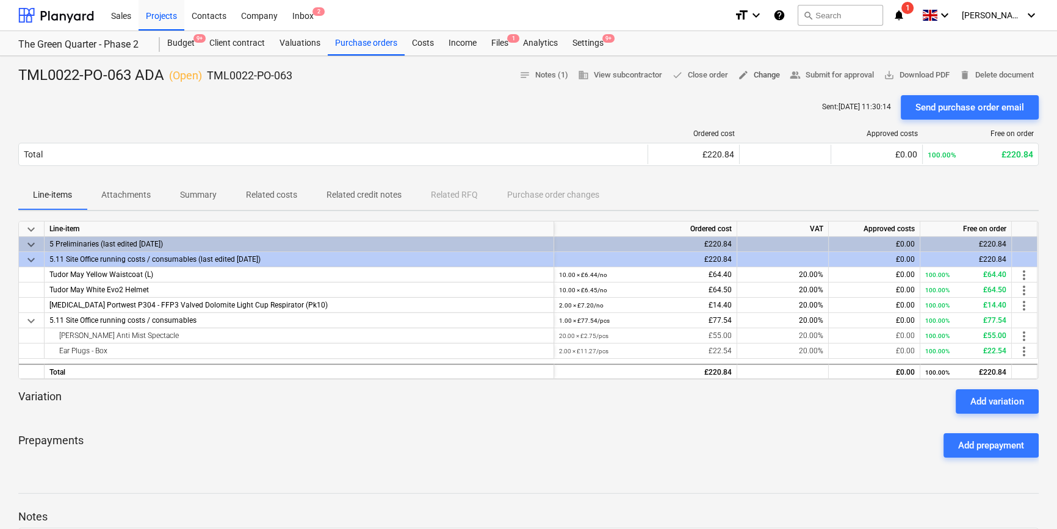
click at [756, 74] on span "edit Change" at bounding box center [758, 75] width 42 height 14
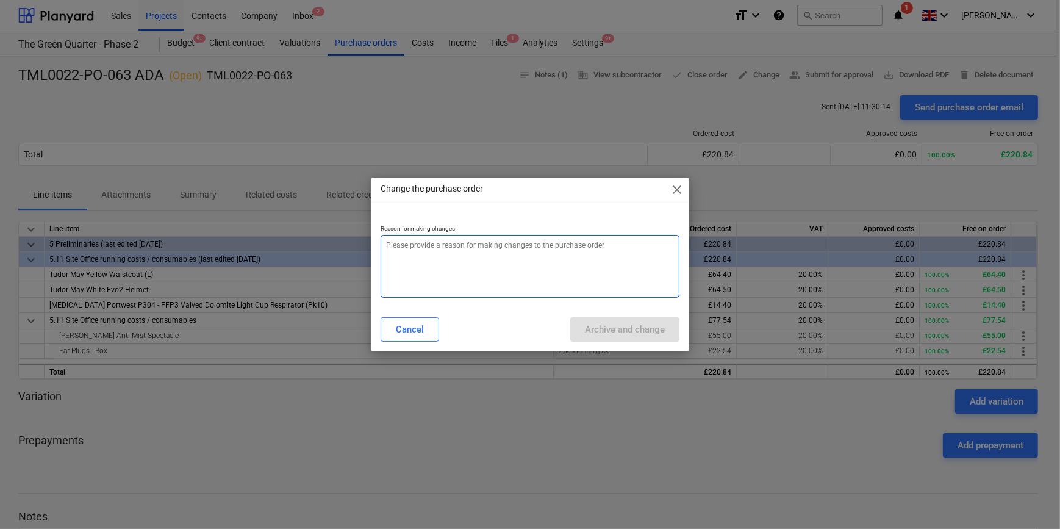
click at [459, 255] on textarea at bounding box center [530, 266] width 298 height 63
type textarea "x"
type textarea "a"
type textarea "x"
type textarea "ad"
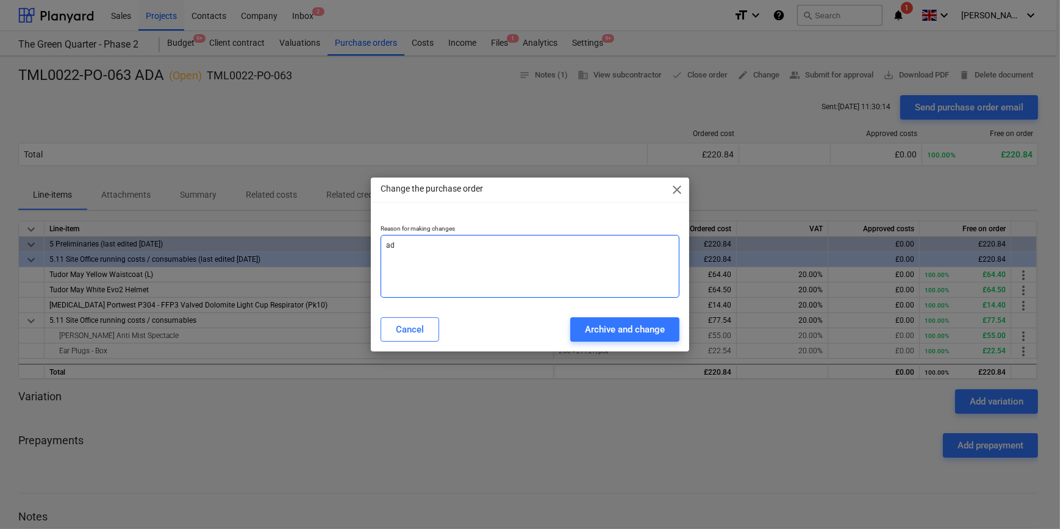
type textarea "x"
type textarea "add"
type textarea "x"
type textarea "addi"
type textarea "x"
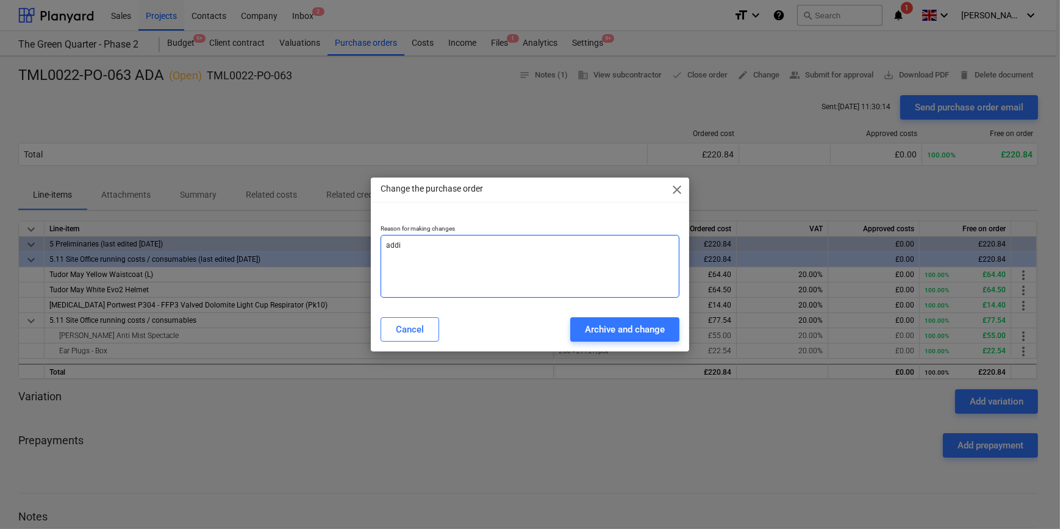
type textarea "addit"
type textarea "x"
type textarea "[PERSON_NAME]"
type textarea "x"
type textarea "additio"
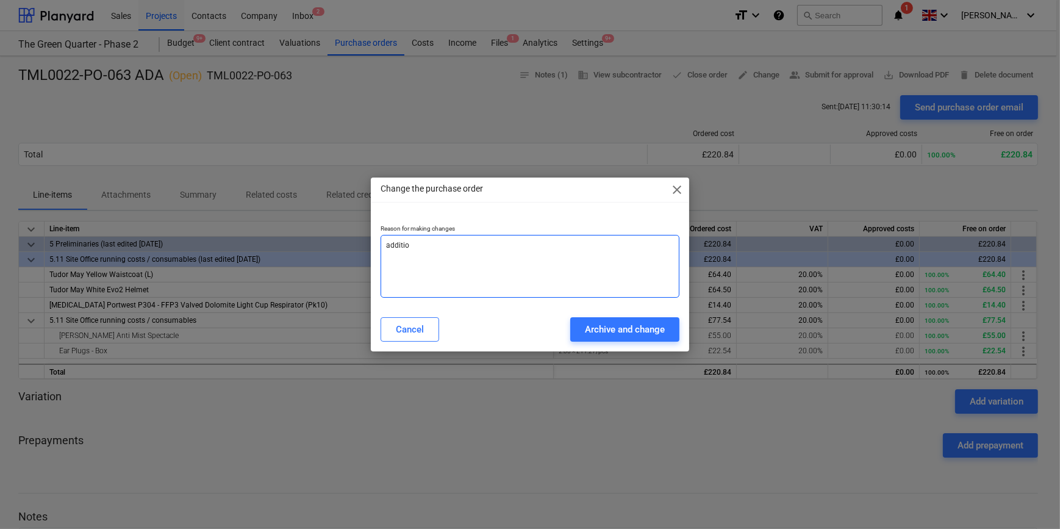
type textarea "x"
type textarea "addition"
click at [612, 325] on div "Archive and change" at bounding box center [625, 329] width 80 height 16
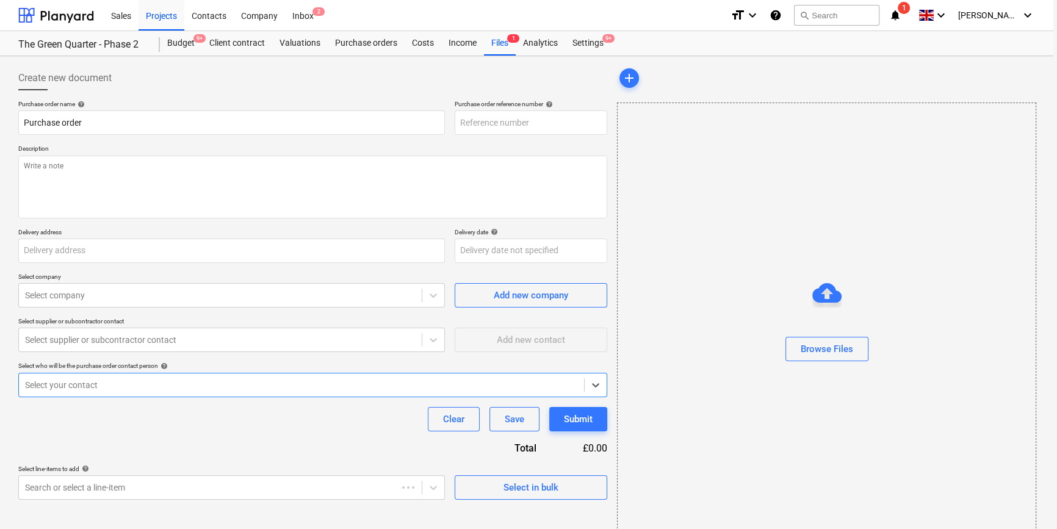
type textarea "x"
type input "TML0022-PO-065"
type textarea "x"
type input "TML0022-PO-063 ADA"
type input "TML0022-PO-063"
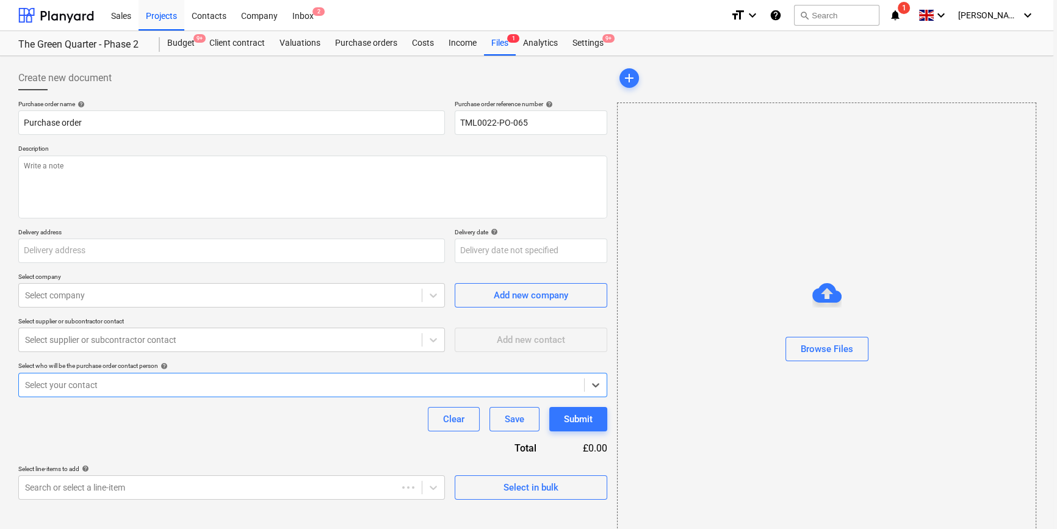
type textarea "Site contact [PERSON_NAME] [PHONE_NUMBER]"
type input "[STREET_ADDRESS]"
type input "[DATE]"
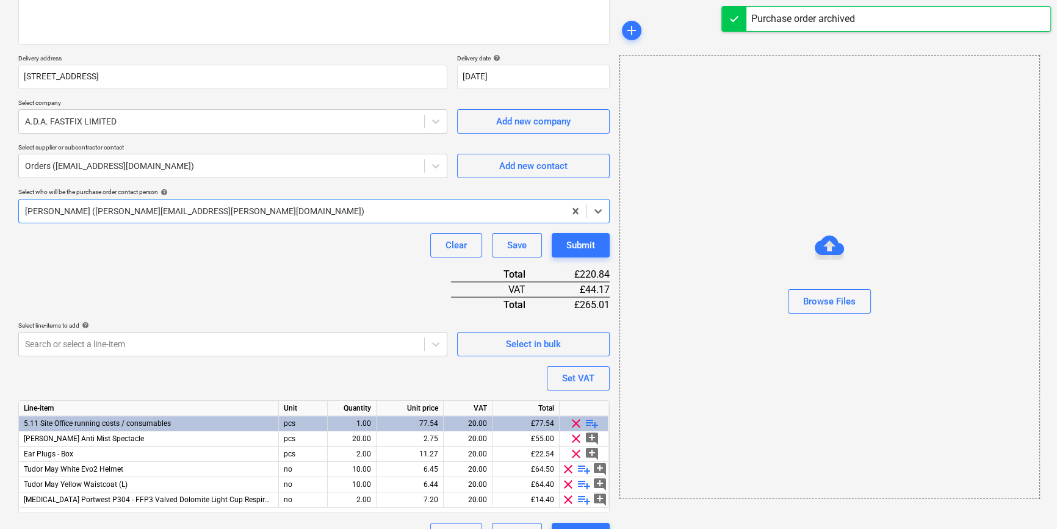
scroll to position [201, 0]
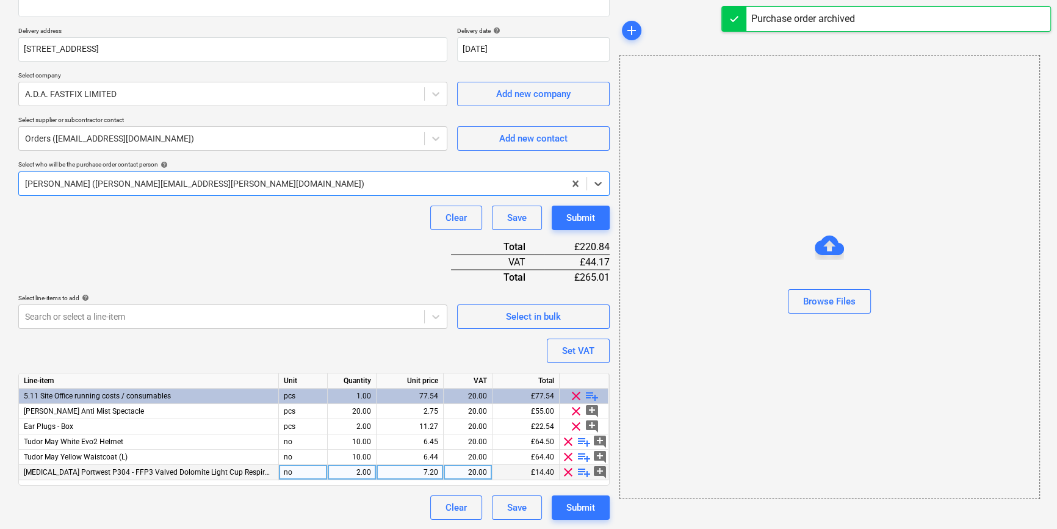
click at [583, 470] on span "playlist_add" at bounding box center [583, 472] width 15 height 15
type textarea "x"
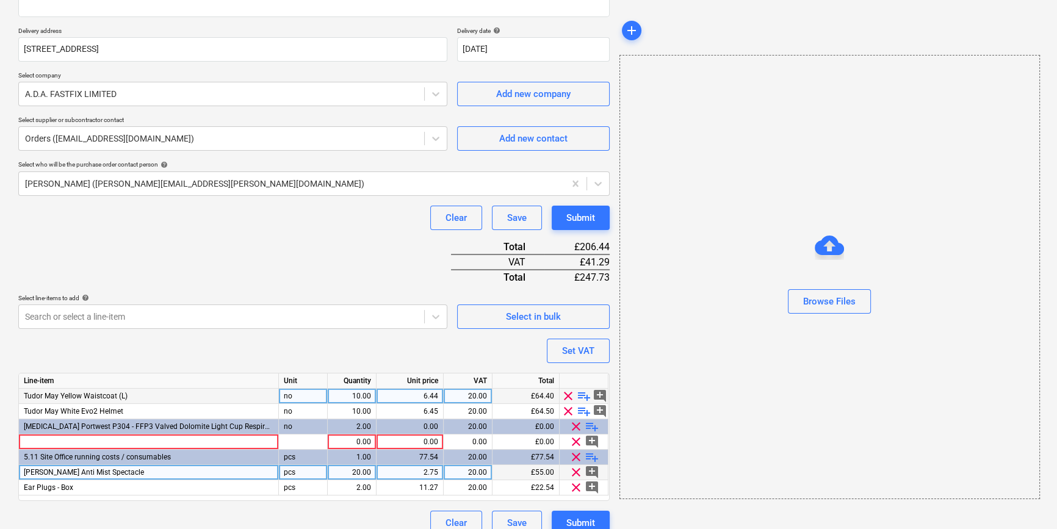
click at [129, 395] on div "Tudor May Yellow Waistcoat (L)" at bounding box center [149, 396] width 260 height 15
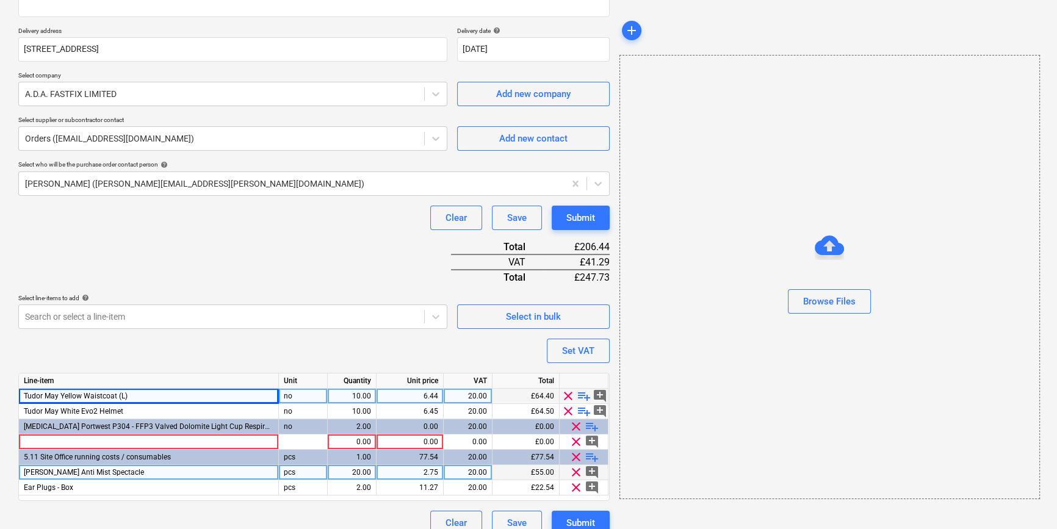
drag, startPoint x: 128, startPoint y: 395, endPoint x: 23, endPoint y: 394, distance: 105.5
click at [23, 394] on div "Tudor May Yellow Waistcoat (L)" at bounding box center [149, 396] width 260 height 15
drag, startPoint x: 23, startPoint y: 394, endPoint x: 35, endPoint y: 397, distance: 12.4
copy span "Tudor May Yellow Waistcoat (L)"
click at [45, 439] on div at bounding box center [149, 441] width 260 height 15
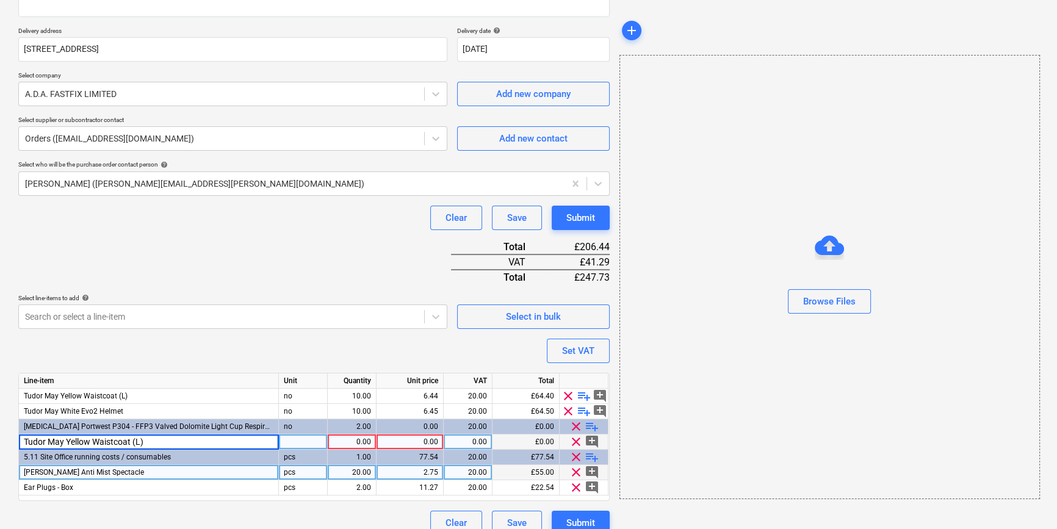
click at [89, 440] on input "Tudor May Yellow Waistcoat (L)" at bounding box center [148, 441] width 259 height 15
type input "Tudor May Orange Waistcoat (L)"
type textarea "x"
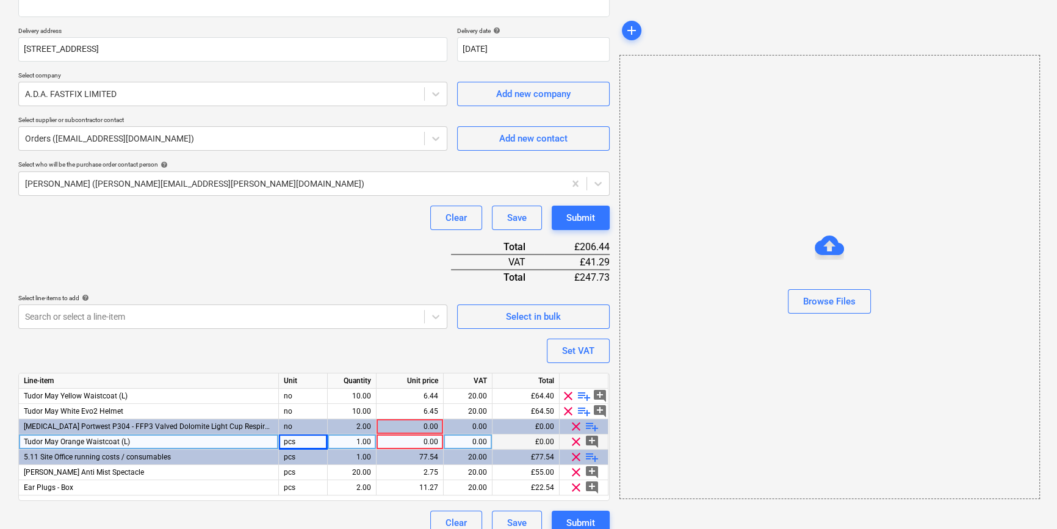
click at [293, 439] on div "pcs" at bounding box center [303, 441] width 49 height 15
type input "no"
type textarea "x"
type input "6.44"
type textarea "x"
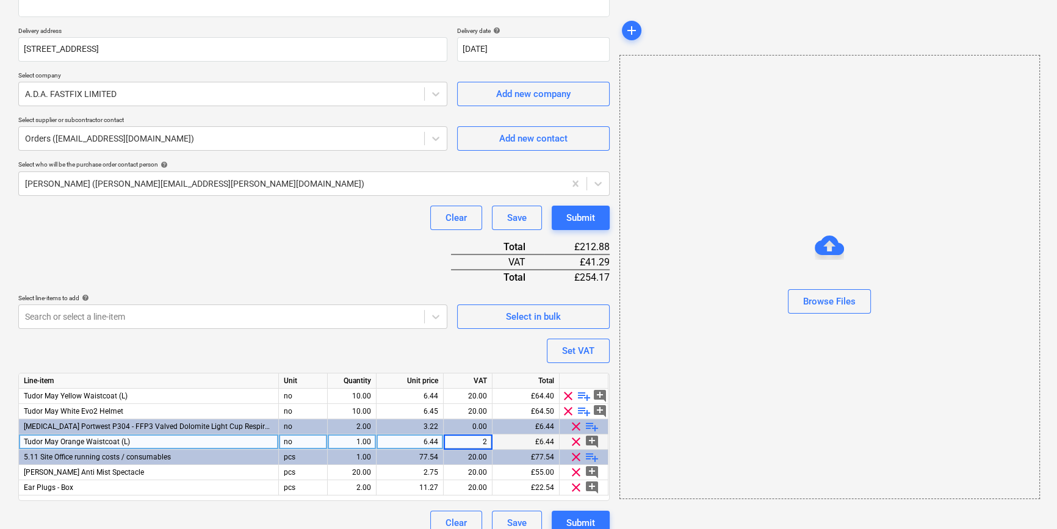
type input "20"
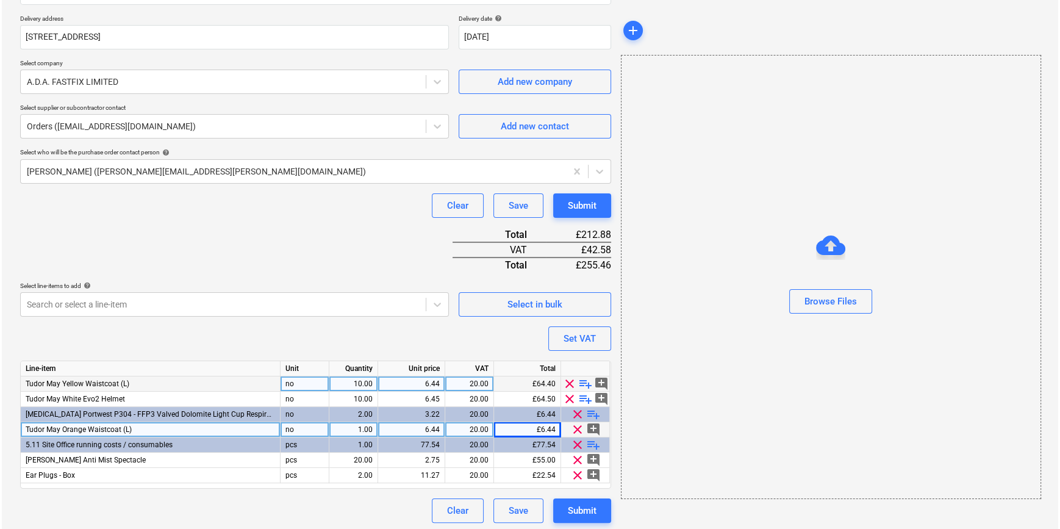
scroll to position [217, 0]
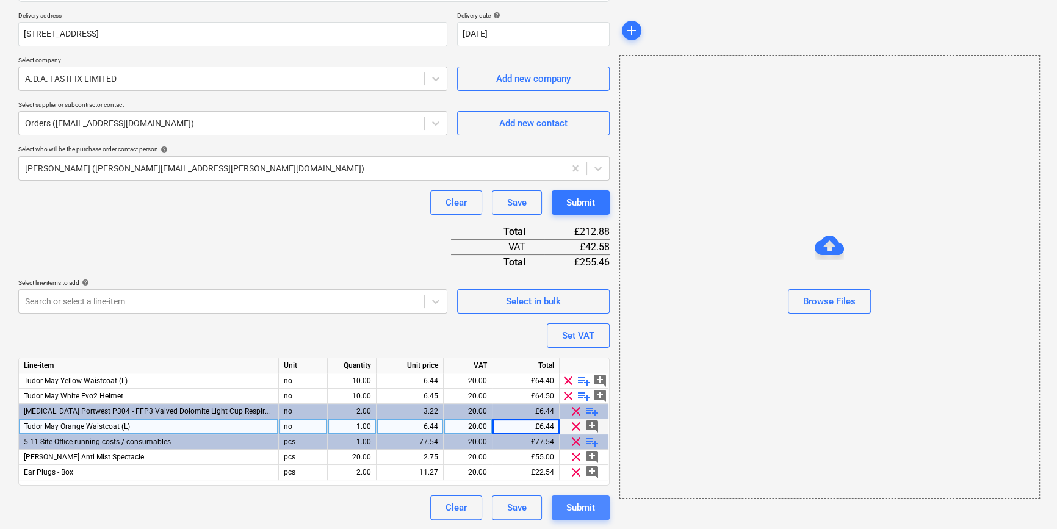
click at [577, 511] on div "Submit" at bounding box center [580, 508] width 29 height 16
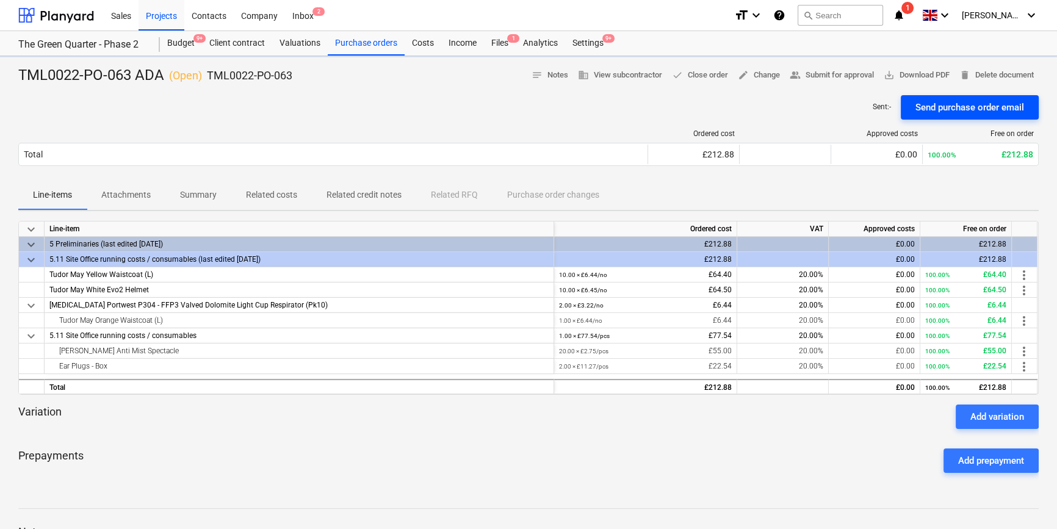
click at [940, 103] on div "Send purchase order email" at bounding box center [969, 107] width 109 height 16
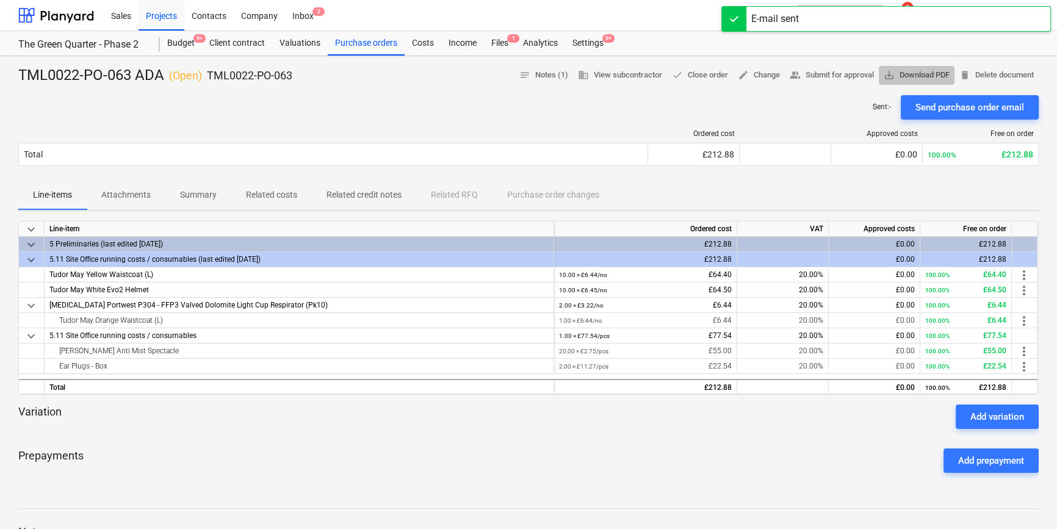
click at [933, 74] on span "save_alt Download PDF" at bounding box center [916, 75] width 66 height 14
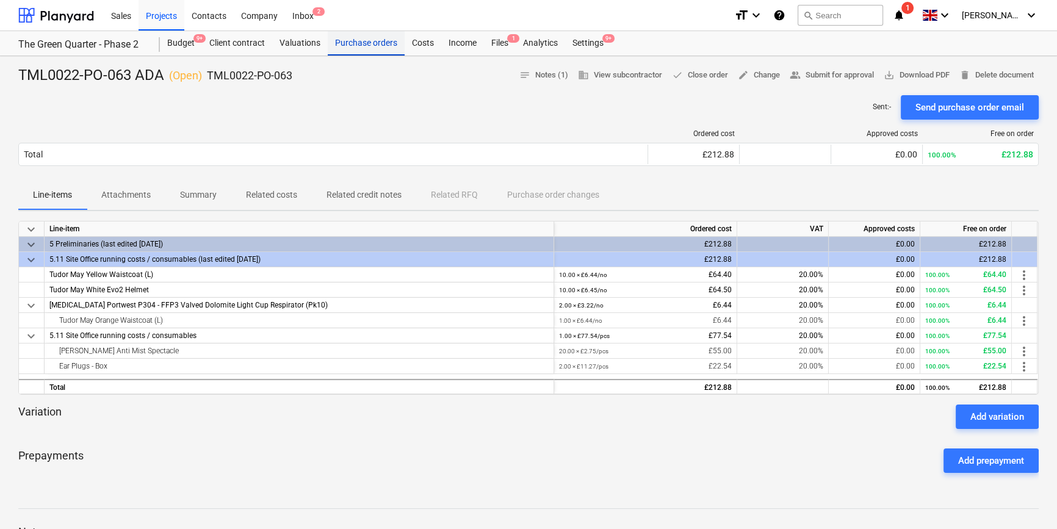
click at [357, 48] on div "Purchase orders" at bounding box center [366, 43] width 77 height 24
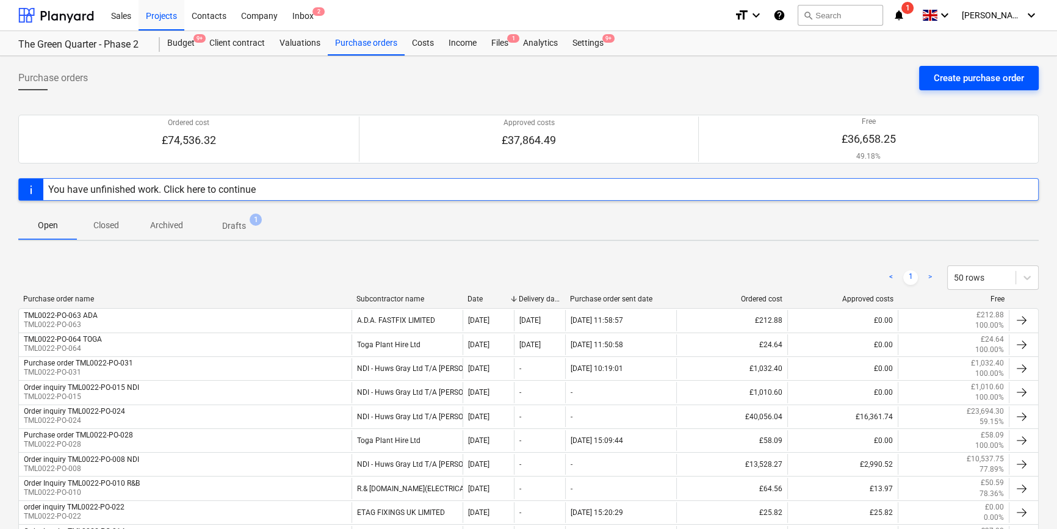
click at [936, 81] on div "Create purchase order" at bounding box center [978, 78] width 90 height 16
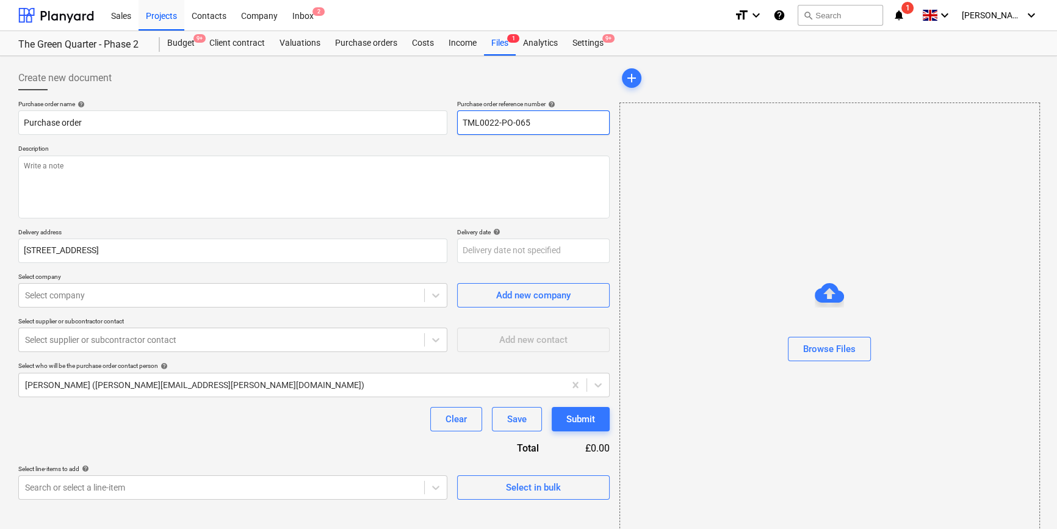
drag, startPoint x: 536, startPoint y: 124, endPoint x: 458, endPoint y: 126, distance: 77.5
click at [458, 126] on input "TML0022-PO-065" at bounding box center [533, 122] width 153 height 24
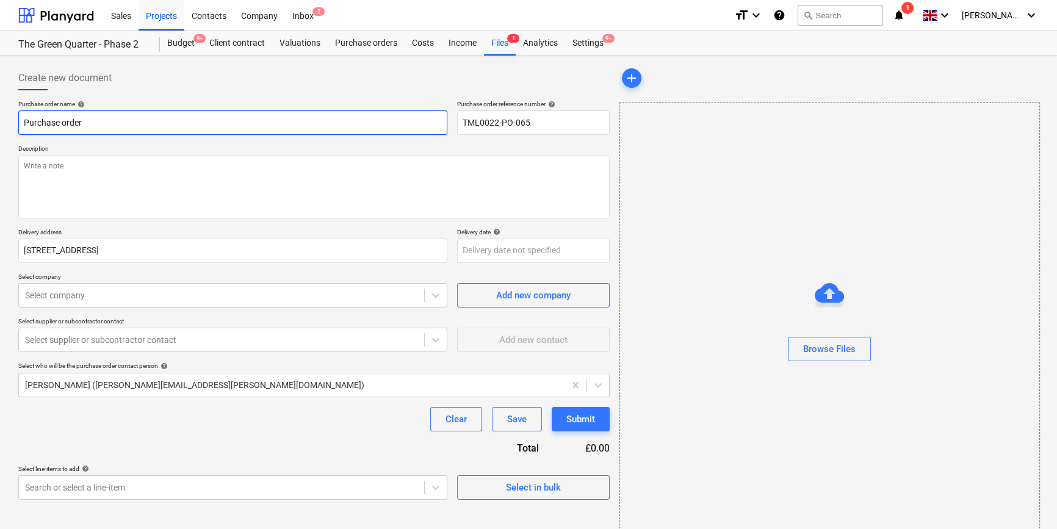
drag, startPoint x: 81, startPoint y: 123, endPoint x: 18, endPoint y: 122, distance: 62.8
click at [18, 122] on input "Purchase order" at bounding box center [232, 122] width 429 height 24
type textarea "x"
paste input "TML0022-PO-065"
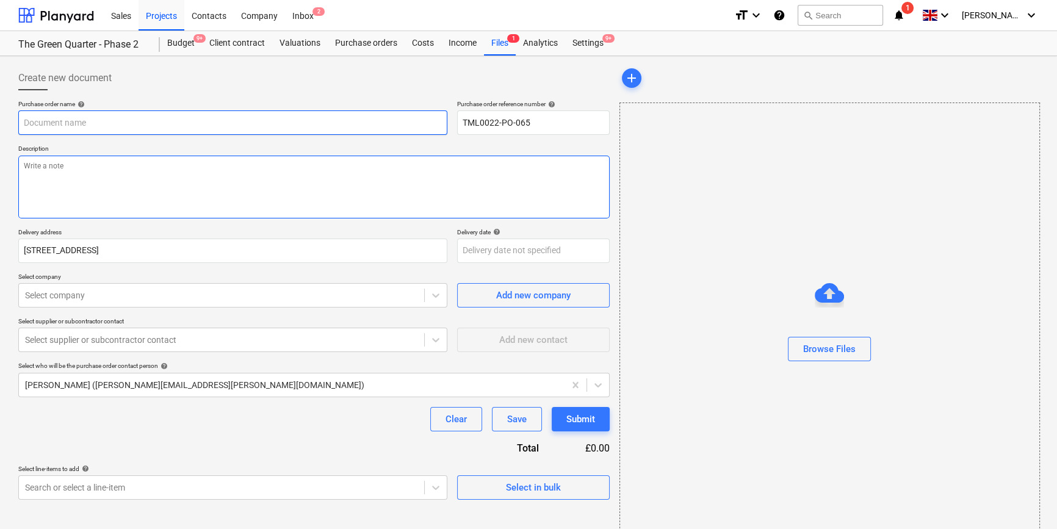
type textarea "x"
type input "TML0022-PO-065"
type textarea "x"
type input "TML0022-PO-065"
type textarea "x"
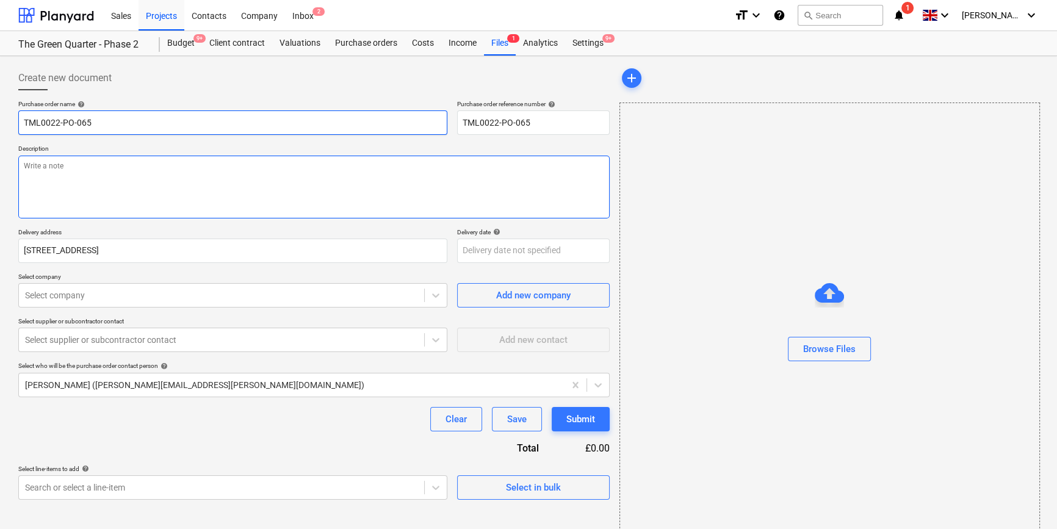
type input "TML0022-PO-065 T"
type textarea "x"
type input "TML0022-PO-065 TO"
type textarea "x"
type input "TML0022-PO-065 TOG"
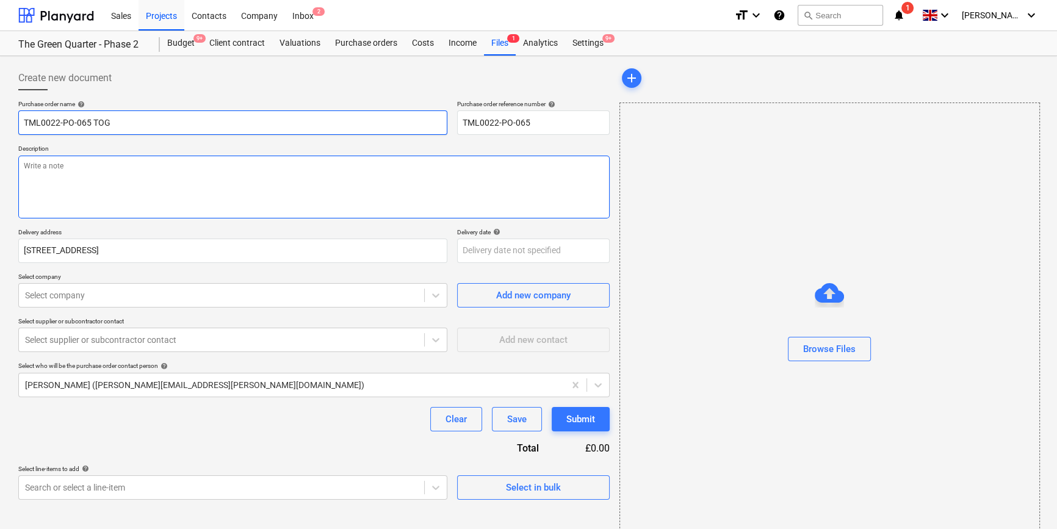
type textarea "x"
type input "TML0022-PO-065 TOGA"
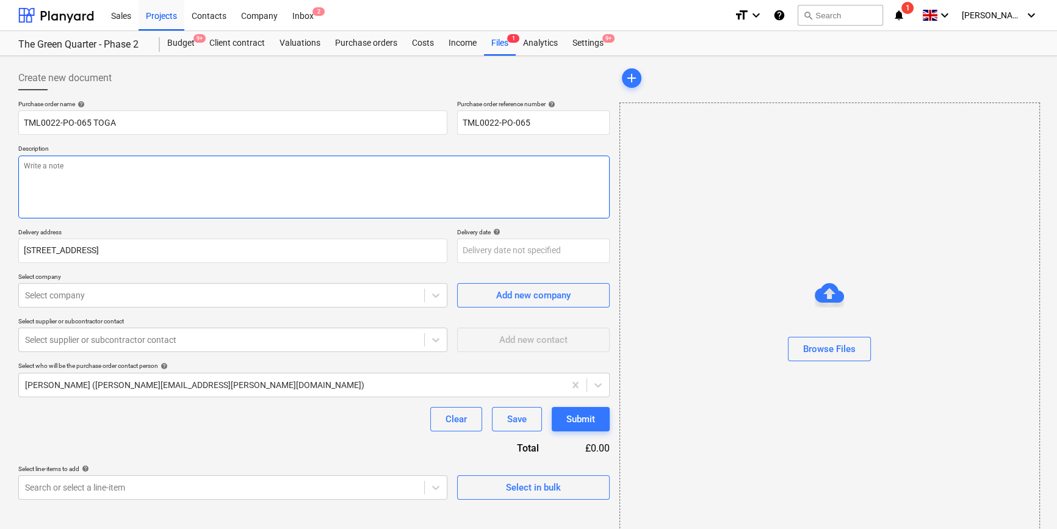
click at [62, 196] on textarea at bounding box center [313, 187] width 591 height 63
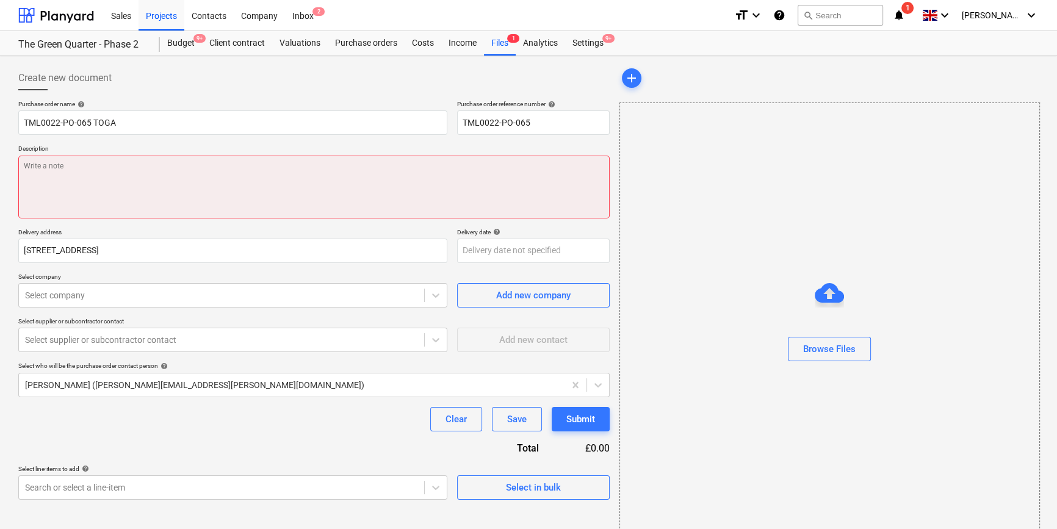
click at [63, 179] on textarea at bounding box center [313, 187] width 591 height 63
paste textarea "Site contact [PERSON_NAME] [PHONE_NUMBER]"
type textarea "x"
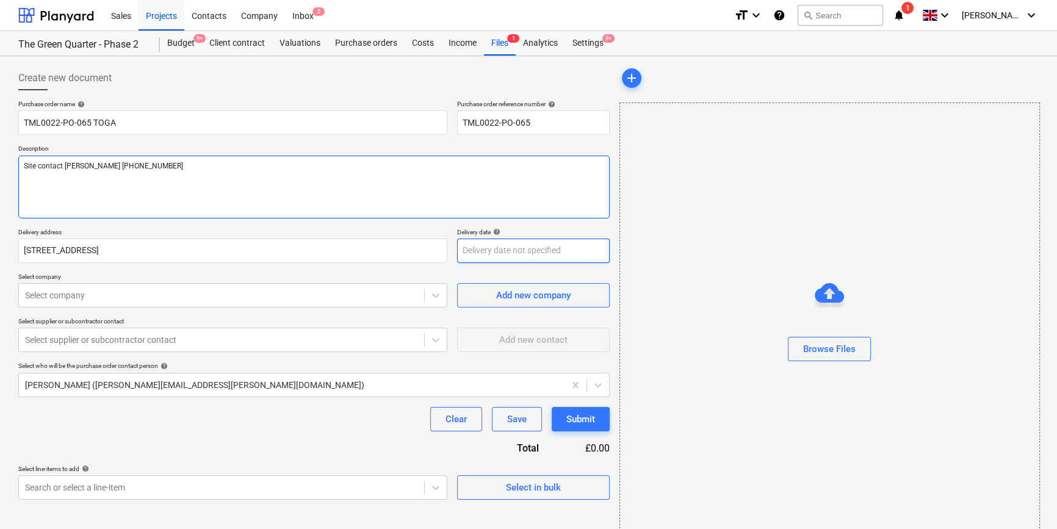
type textarea "Site contact [PERSON_NAME] [PHONE_NUMBER]"
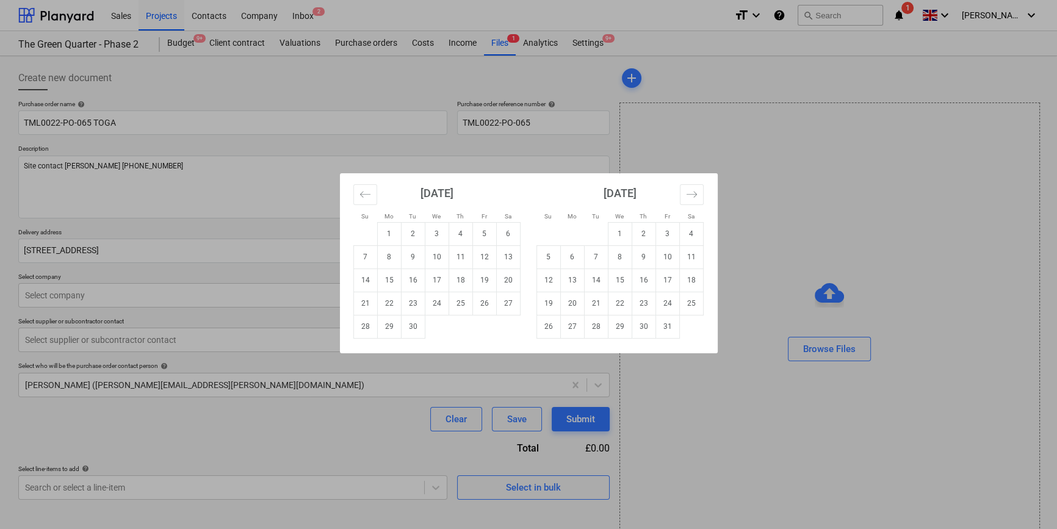
click at [499, 248] on body "Sales Projects Contacts Company Inbox 2 format_size keyboard_arrow_down help se…" at bounding box center [528, 264] width 1057 height 529
click at [486, 298] on td "26" at bounding box center [484, 303] width 24 height 23
type textarea "x"
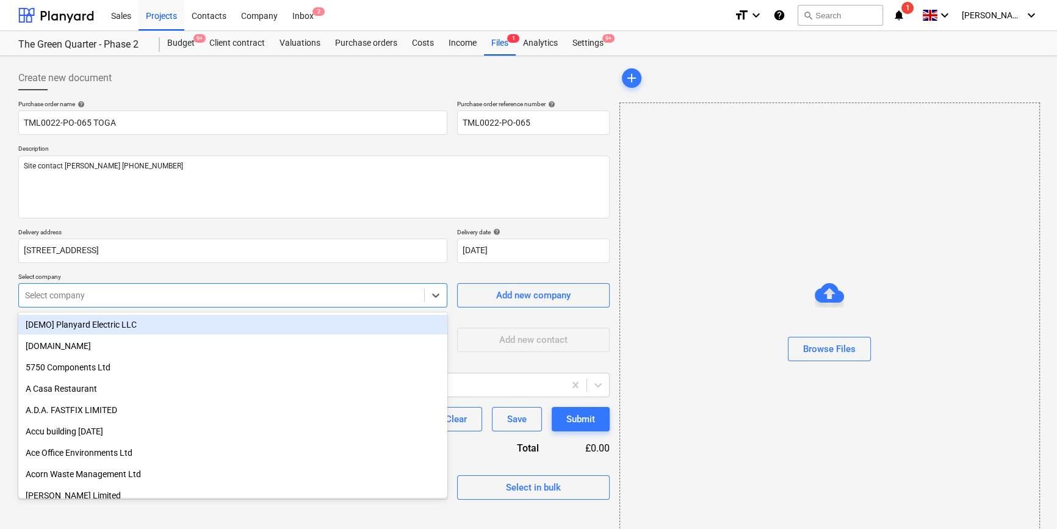
click at [262, 292] on div at bounding box center [221, 295] width 393 height 12
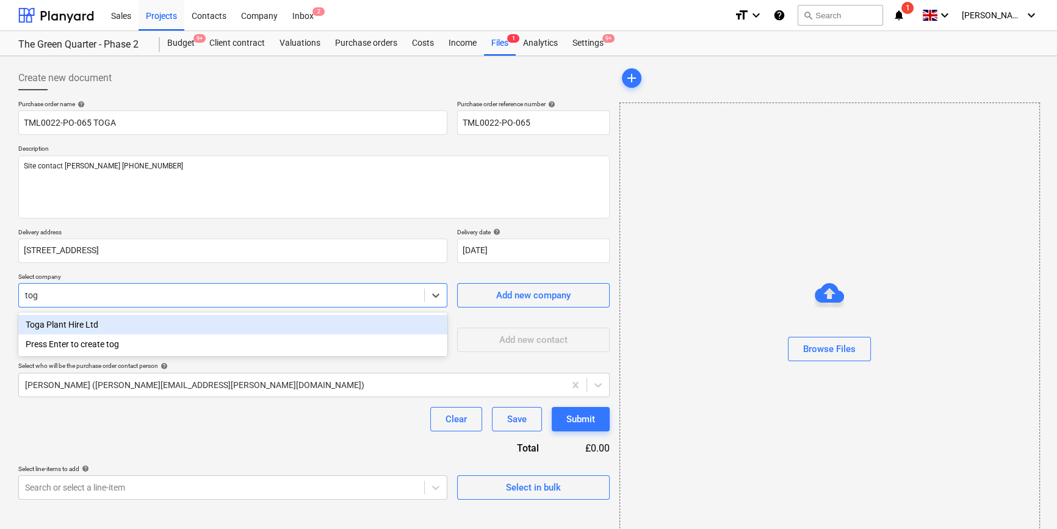
click at [87, 322] on div "Toga Plant Hire Ltd" at bounding box center [232, 325] width 429 height 20
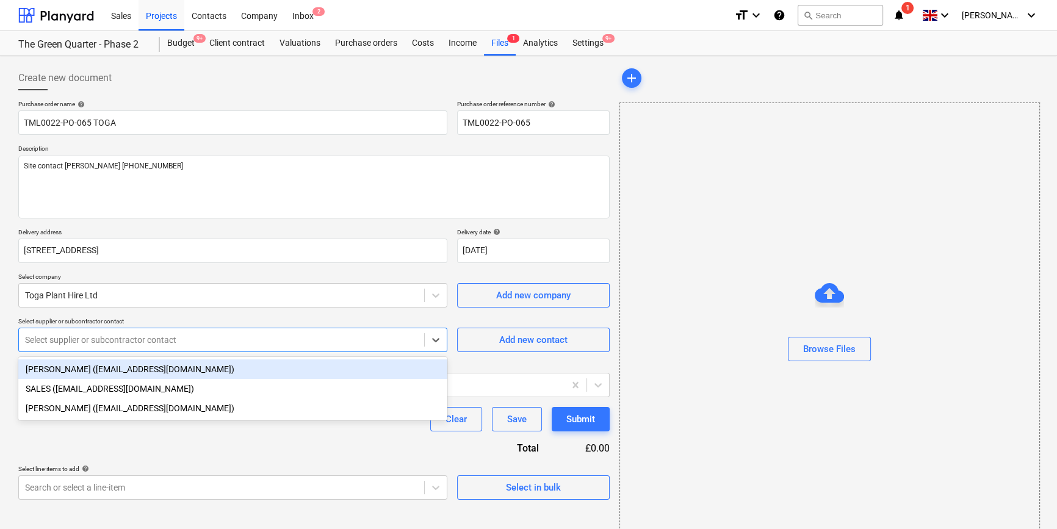
click at [79, 340] on div at bounding box center [221, 340] width 393 height 12
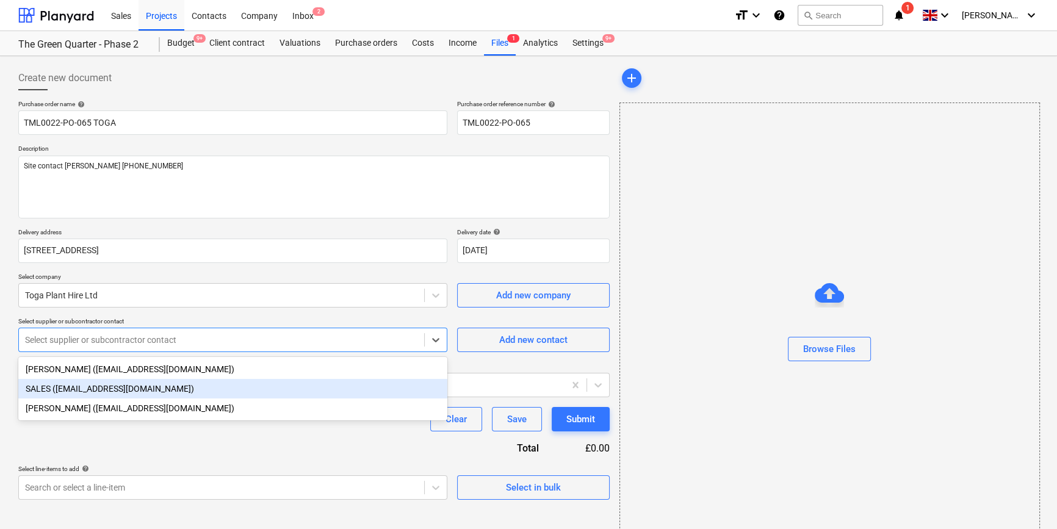
click at [83, 392] on div "SALES ([EMAIL_ADDRESS][DOMAIN_NAME])" at bounding box center [232, 389] width 429 height 20
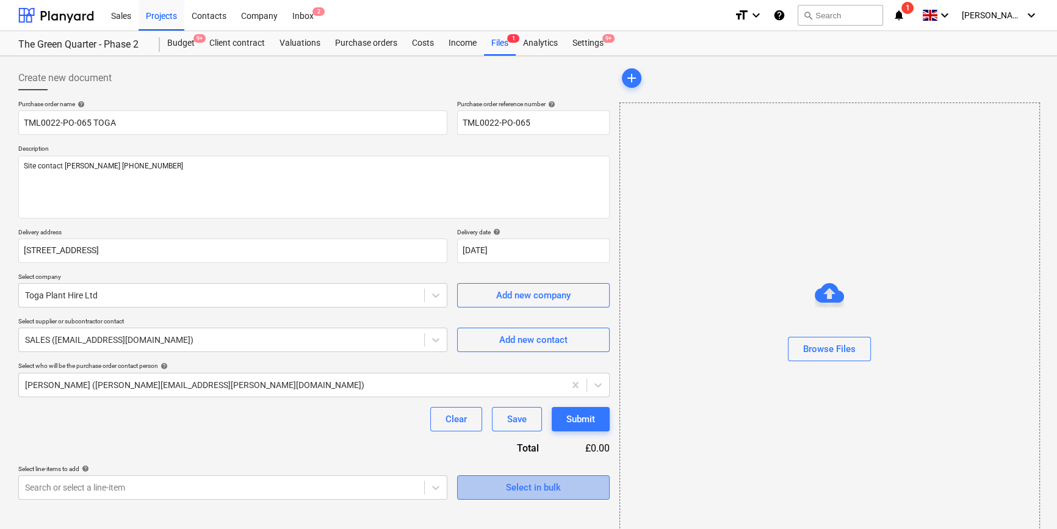
click at [536, 482] on div "Select in bulk" at bounding box center [533, 487] width 55 height 16
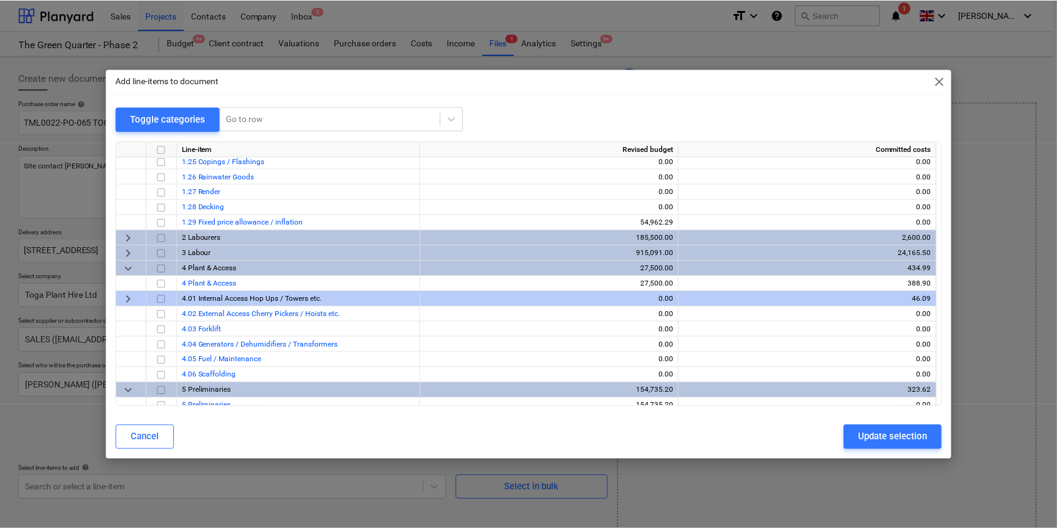
scroll to position [388, 0]
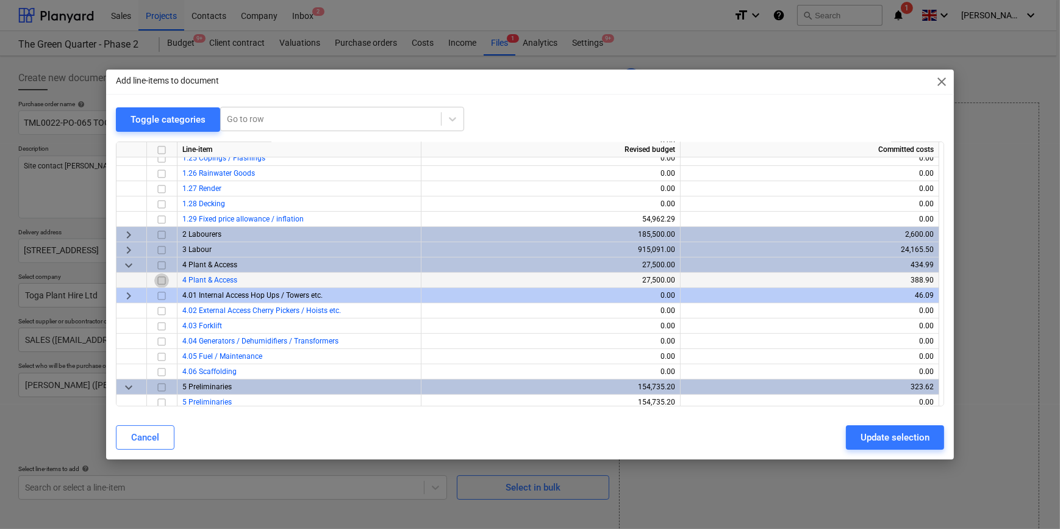
click at [164, 278] on input "checkbox" at bounding box center [161, 280] width 15 height 15
click at [874, 434] on div "Update selection" at bounding box center [895, 437] width 69 height 16
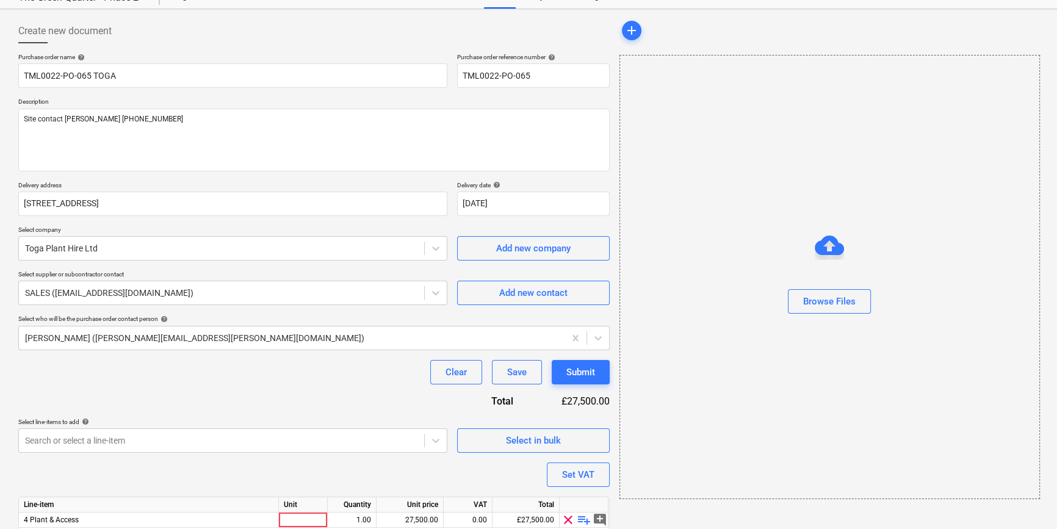
scroll to position [95, 0]
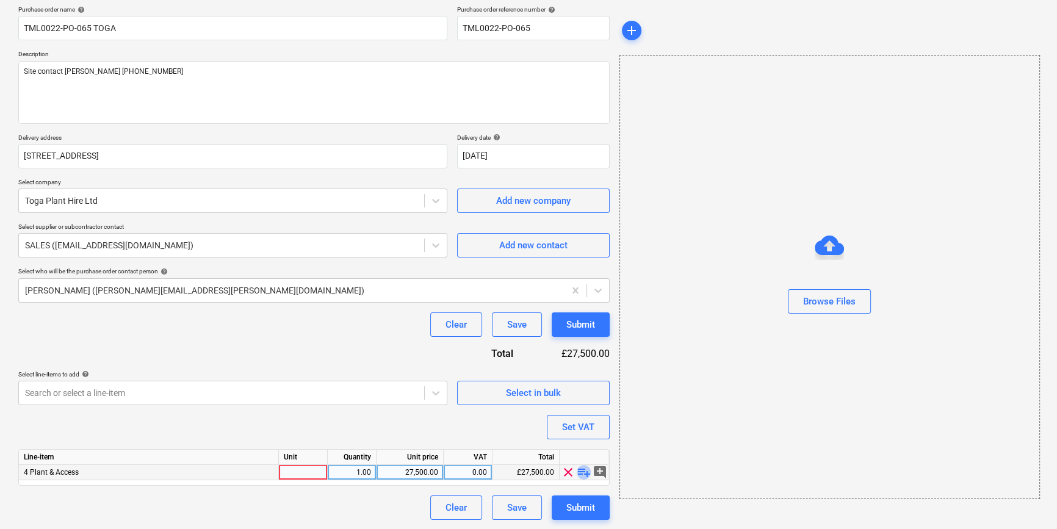
click at [582, 470] on span "playlist_add" at bounding box center [583, 472] width 15 height 15
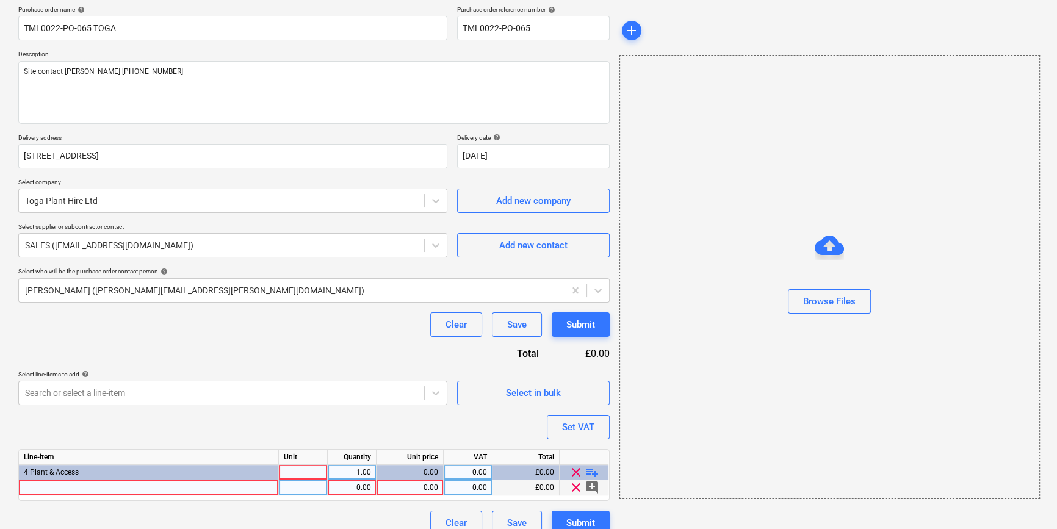
click at [50, 485] on div at bounding box center [149, 487] width 260 height 15
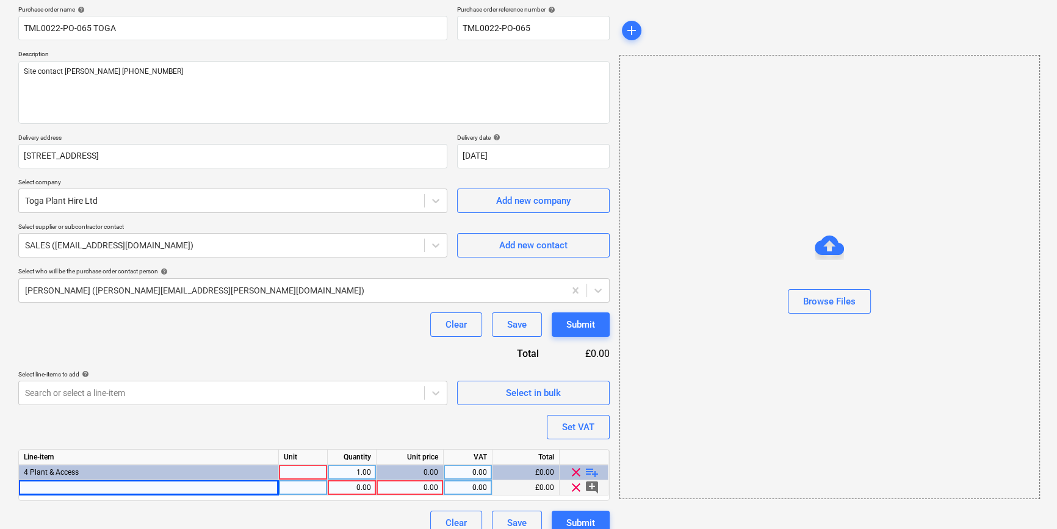
click at [39, 488] on div at bounding box center [149, 487] width 260 height 15
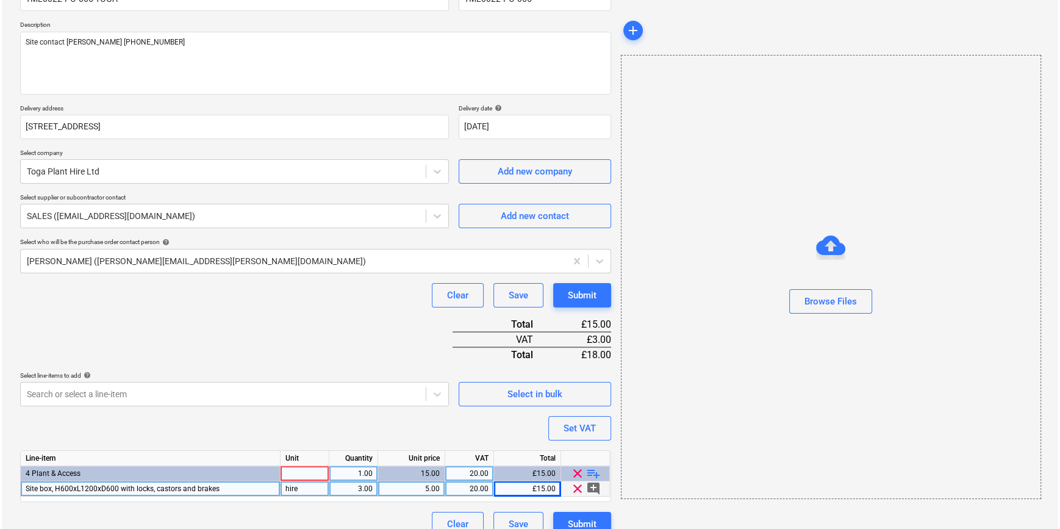
scroll to position [140, 0]
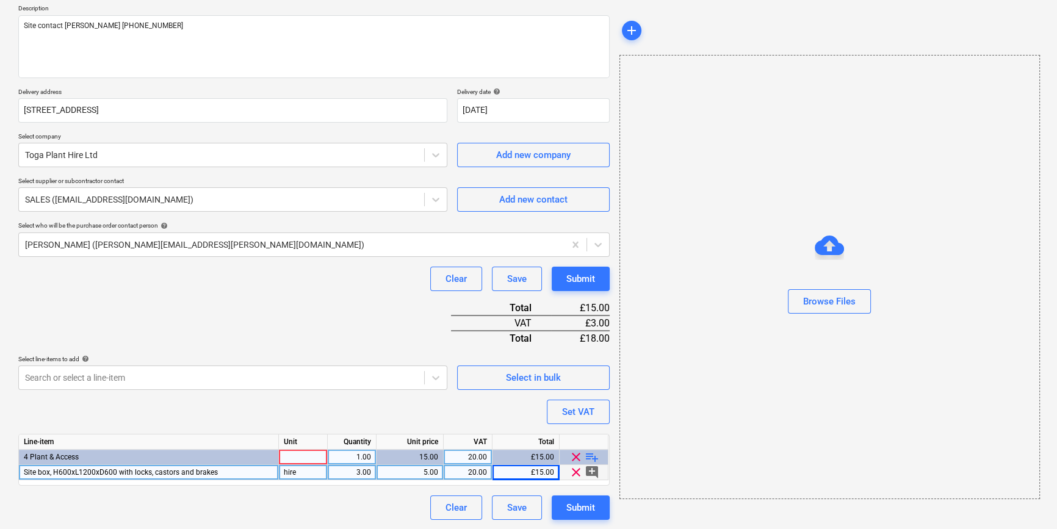
click at [303, 458] on div at bounding box center [303, 457] width 49 height 15
click at [578, 512] on div "Submit" at bounding box center [580, 508] width 29 height 16
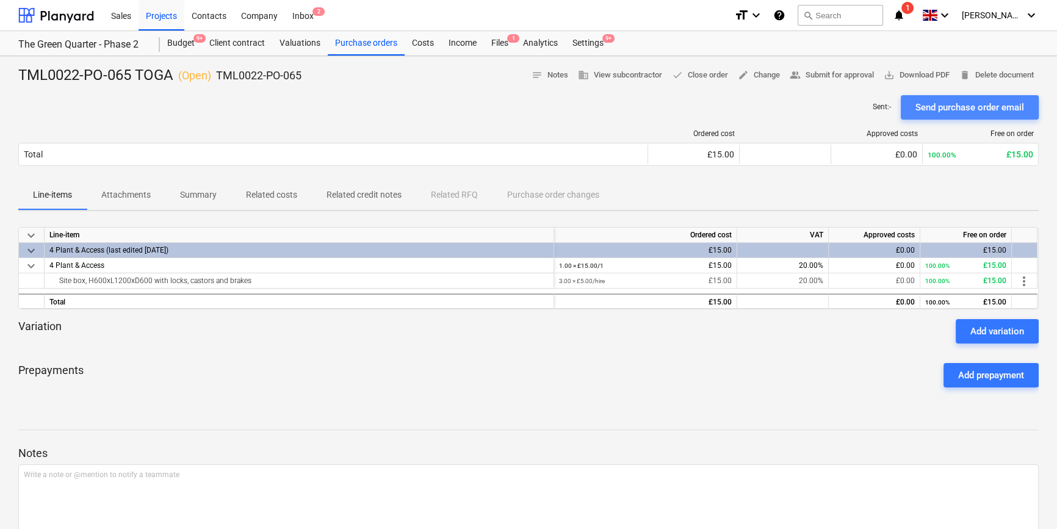
click at [954, 109] on div "Send purchase order email" at bounding box center [969, 107] width 109 height 16
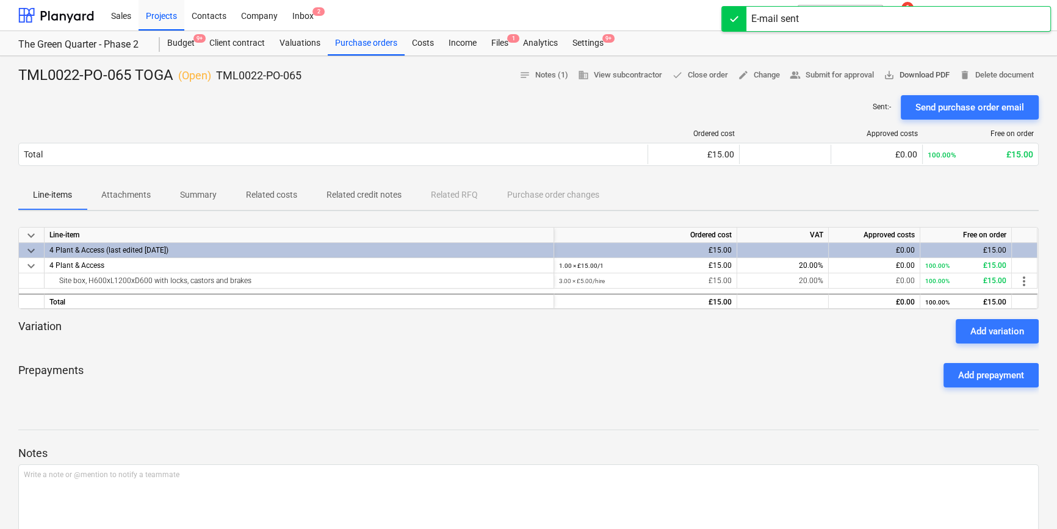
click at [925, 76] on span "save_alt Download PDF" at bounding box center [916, 75] width 66 height 14
